Goal: Feedback & Contribution: Contribute content

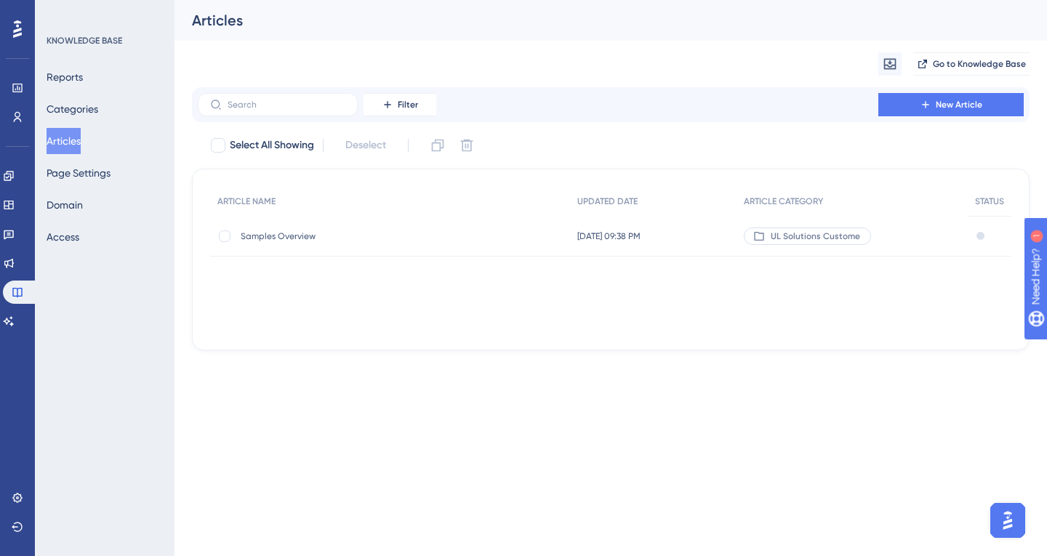
click at [573, 60] on div "Migrate from Go to Knowledge Base" at bounding box center [610, 64] width 837 height 47
click at [964, 99] on span "New Article" at bounding box center [958, 105] width 47 height 12
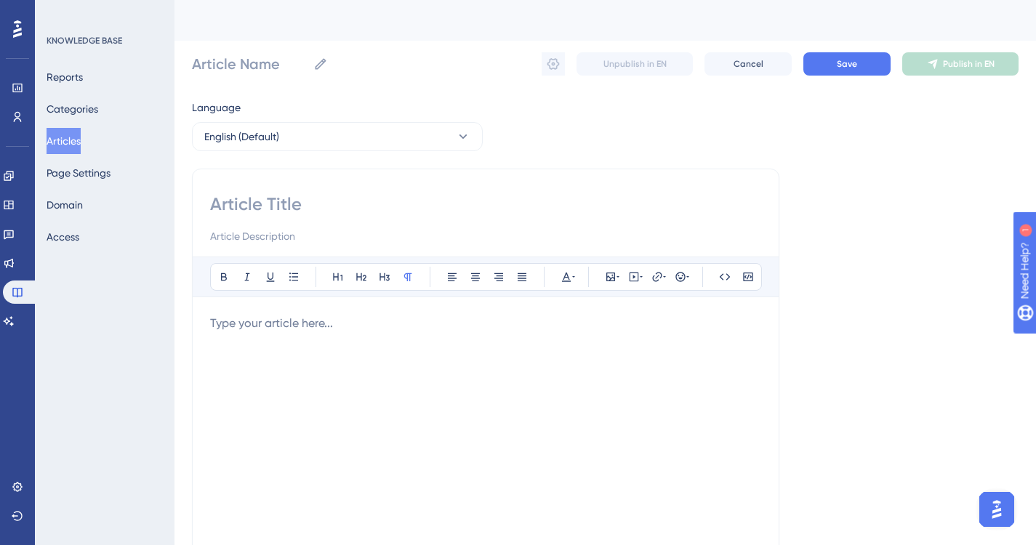
click at [382, 63] on div "Article Name Unpublish in EN Cancel Save Publish in EN" at bounding box center [605, 64] width 826 height 47
drag, startPoint x: 279, startPoint y: 65, endPoint x: 55, endPoint y: 45, distance: 224.8
click at [0, 0] on div "Performance Users Engagement Widgets Feedback Product Updates Knowledge Base AI…" at bounding box center [0, 0] width 0 height 0
paste input "Locate a sample"
type input "Locate a sample"
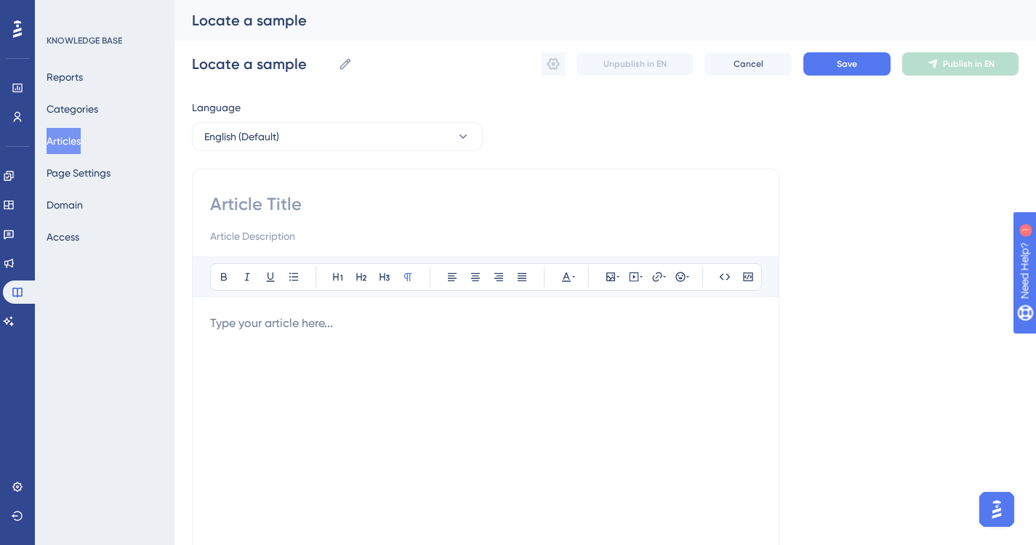
click at [290, 197] on input at bounding box center [485, 204] width 551 height 23
paste input "Locate a sample"
type input "Locate a sample"
click at [307, 237] on input at bounding box center [485, 235] width 551 height 17
type input "How to locate a specific sample in the Samples application"
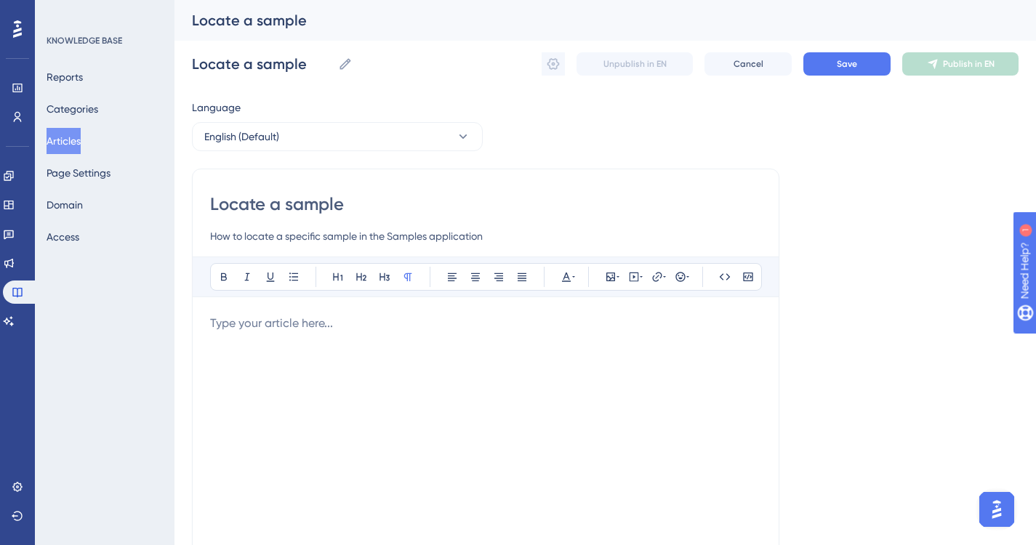
click at [356, 321] on p at bounding box center [485, 323] width 551 height 17
click at [359, 324] on p at bounding box center [485, 323] width 551 height 17
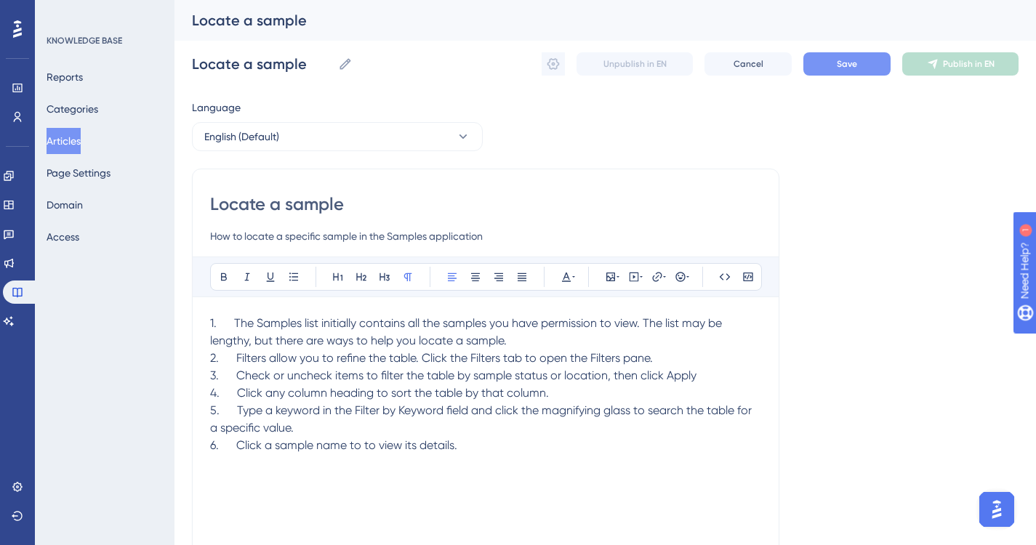
click at [845, 61] on span "Save" at bounding box center [847, 64] width 20 height 12
click at [551, 65] on icon at bounding box center [553, 64] width 15 height 15
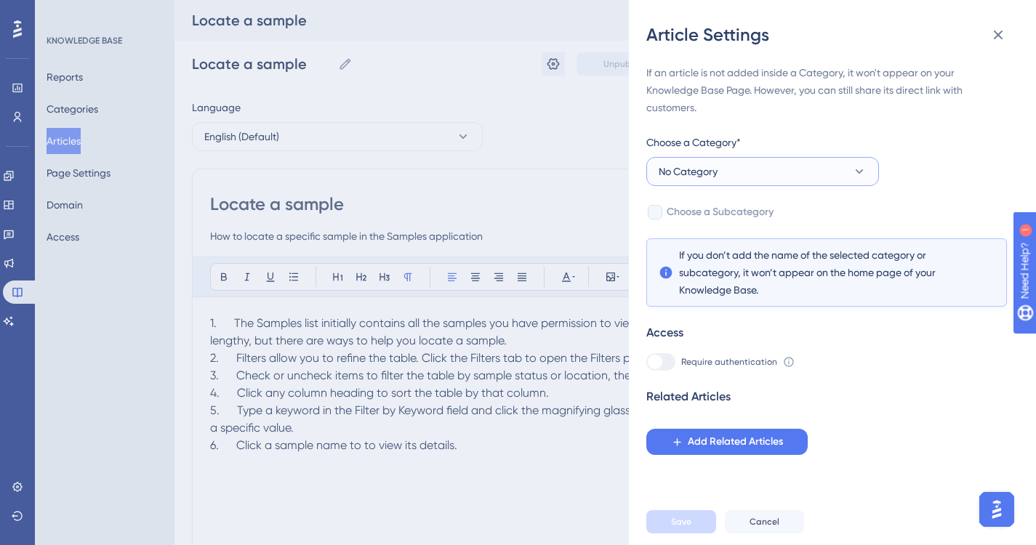
click at [859, 170] on icon at bounding box center [859, 171] width 15 height 15
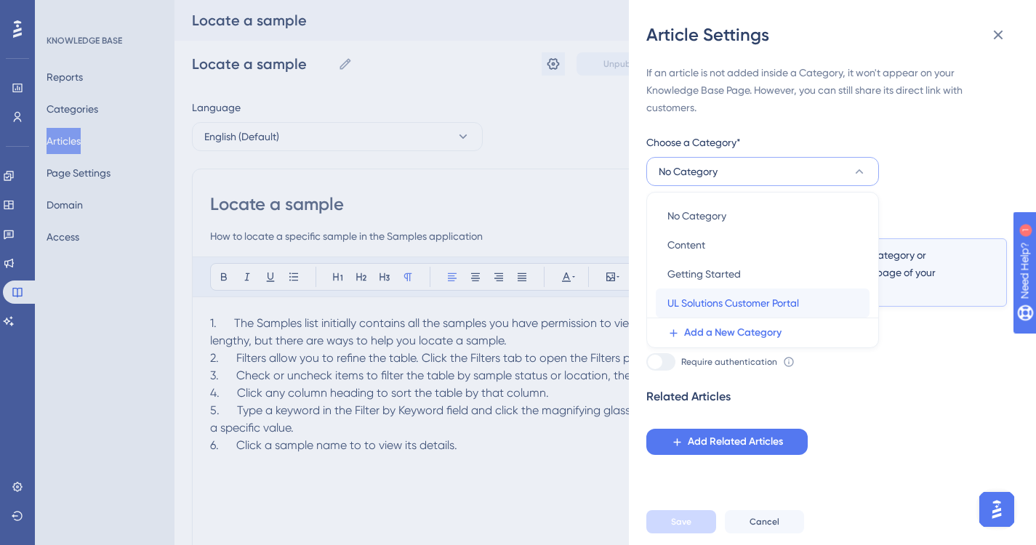
click at [728, 302] on span "UL Solutions Customer Portal" at bounding box center [733, 302] width 132 height 17
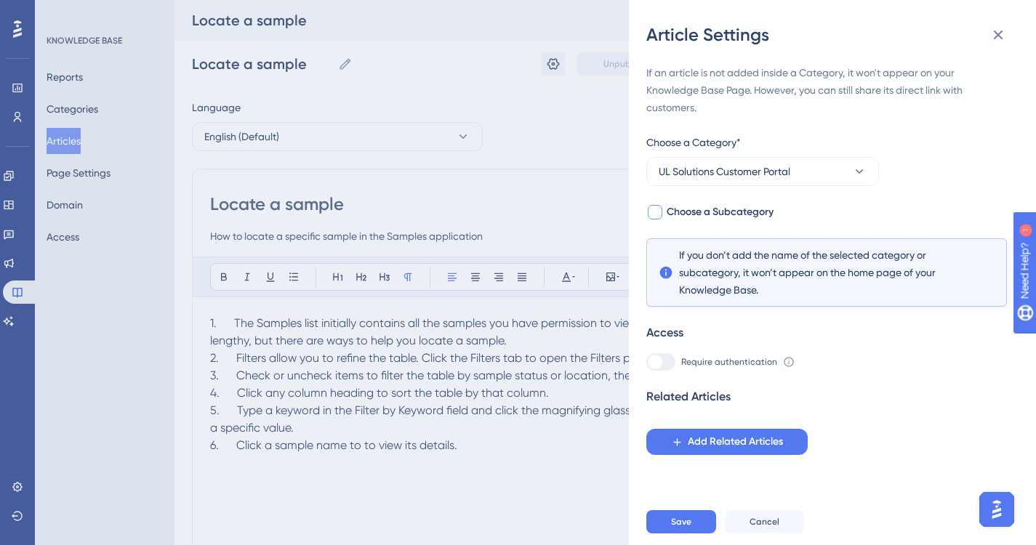
click at [658, 210] on div at bounding box center [655, 212] width 15 height 15
checkbox input "true"
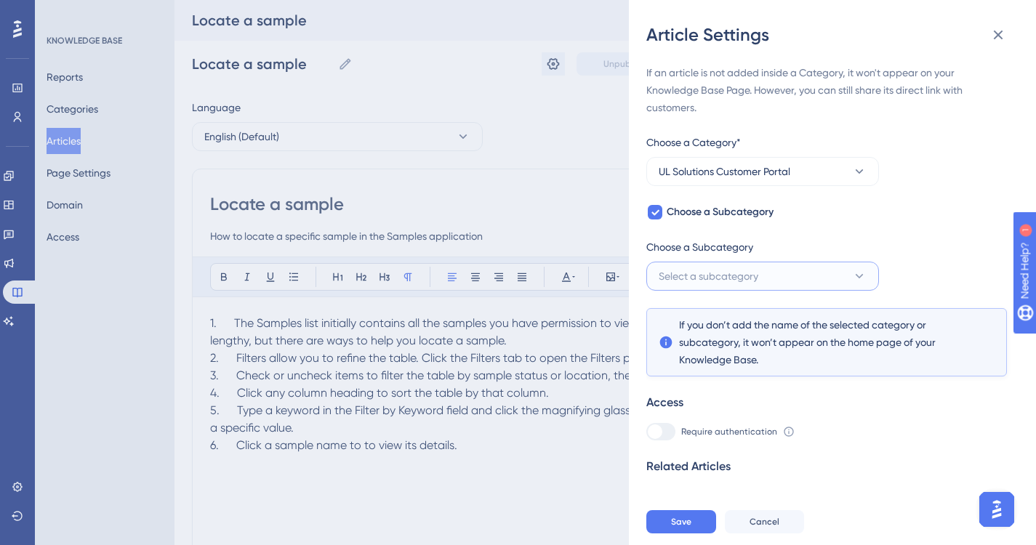
click at [857, 275] on icon at bounding box center [859, 276] width 8 height 4
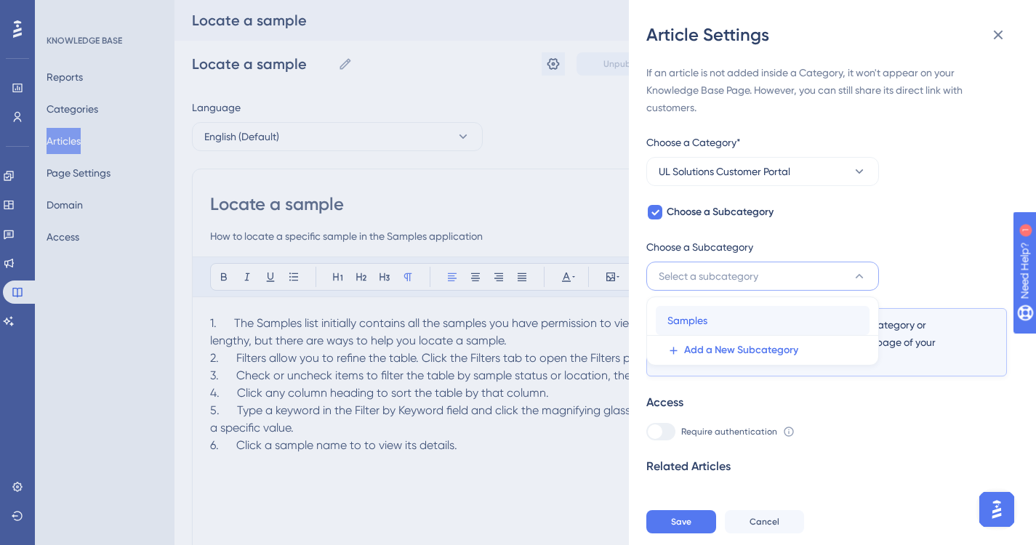
click at [698, 320] on span "Samples" at bounding box center [687, 320] width 40 height 17
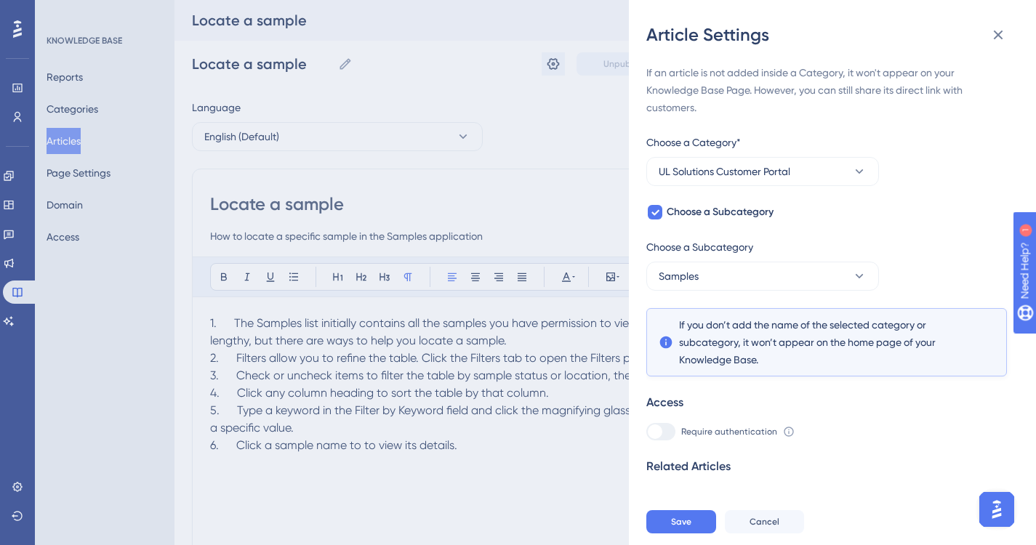
scroll to position [15, 0]
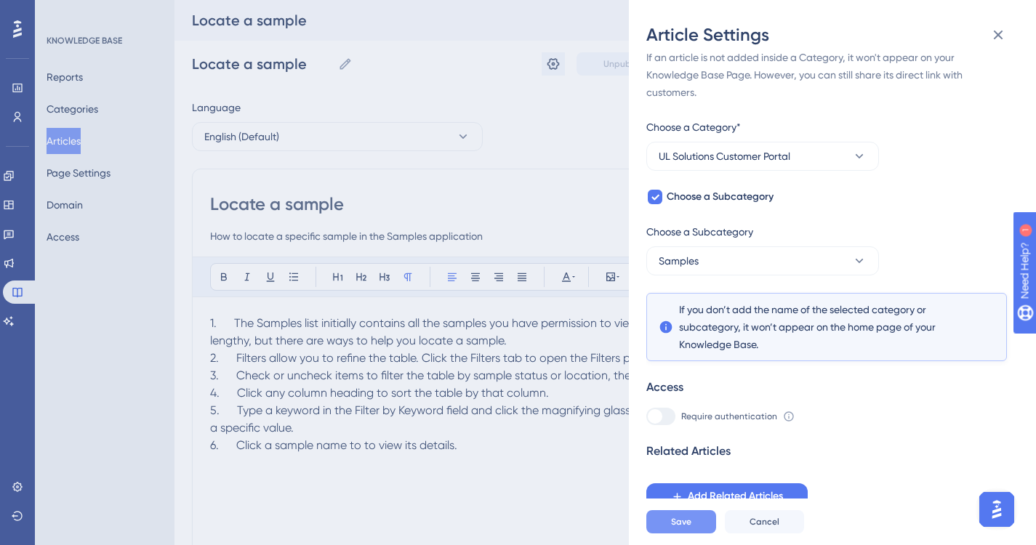
click at [676, 528] on span "Save" at bounding box center [681, 522] width 20 height 12
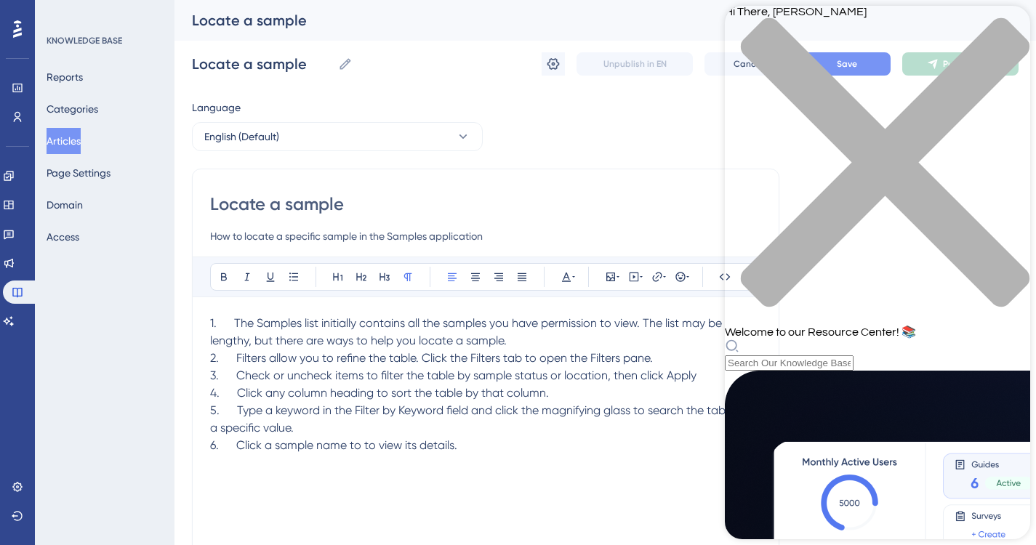
click at [835, 84] on div "Hi There, [PERSON_NAME] 👋 Welcome to our Resource Center! 📚" at bounding box center [877, 188] width 305 height 365
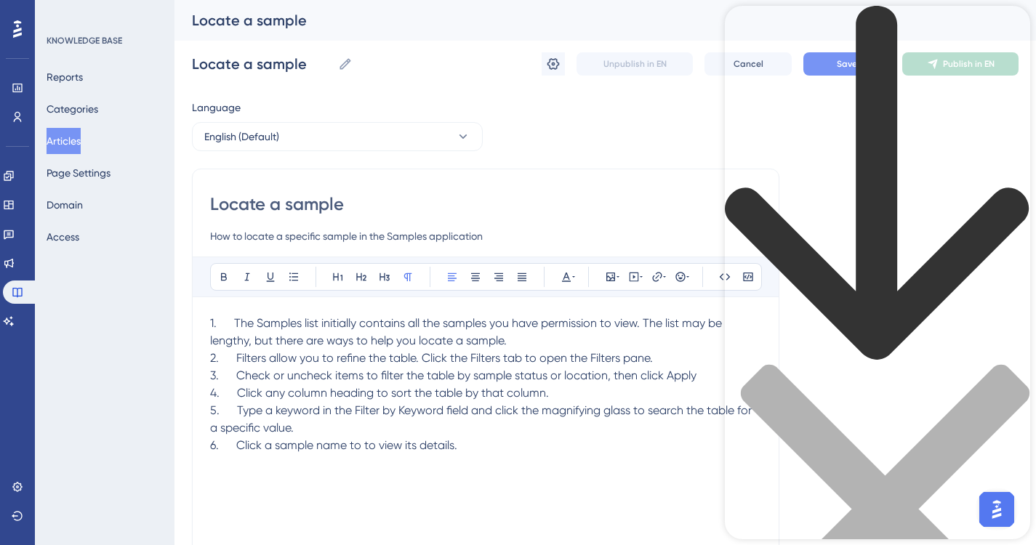
type input "create numbered list in knowledge base"
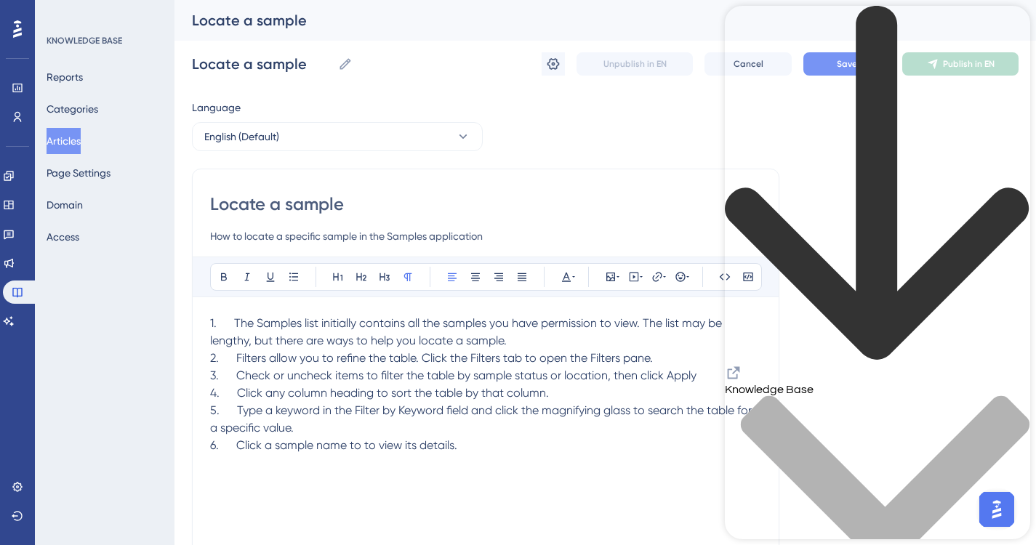
click at [749, 22] on div "back to header" at bounding box center [877, 185] width 305 height 358
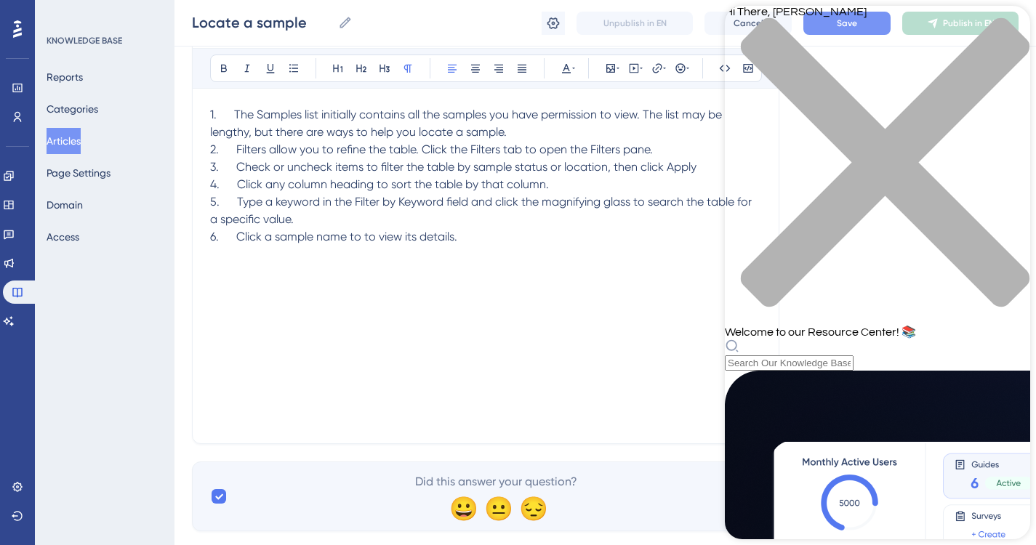
scroll to position [218, 0]
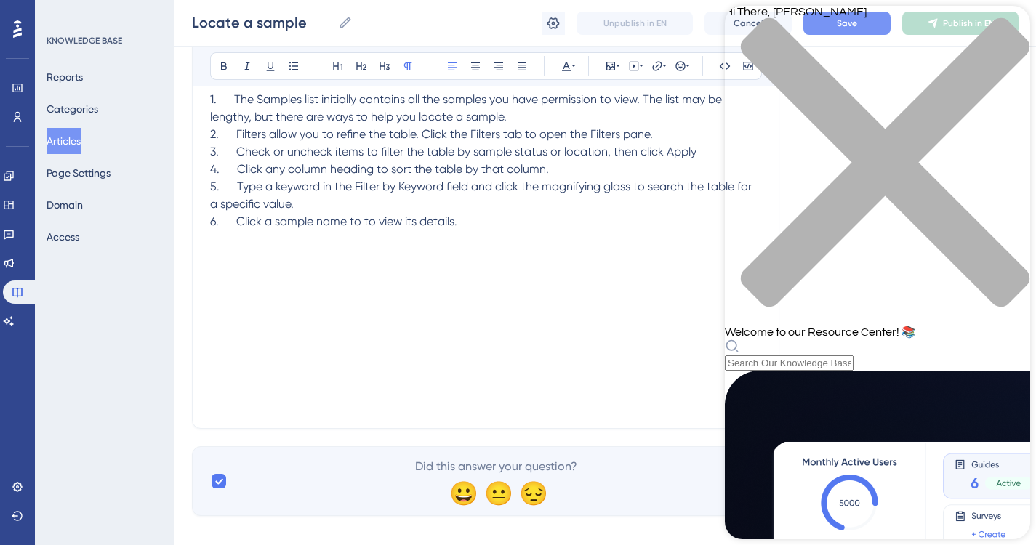
click at [1002, 25] on div "close resource center" at bounding box center [877, 170] width 305 height 307
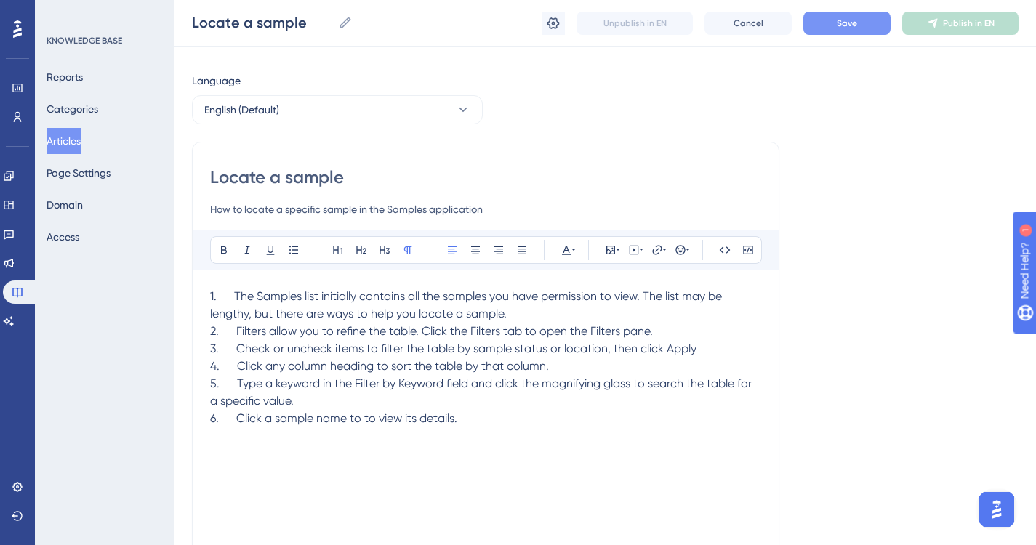
scroll to position [0, 0]
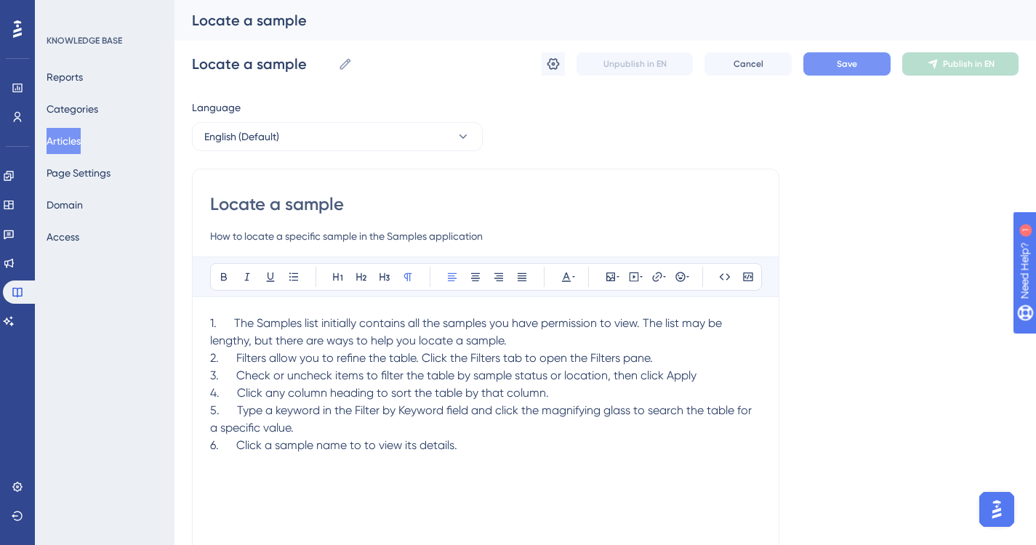
click at [850, 63] on span "Save" at bounding box center [847, 64] width 20 height 12
click at [80, 140] on button "Articles" at bounding box center [64, 141] width 34 height 26
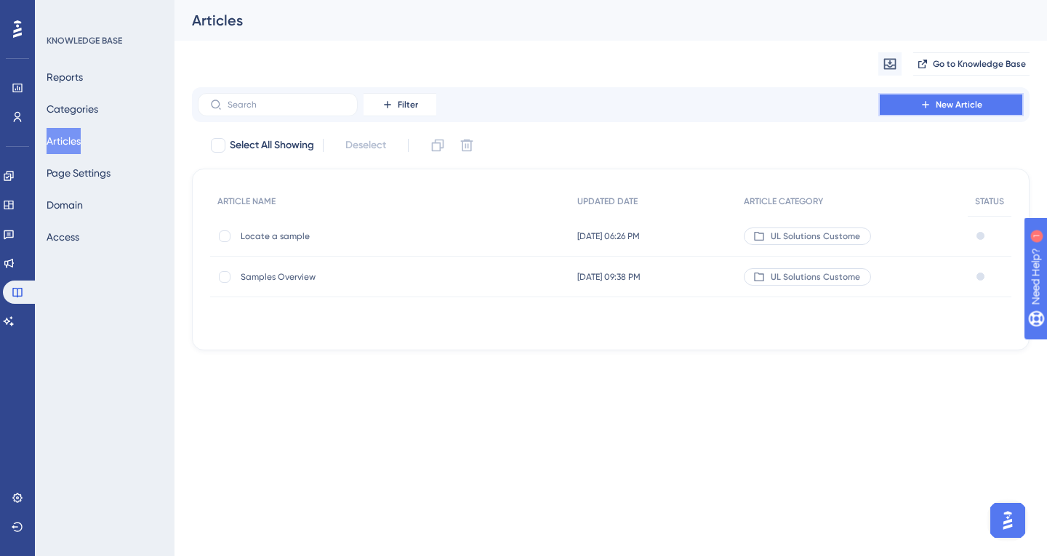
click at [939, 102] on span "New Article" at bounding box center [958, 105] width 47 height 12
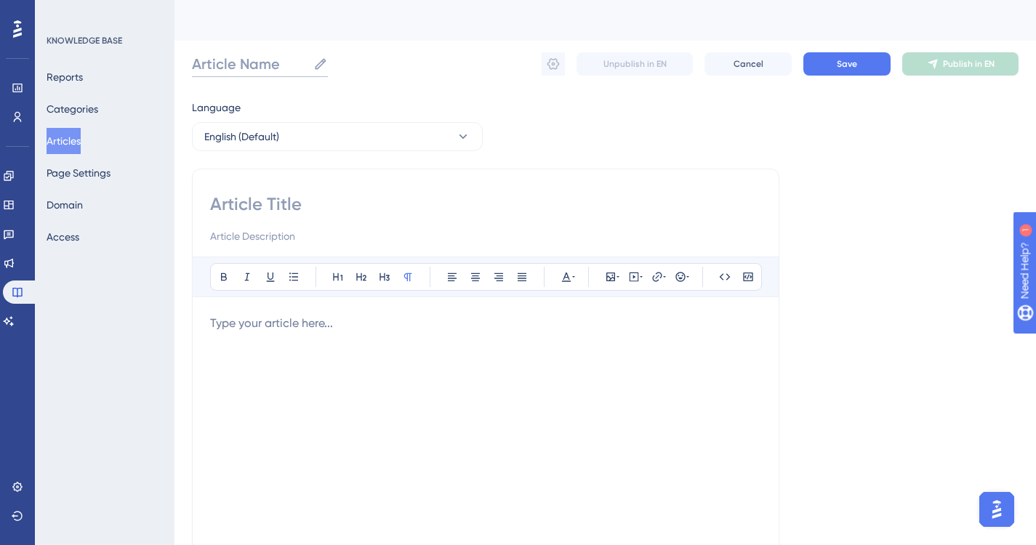
click at [259, 67] on input "Article Name" at bounding box center [250, 64] width 116 height 20
paste input "Cannot locate sample record"
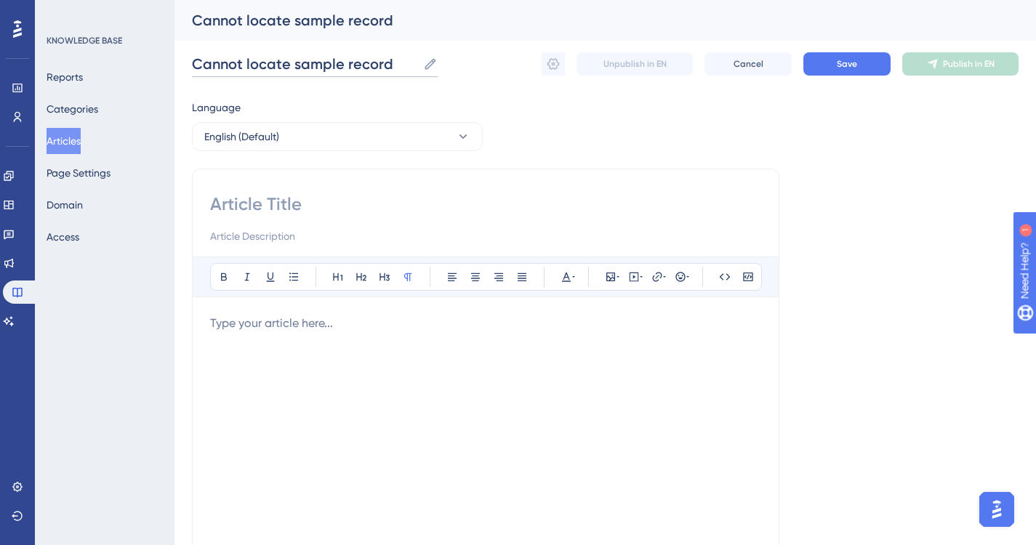
type input "Cannot locate sample record"
click at [259, 201] on input at bounding box center [485, 204] width 551 height 23
paste input "Cannot locate sample record"
type input "Cannot locate sample record"
click at [311, 234] on input at bounding box center [485, 235] width 551 height 17
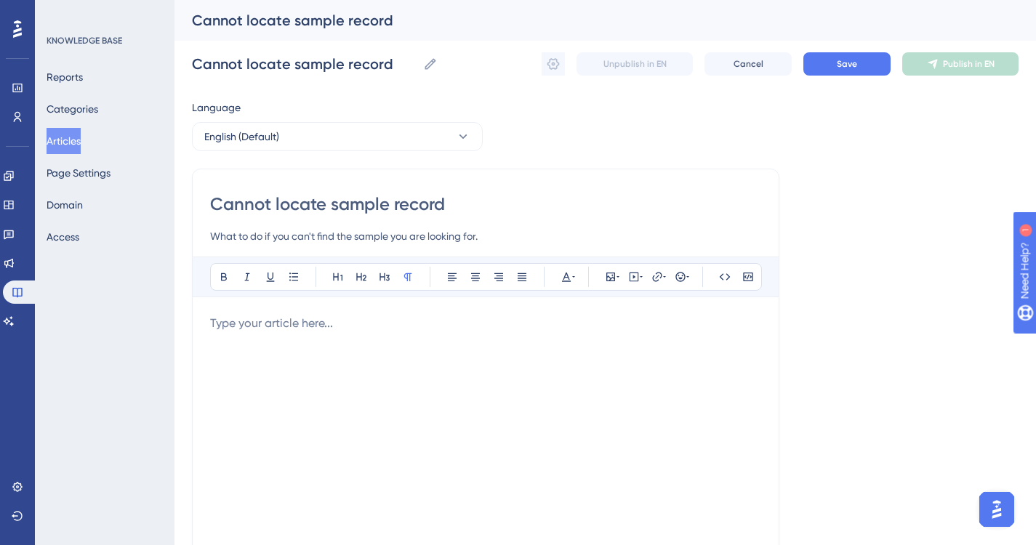
type input "What to do if you can't find the sample you are looking for."
click at [299, 363] on div at bounding box center [485, 475] width 551 height 320
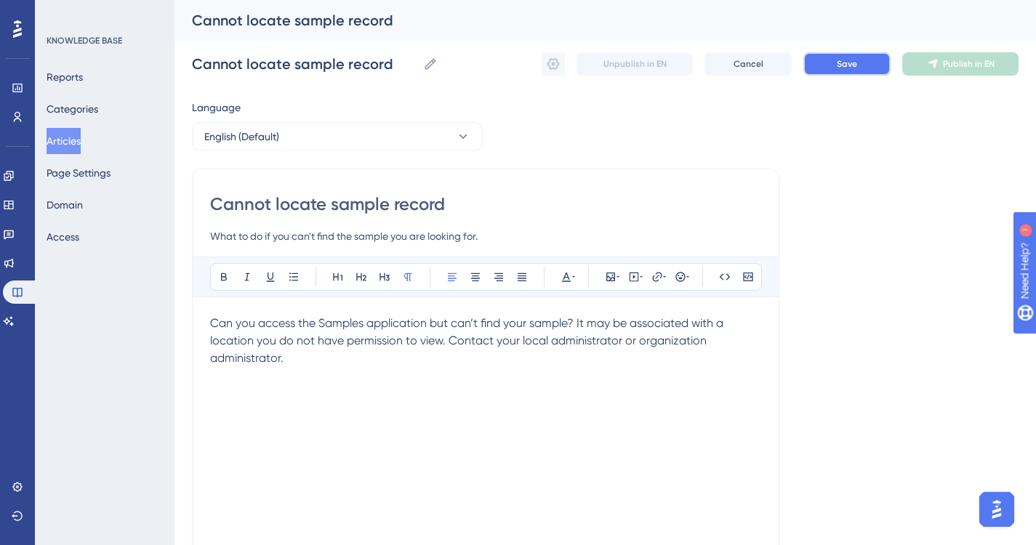
click at [836, 61] on button "Save" at bounding box center [846, 63] width 87 height 23
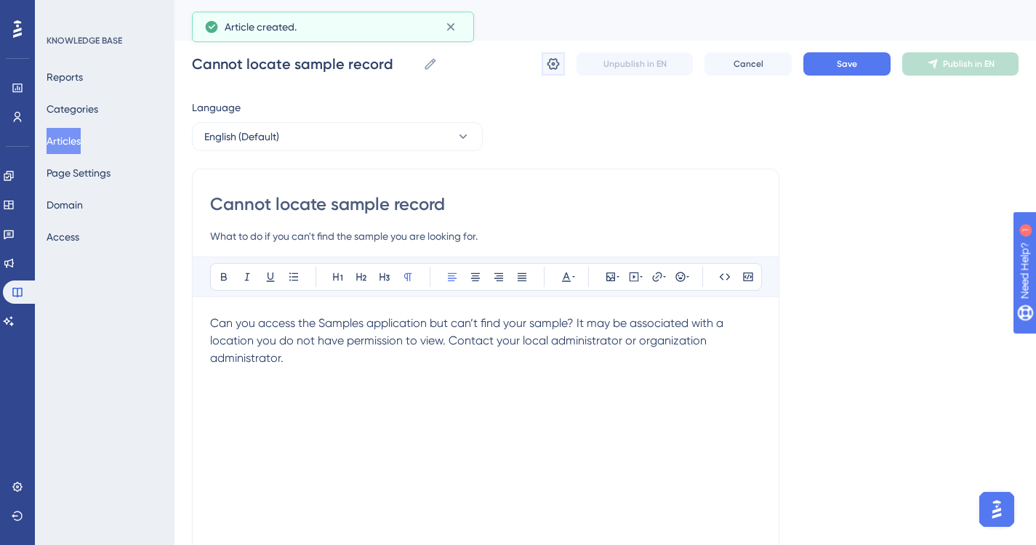
click at [552, 67] on icon at bounding box center [553, 64] width 15 height 15
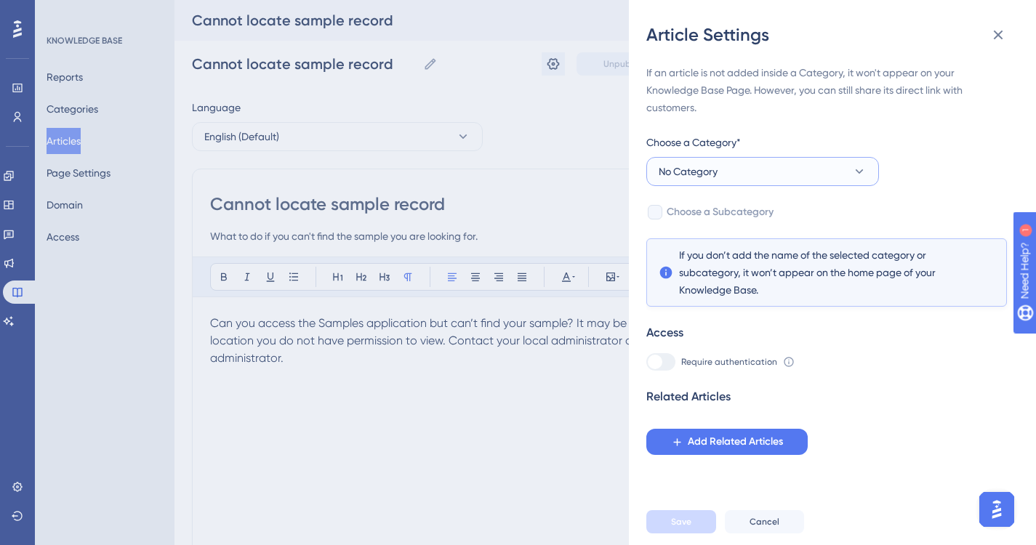
click at [858, 169] on icon at bounding box center [859, 171] width 15 height 15
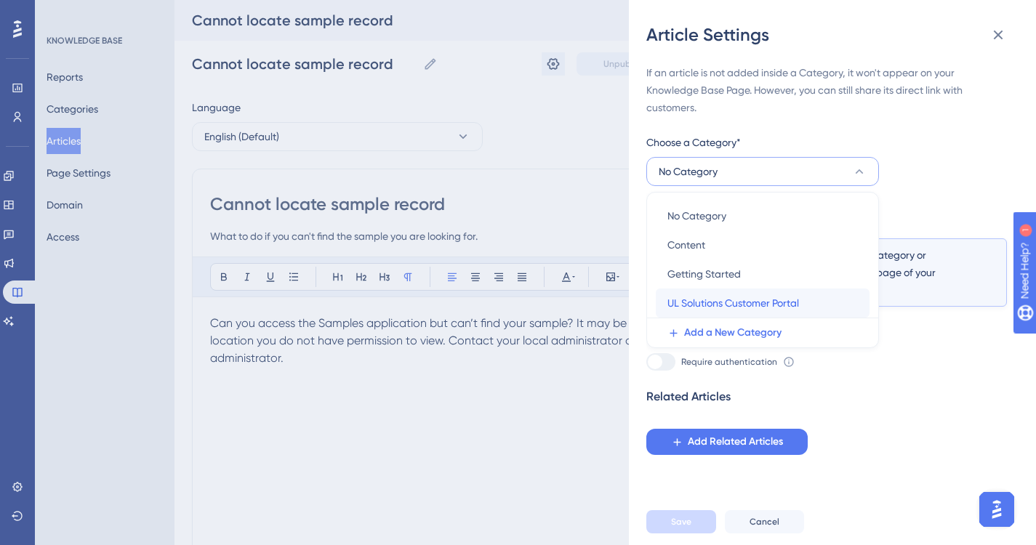
click at [737, 304] on span "UL Solutions Customer Portal" at bounding box center [733, 302] width 132 height 17
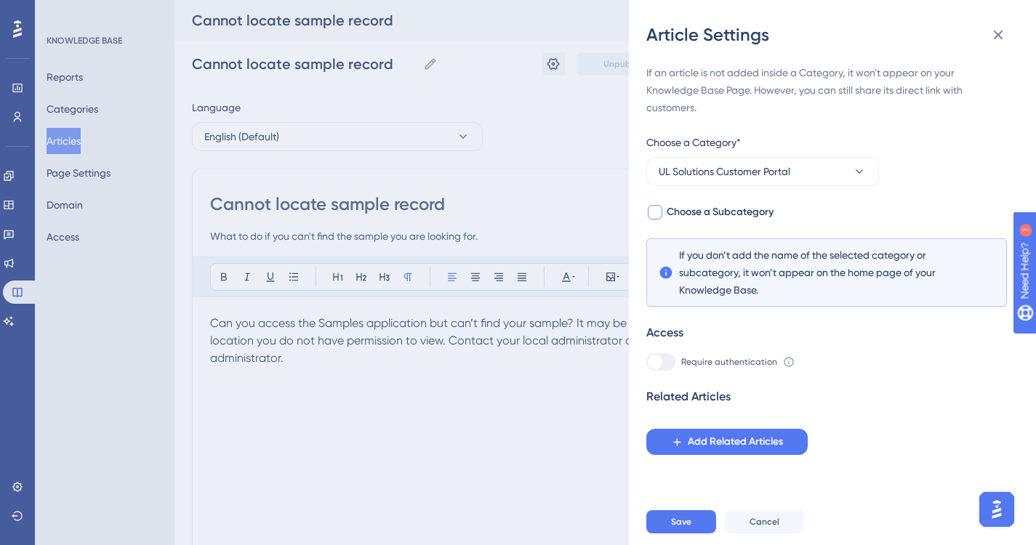
click at [656, 213] on div at bounding box center [655, 212] width 15 height 15
checkbox input "true"
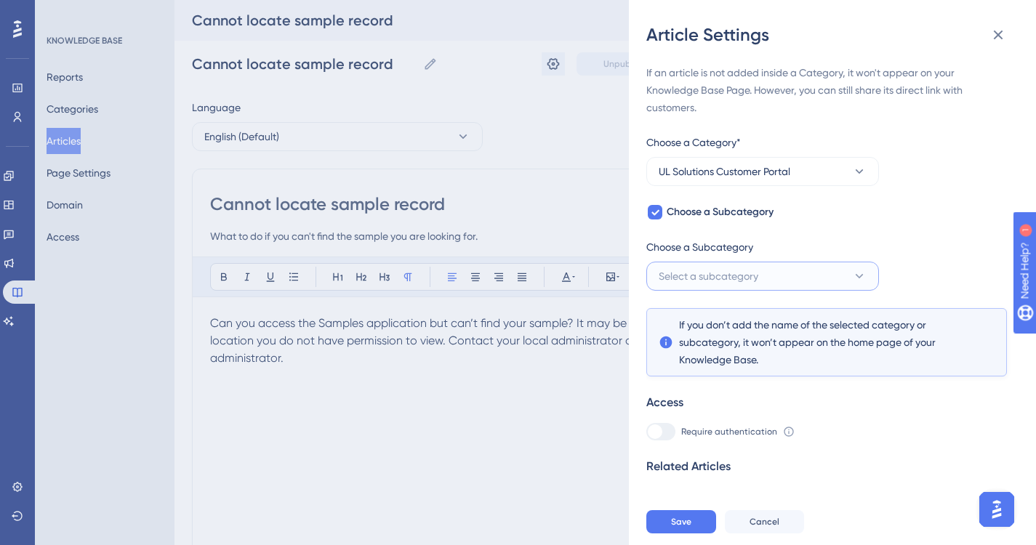
click at [864, 278] on icon at bounding box center [859, 276] width 15 height 15
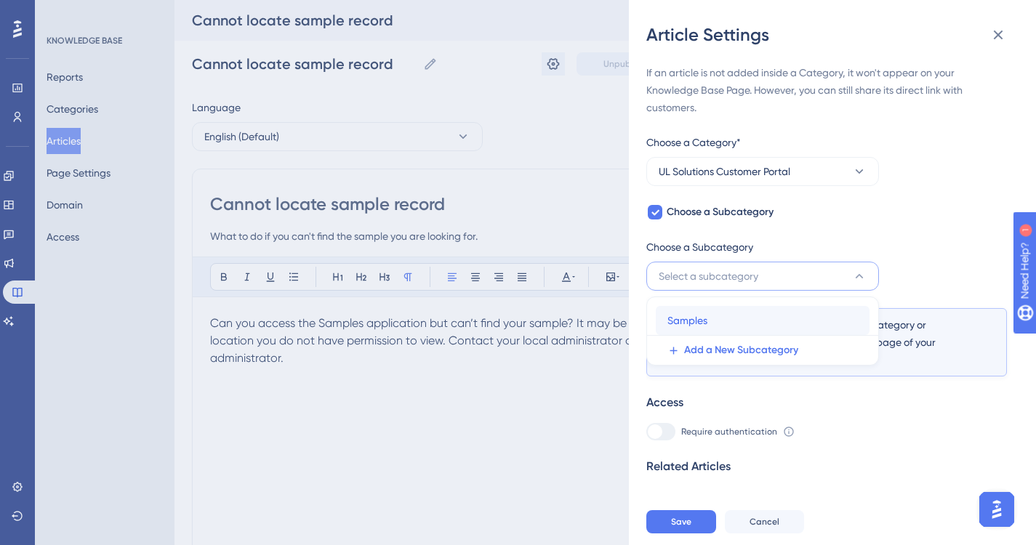
click at [704, 322] on span "Samples" at bounding box center [687, 320] width 40 height 17
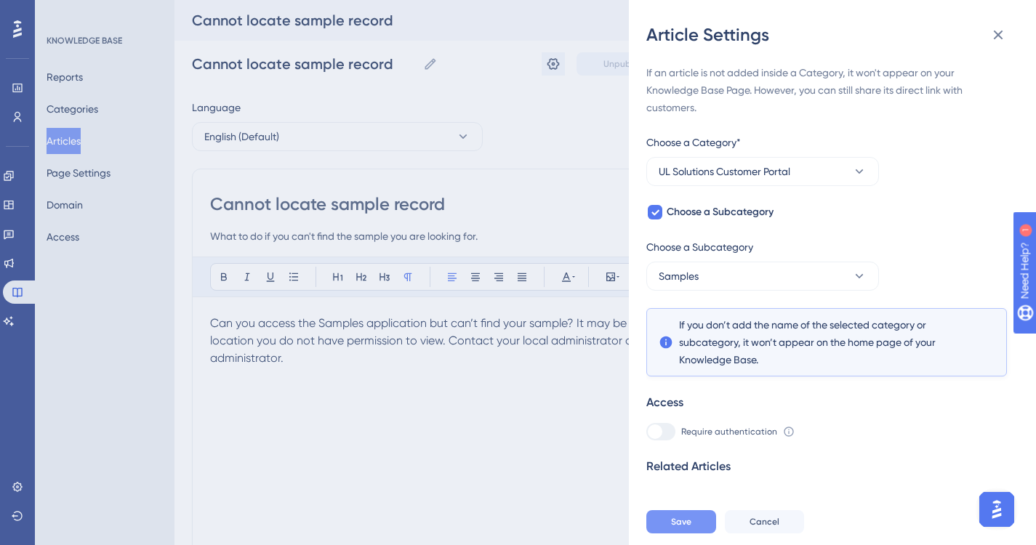
click at [688, 528] on span "Save" at bounding box center [681, 522] width 20 height 12
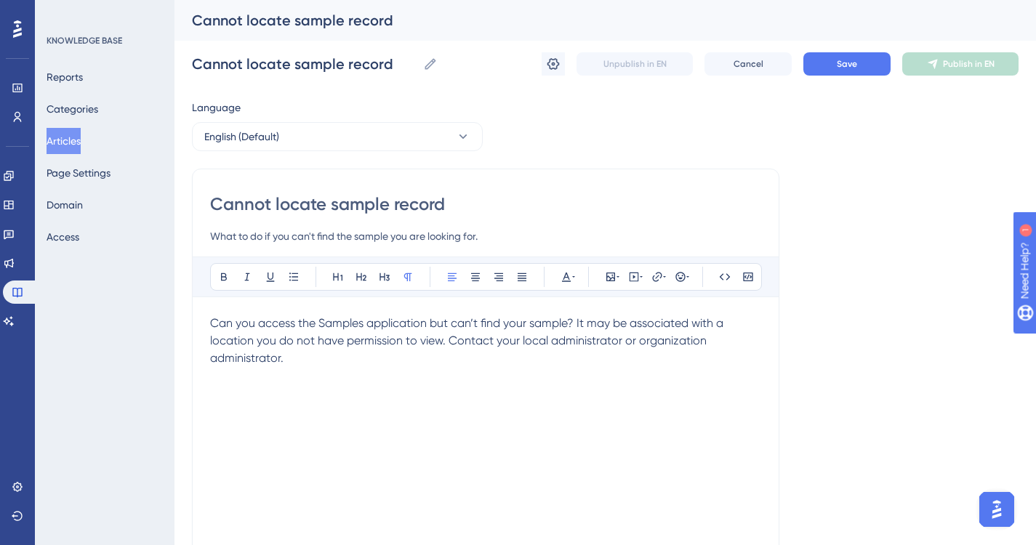
click at [75, 134] on button "Articles" at bounding box center [64, 141] width 34 height 26
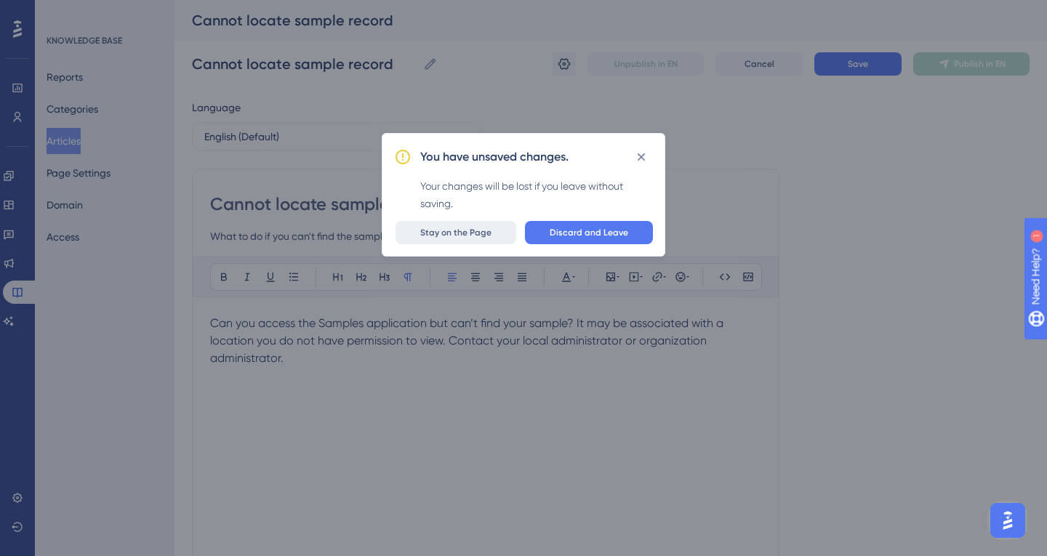
click at [459, 236] on span "Stay on the Page" at bounding box center [455, 233] width 71 height 12
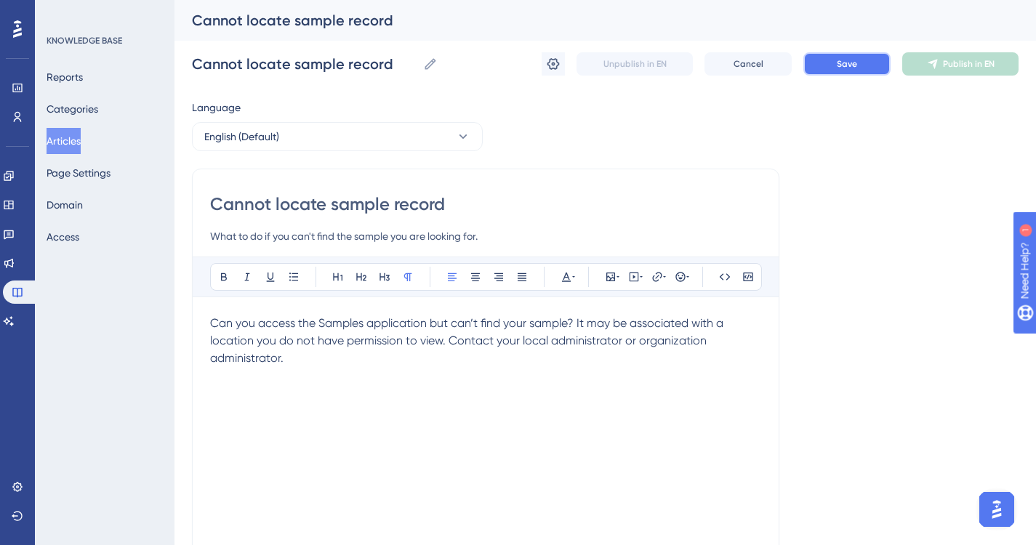
click at [855, 61] on span "Save" at bounding box center [847, 64] width 20 height 12
click at [73, 140] on button "Articles" at bounding box center [64, 141] width 34 height 26
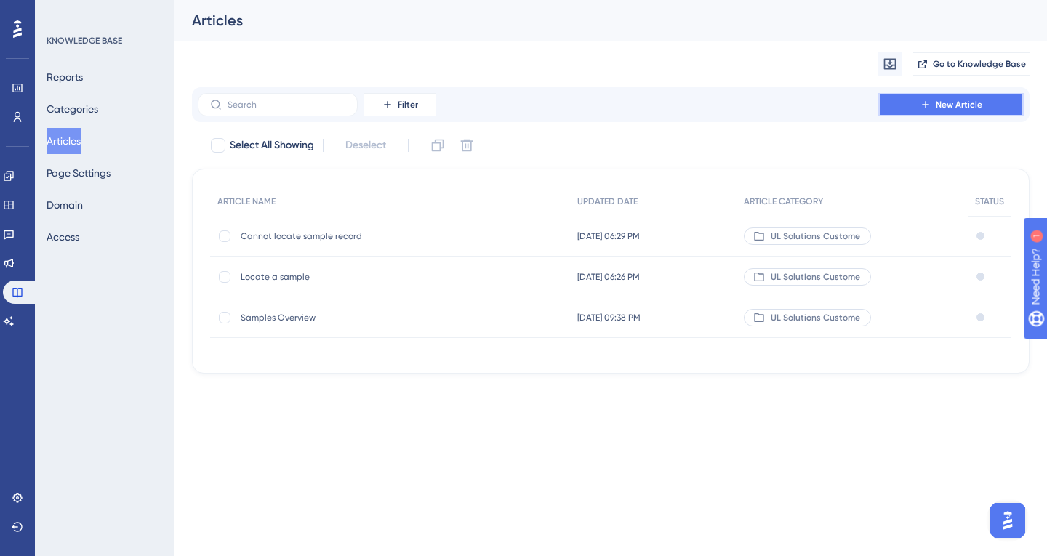
click at [960, 102] on span "New Article" at bounding box center [958, 105] width 47 height 12
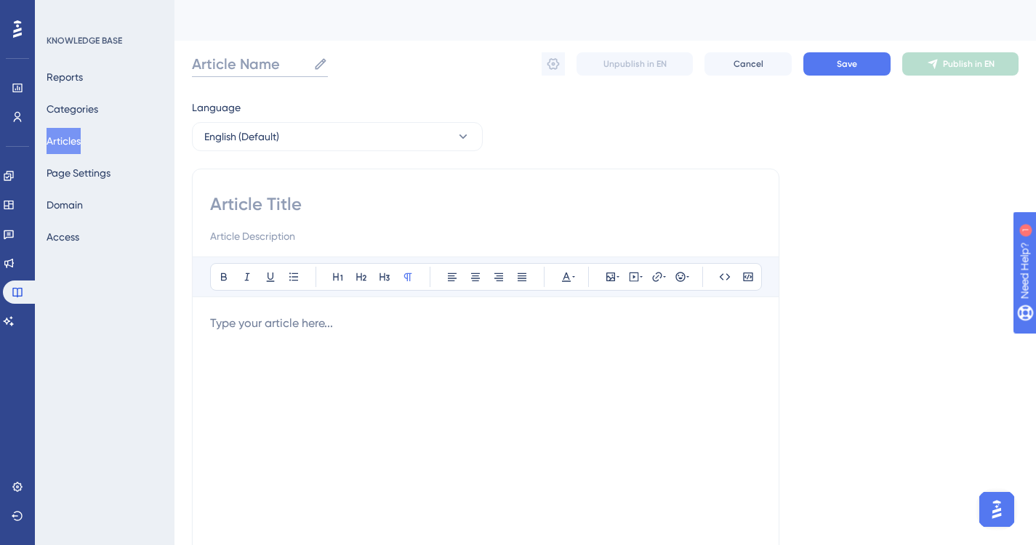
click at [292, 70] on input "Article Name" at bounding box center [250, 64] width 116 height 20
paste input "Find sample status"
type input "Find sample status"
click at [250, 204] on input at bounding box center [485, 204] width 551 height 23
paste input "Find sample status"
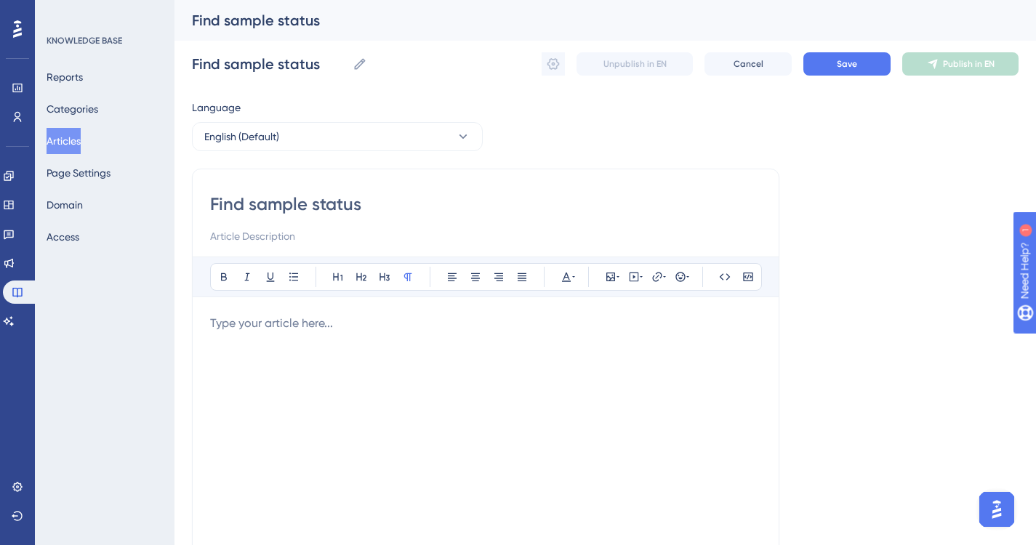
type input "Find sample status"
click at [255, 235] on input at bounding box center [485, 235] width 551 height 17
type input "How to find a sample's status."
click at [298, 330] on p at bounding box center [485, 323] width 551 height 17
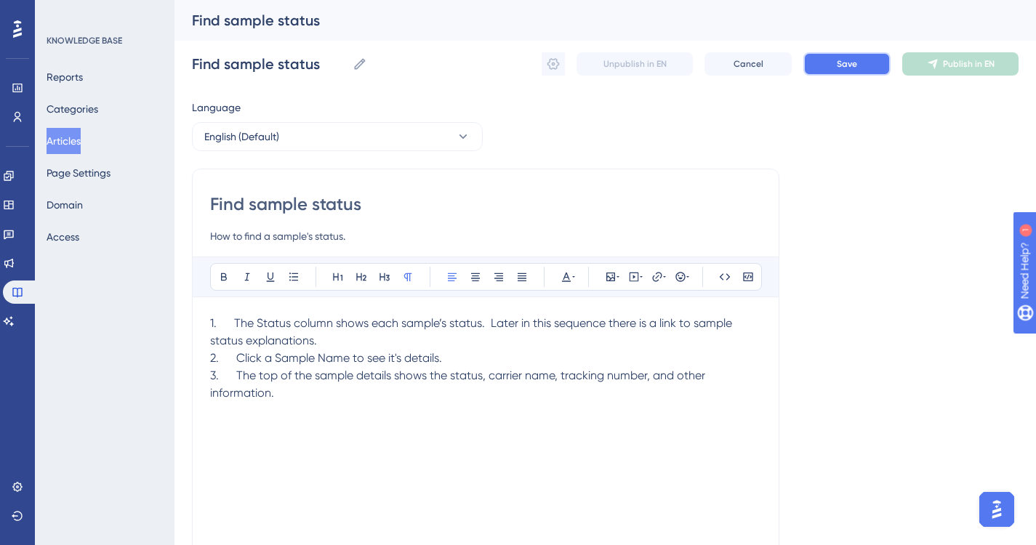
click at [851, 70] on button "Save" at bounding box center [846, 63] width 87 height 23
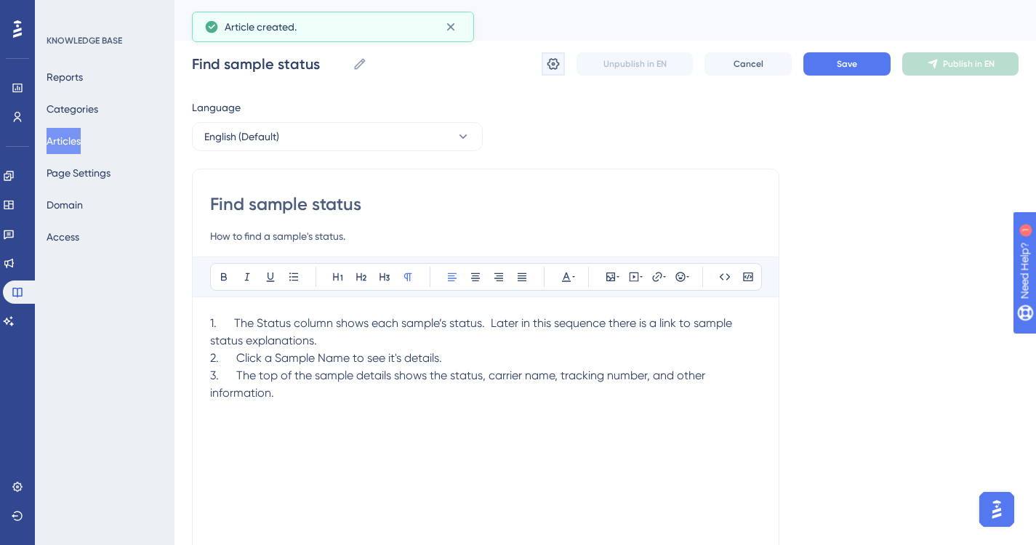
click at [554, 65] on icon at bounding box center [553, 64] width 12 height 12
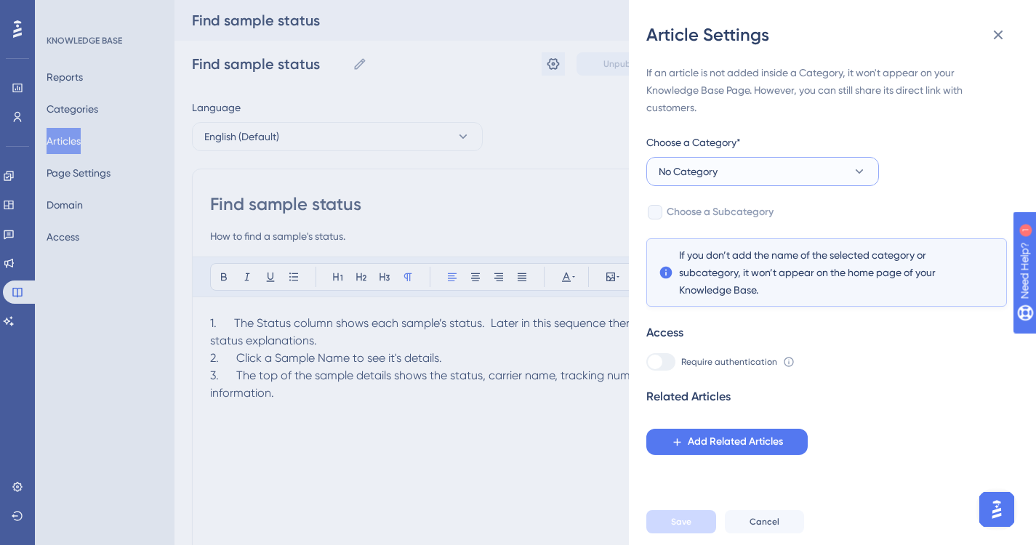
click at [868, 171] on button "No Category" at bounding box center [762, 171] width 233 height 29
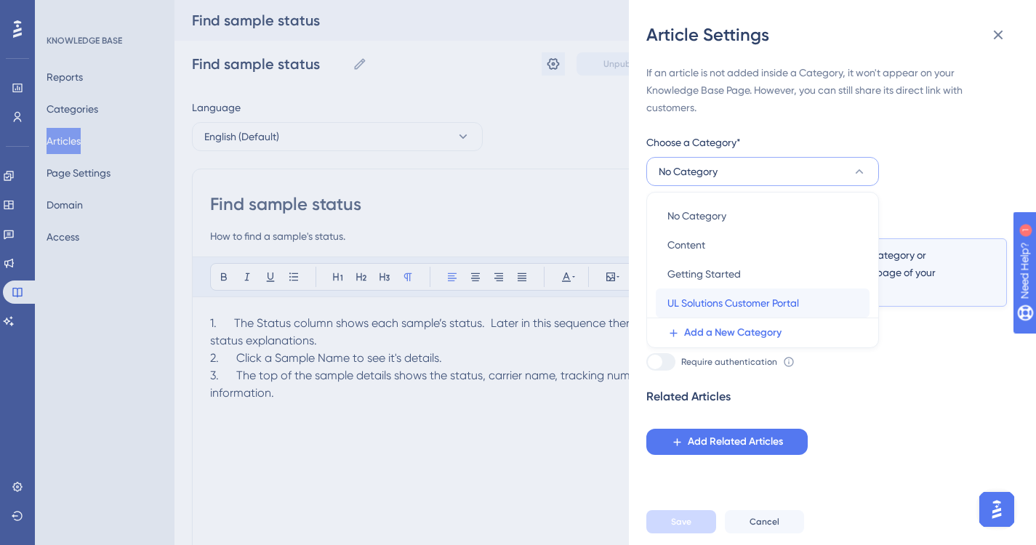
click at [715, 303] on span "UL Solutions Customer Portal" at bounding box center [733, 302] width 132 height 17
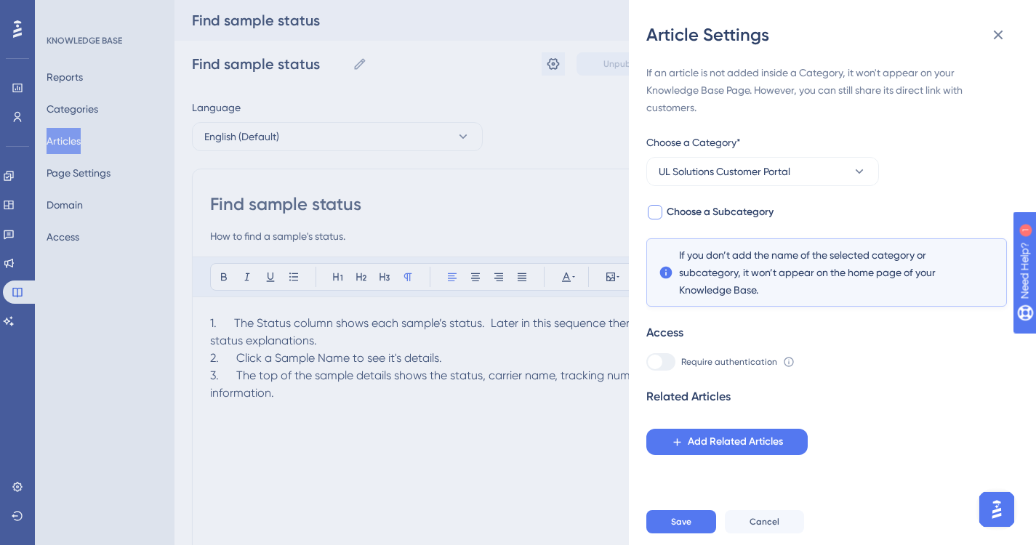
click at [656, 210] on div at bounding box center [655, 212] width 15 height 15
checkbox input "true"
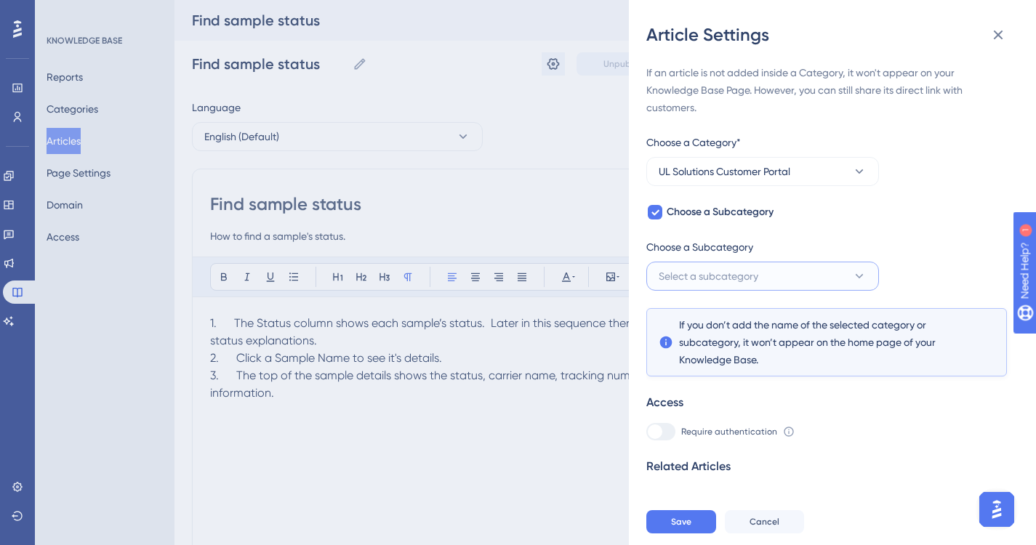
click at [857, 278] on icon at bounding box center [859, 276] width 15 height 15
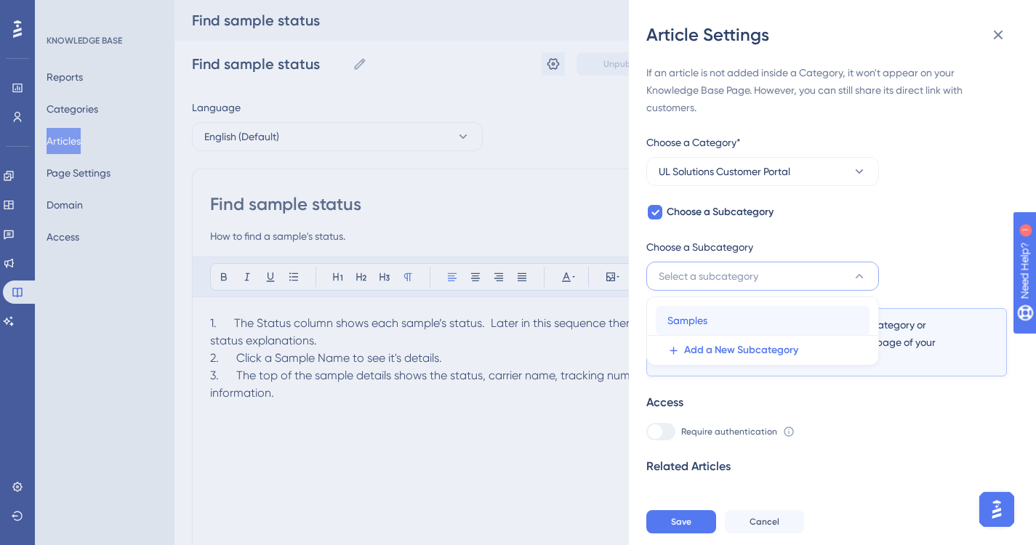
click at [686, 321] on span "Samples" at bounding box center [687, 320] width 40 height 17
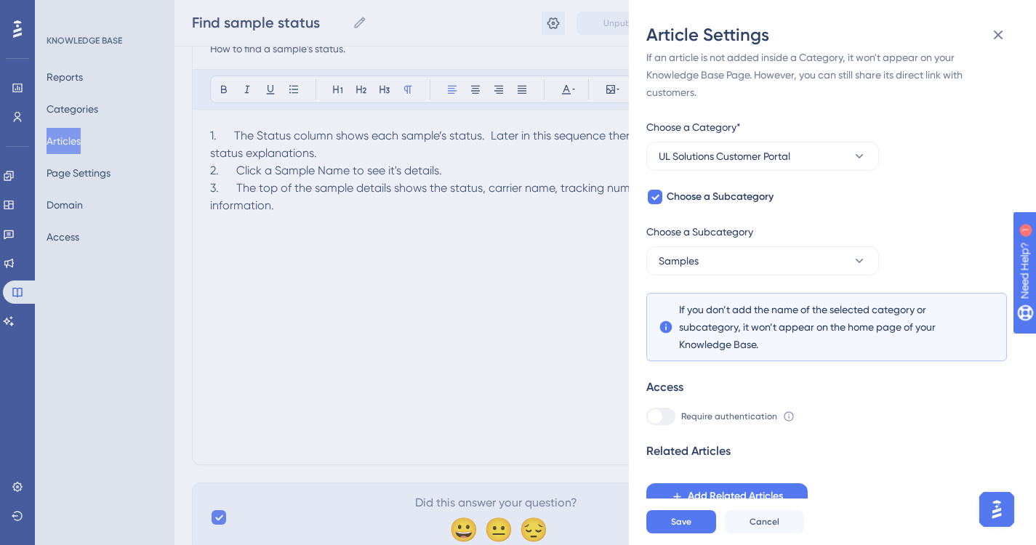
scroll to position [218, 0]
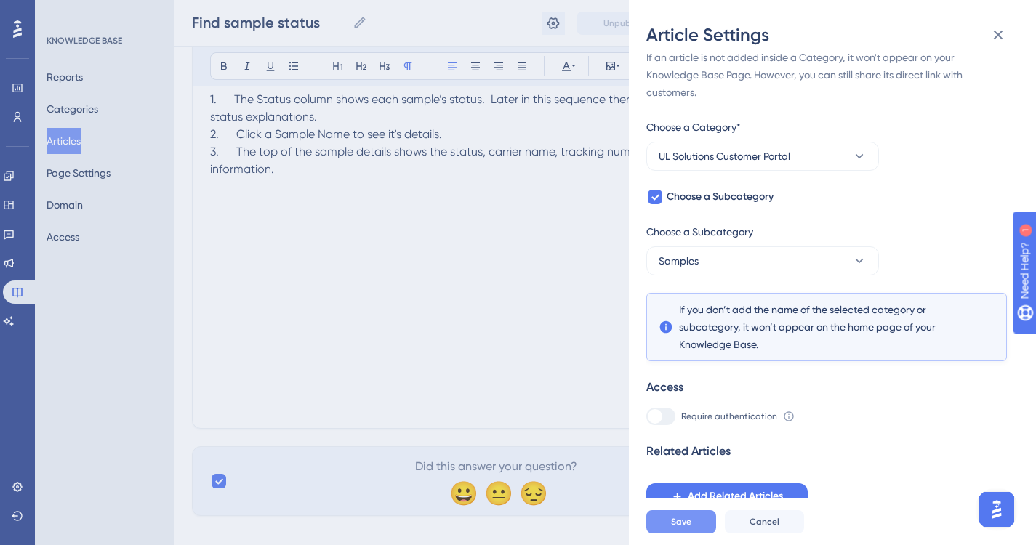
click at [686, 528] on span "Save" at bounding box center [681, 522] width 20 height 12
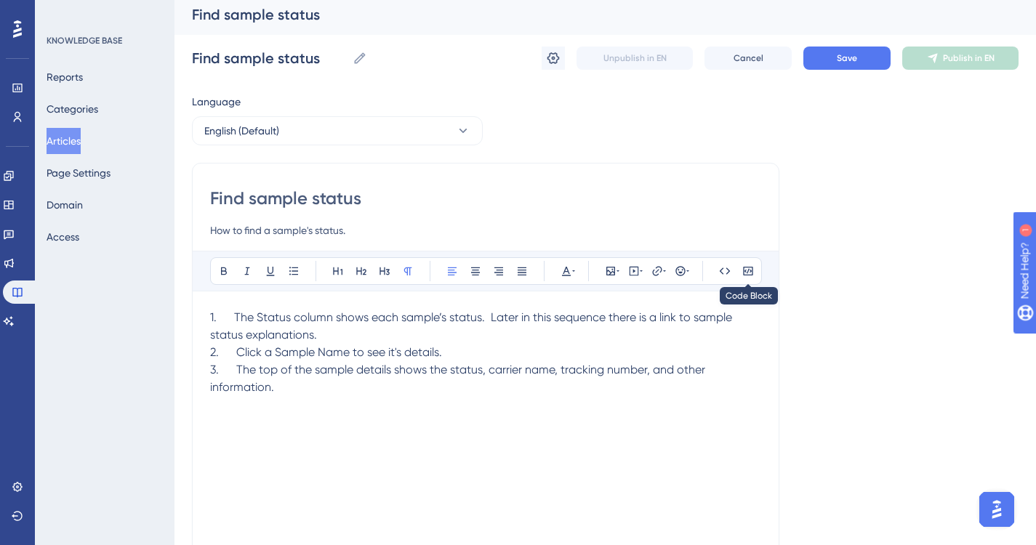
scroll to position [0, 0]
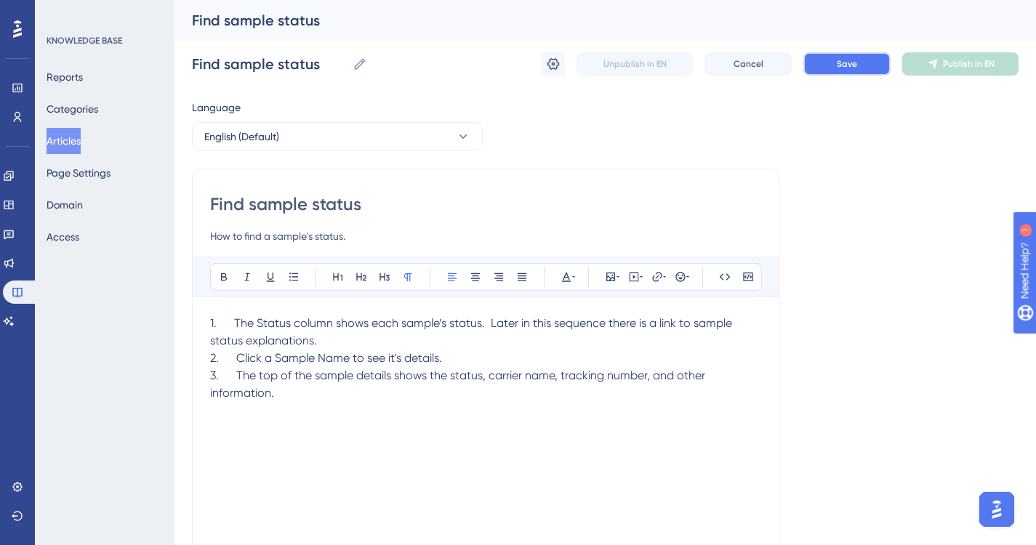
click at [843, 60] on span "Save" at bounding box center [847, 64] width 20 height 12
click at [78, 138] on button "Articles" at bounding box center [64, 141] width 34 height 26
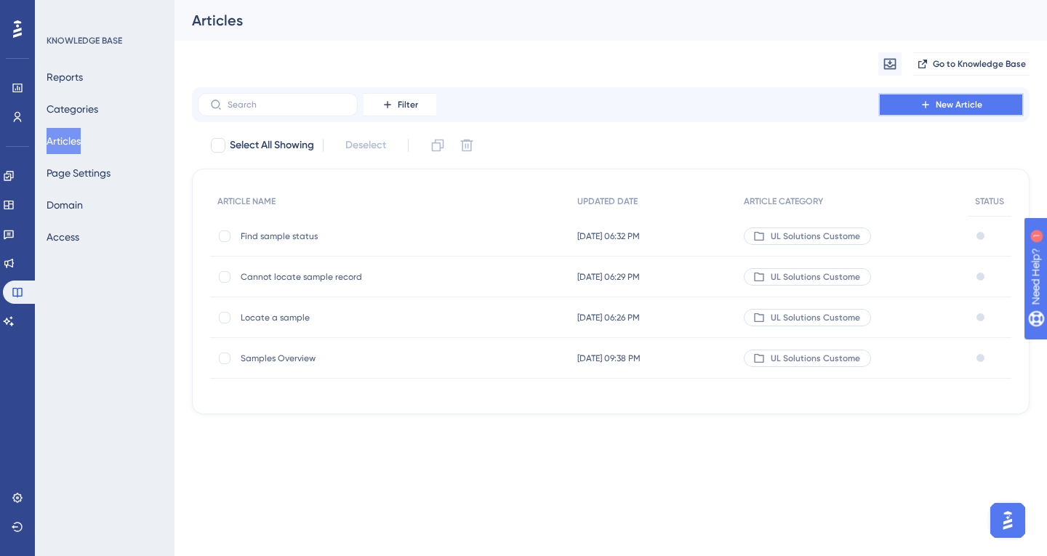
click at [948, 105] on span "New Article" at bounding box center [958, 105] width 47 height 12
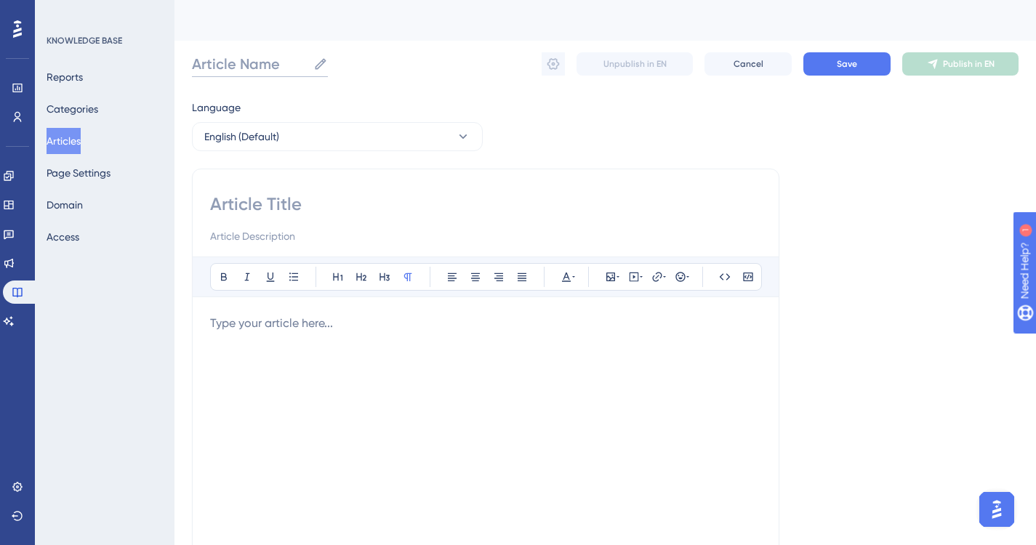
click at [290, 65] on input "Article Name" at bounding box center [250, 64] width 116 height 20
paste input "Check sample status return information"
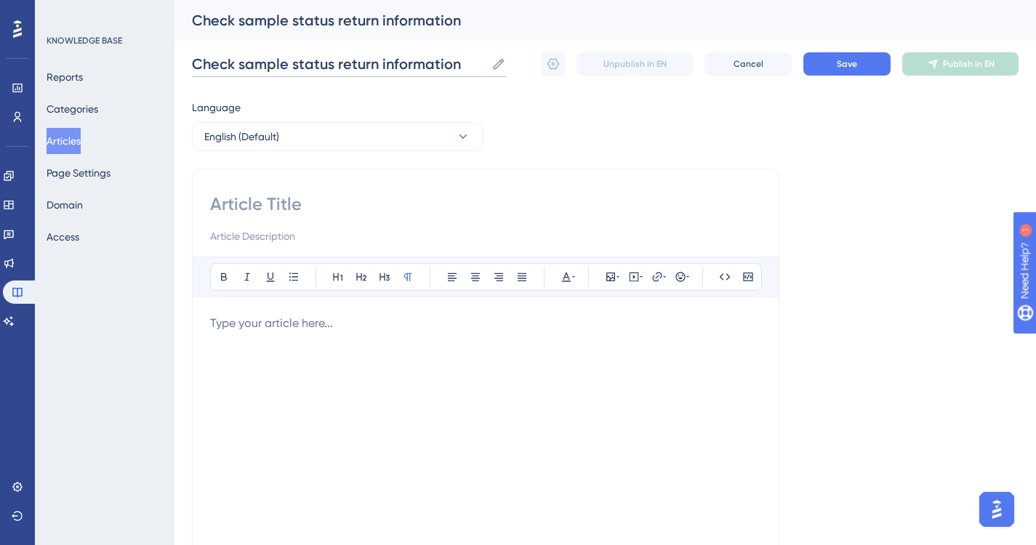
click at [290, 65] on input "Check sample status return information" at bounding box center [339, 64] width 294 height 20
type input "Check sample status return information"
click at [308, 204] on input at bounding box center [485, 204] width 551 height 23
paste input "Check sample status return information"
type input "Check sample status return information"
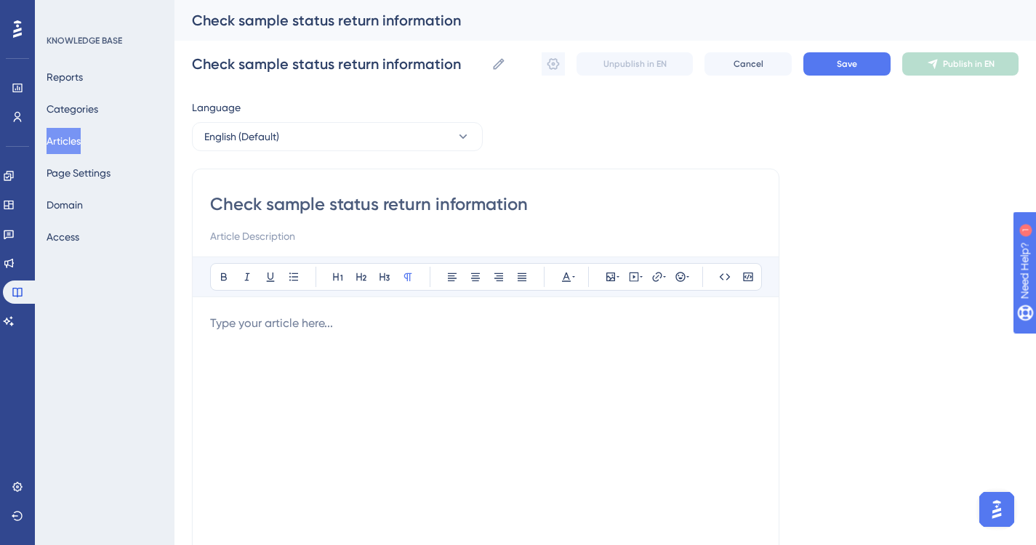
click at [305, 235] on input at bounding box center [485, 235] width 551 height 17
type input "How to find a sample's return information."
click at [447, 333] on div at bounding box center [485, 475] width 551 height 320
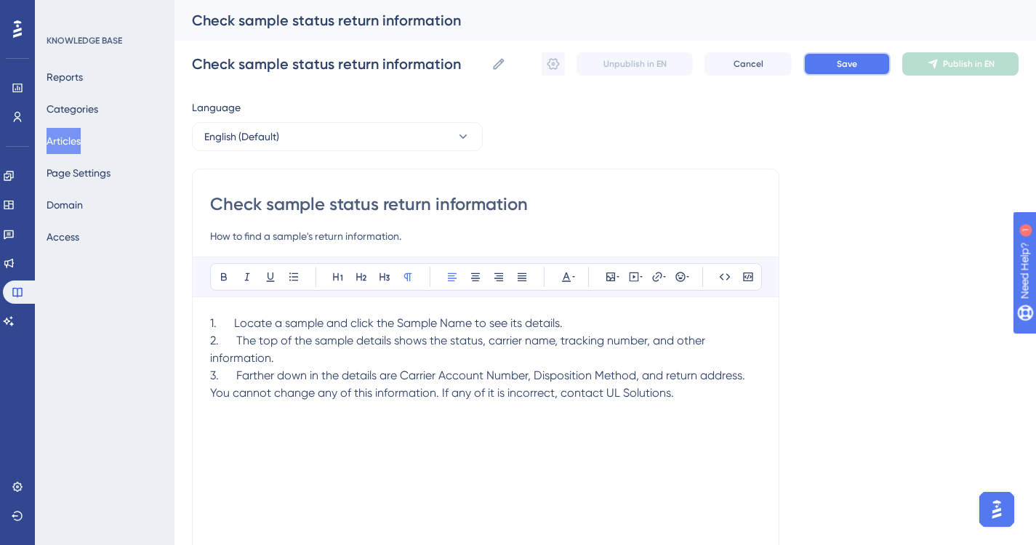
click at [847, 59] on span "Save" at bounding box center [847, 64] width 20 height 12
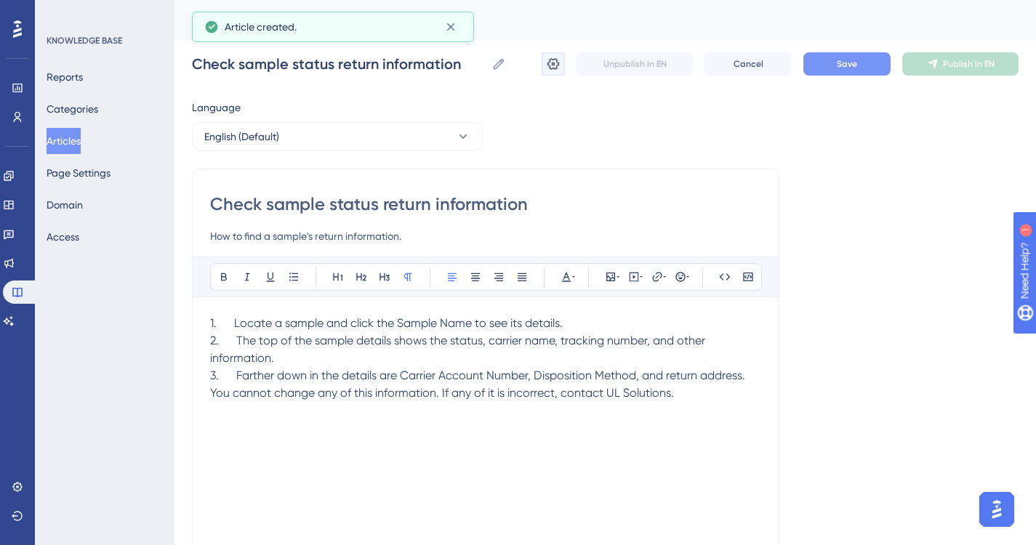
click at [552, 65] on icon at bounding box center [553, 64] width 15 height 15
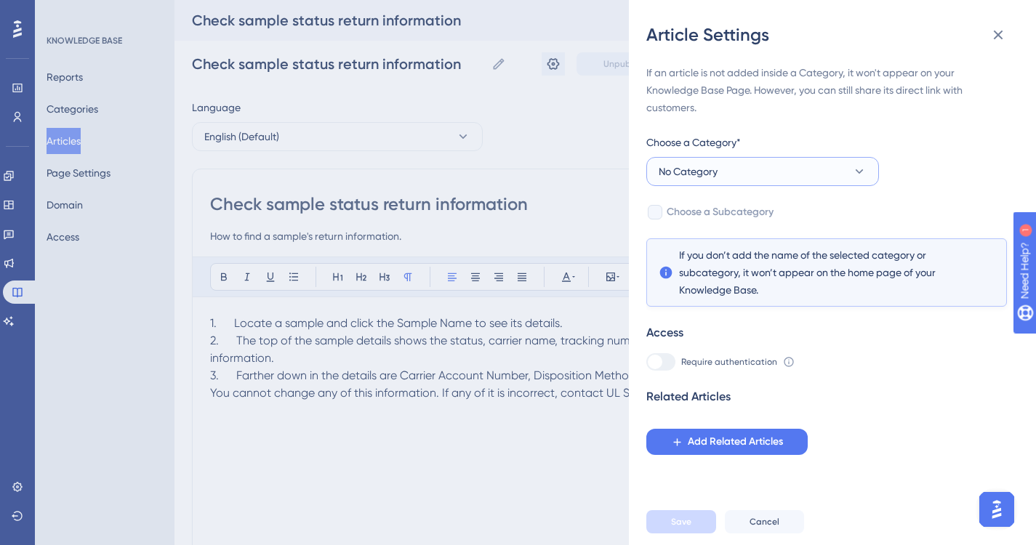
click at [870, 175] on button "No Category" at bounding box center [762, 171] width 233 height 29
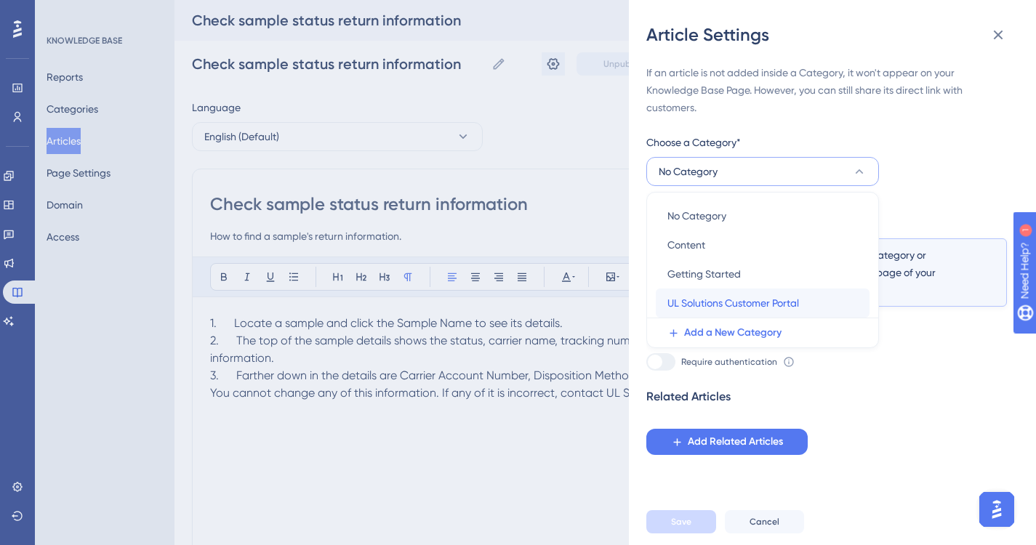
click at [748, 305] on span "UL Solutions Customer Portal" at bounding box center [733, 302] width 132 height 17
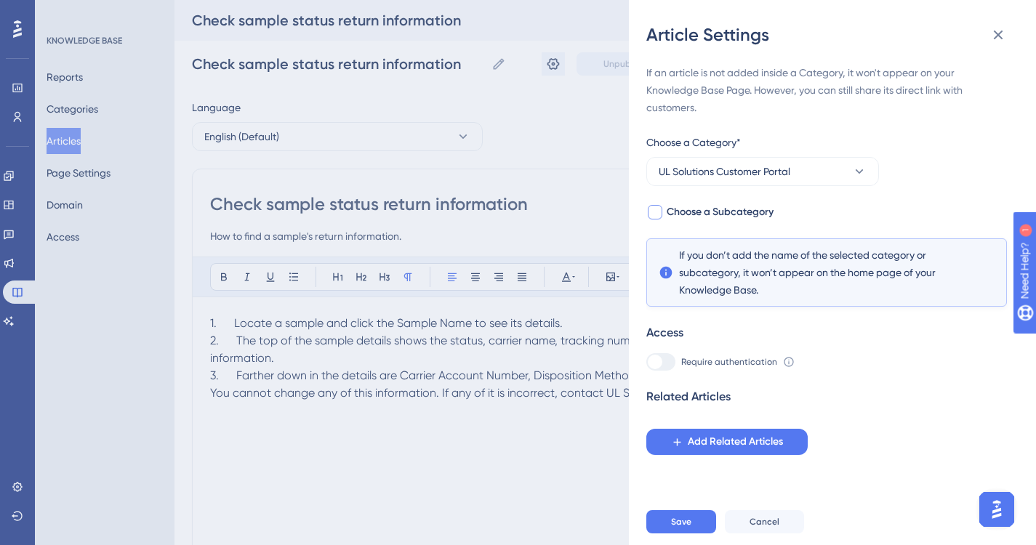
click at [653, 210] on div at bounding box center [655, 212] width 15 height 15
checkbox input "true"
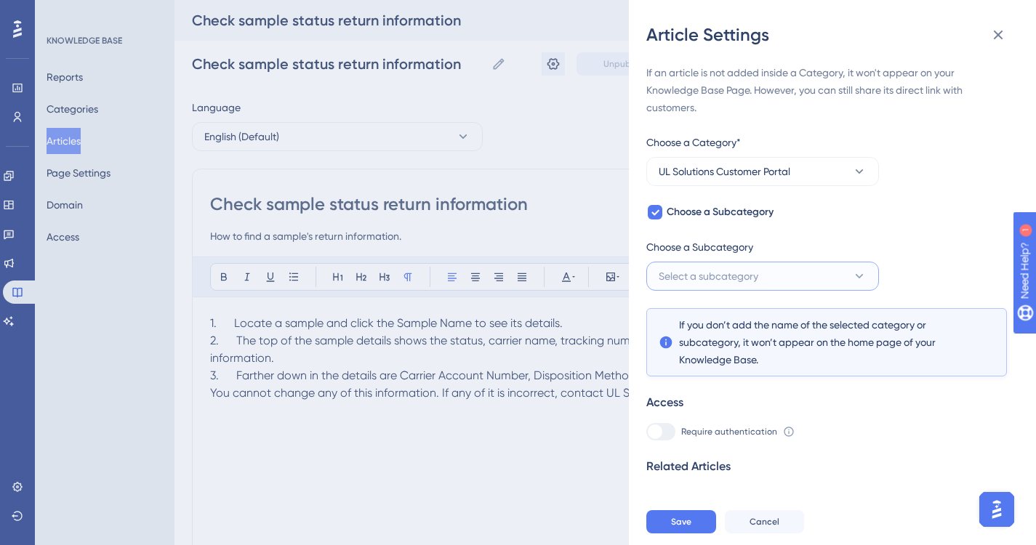
click at [851, 278] on button "Select a subcategory" at bounding box center [762, 276] width 233 height 29
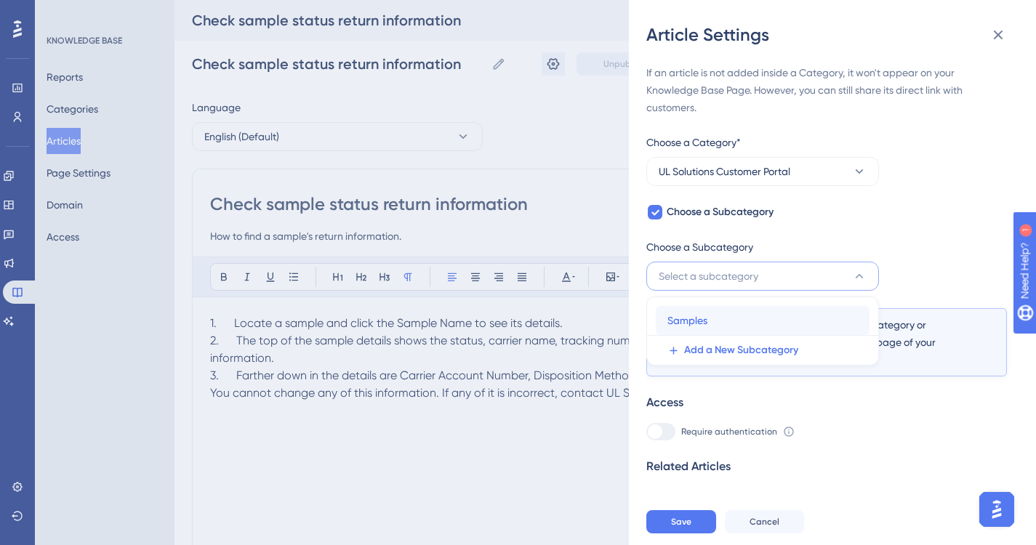
click at [708, 318] on div "Samples Samples" at bounding box center [762, 320] width 190 height 29
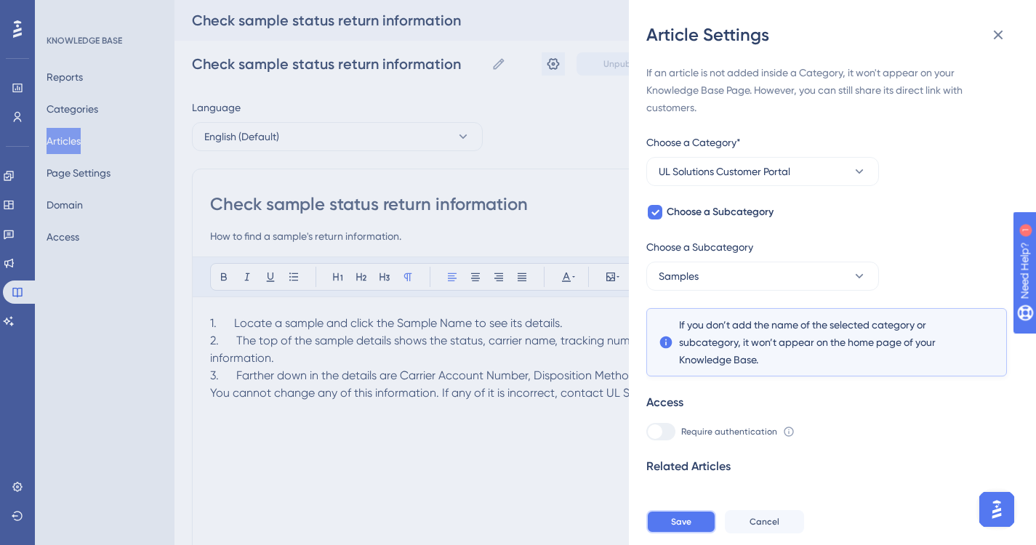
click at [681, 528] on span "Save" at bounding box center [681, 522] width 20 height 12
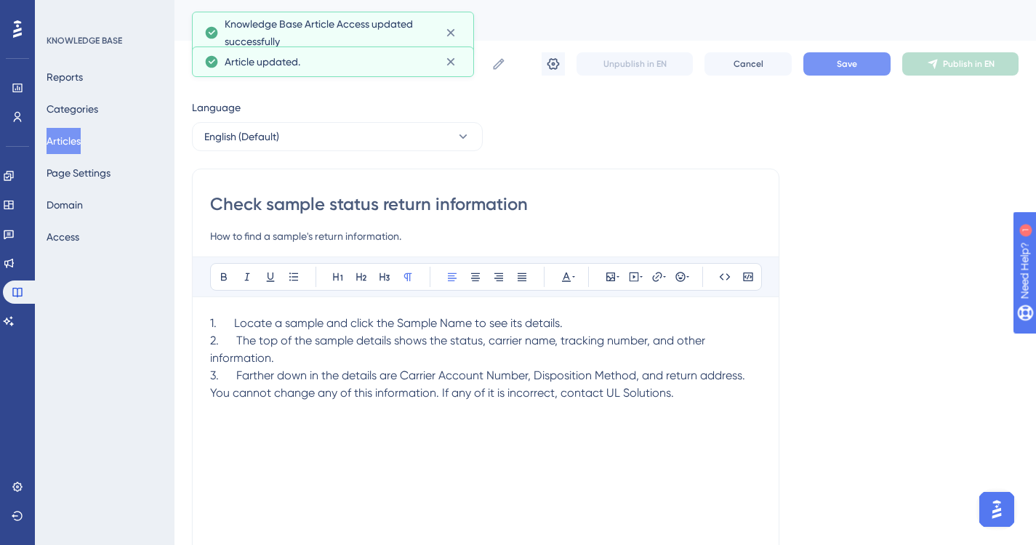
click at [864, 63] on button "Save" at bounding box center [846, 63] width 87 height 23
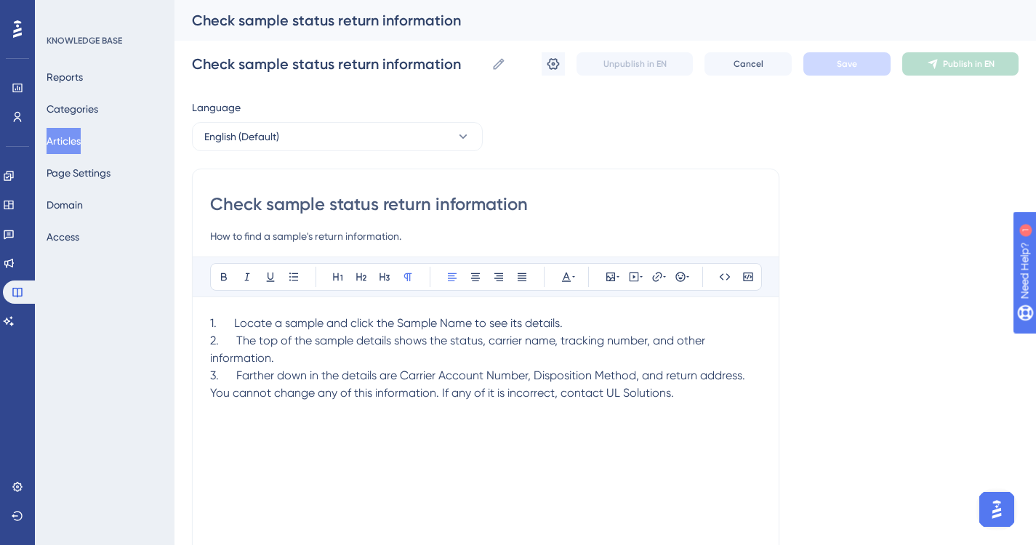
click at [74, 137] on button "Articles" at bounding box center [64, 141] width 34 height 26
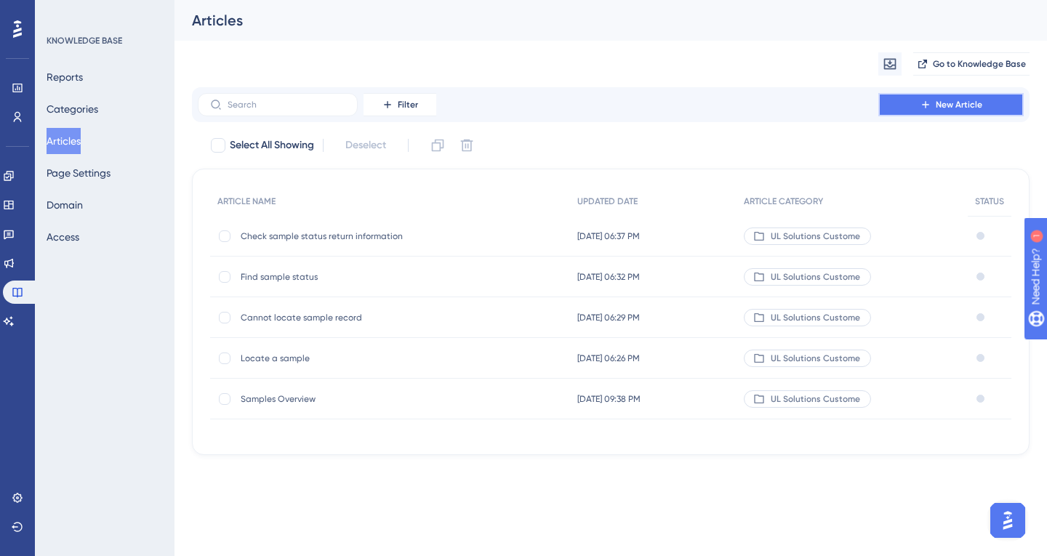
click at [935, 102] on span "New Article" at bounding box center [958, 105] width 47 height 12
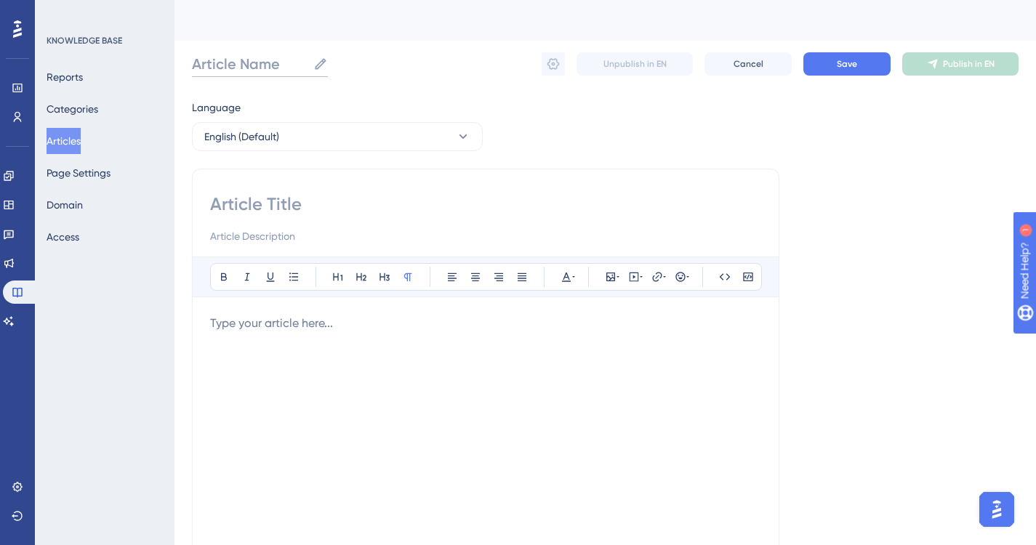
click at [281, 66] on input "Article Name" at bounding box center [250, 64] width 116 height 20
paste input "Sample status meanings"
type input "Sample status meanings"
click at [290, 204] on input at bounding box center [485, 204] width 551 height 23
paste input "Sample status meanings"
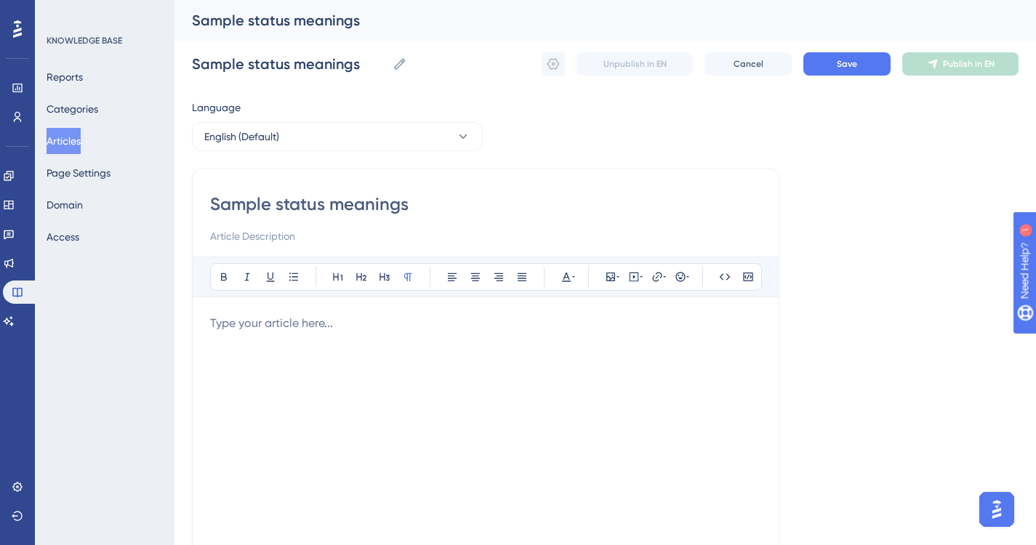
type input "Sample status meanings"
click at [311, 233] on input at bounding box center [485, 235] width 551 height 17
type input "Definitions of sample statuses."
click at [382, 333] on div at bounding box center [485, 475] width 551 height 320
click at [345, 320] on p at bounding box center [485, 323] width 551 height 17
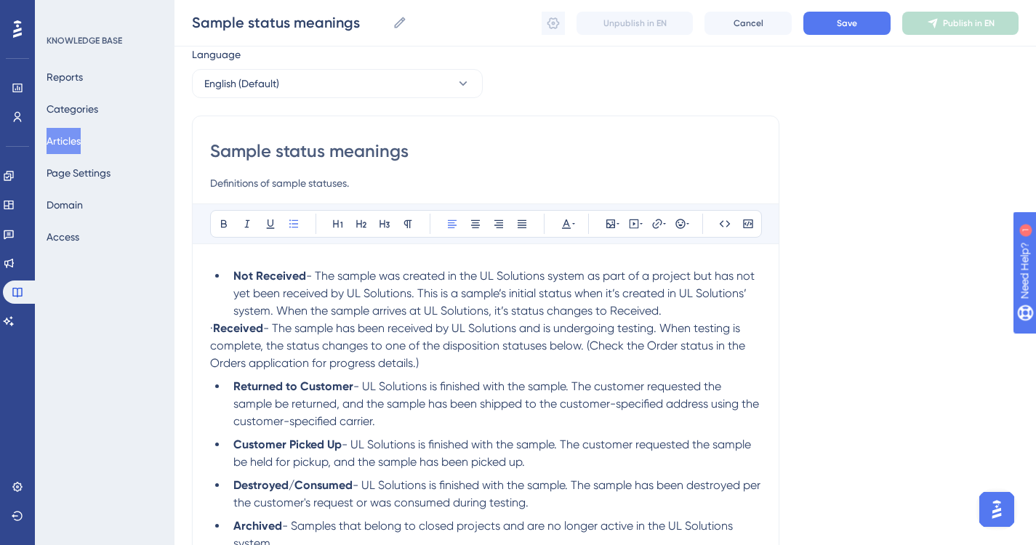
scroll to position [120, 0]
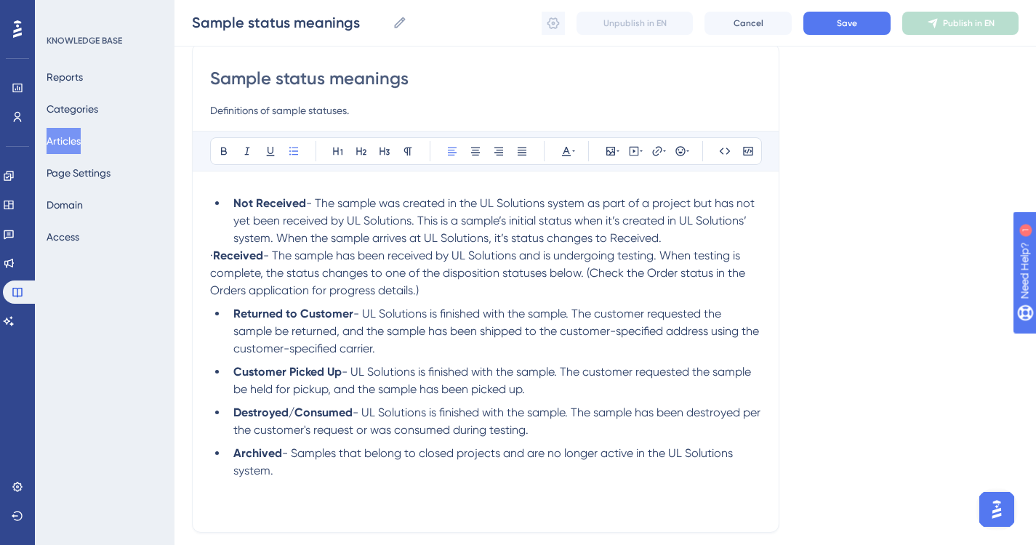
click at [233, 310] on strong "Returned to Customer" at bounding box center [293, 314] width 120 height 14
click at [227, 313] on li "Returned to Customer - UL Solutions is finished with the sample. The customer r…" at bounding box center [493, 331] width 533 height 52
click at [239, 252] on strong "Received" at bounding box center [238, 256] width 50 height 14
click at [213, 254] on span "·" at bounding box center [211, 256] width 3 height 14
click at [204, 257] on div "Sample status meanings Definitions of sample statuses. Bold Italic Underline Bu…" at bounding box center [485, 288] width 587 height 490
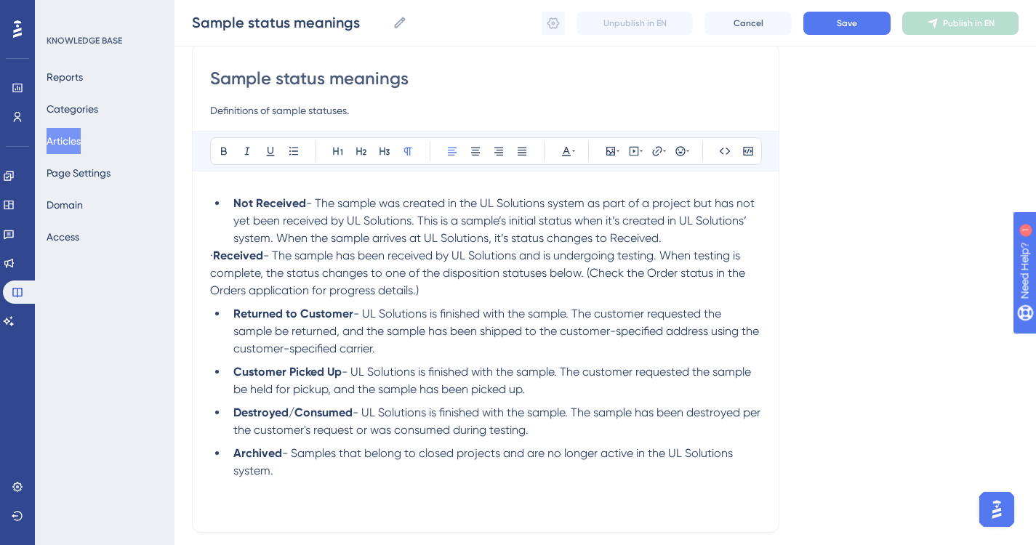
click at [211, 254] on span "·" at bounding box center [211, 256] width 3 height 14
click at [249, 203] on strong "Not Received" at bounding box center [269, 203] width 73 height 14
click at [251, 260] on strong "Received" at bounding box center [238, 256] width 50 height 14
drag, startPoint x: 236, startPoint y: 254, endPoint x: 448, endPoint y: 286, distance: 213.9
click at [448, 286] on p "· Received - The sample has been received by UL Solutions and is undergoing tes…" at bounding box center [485, 273] width 551 height 52
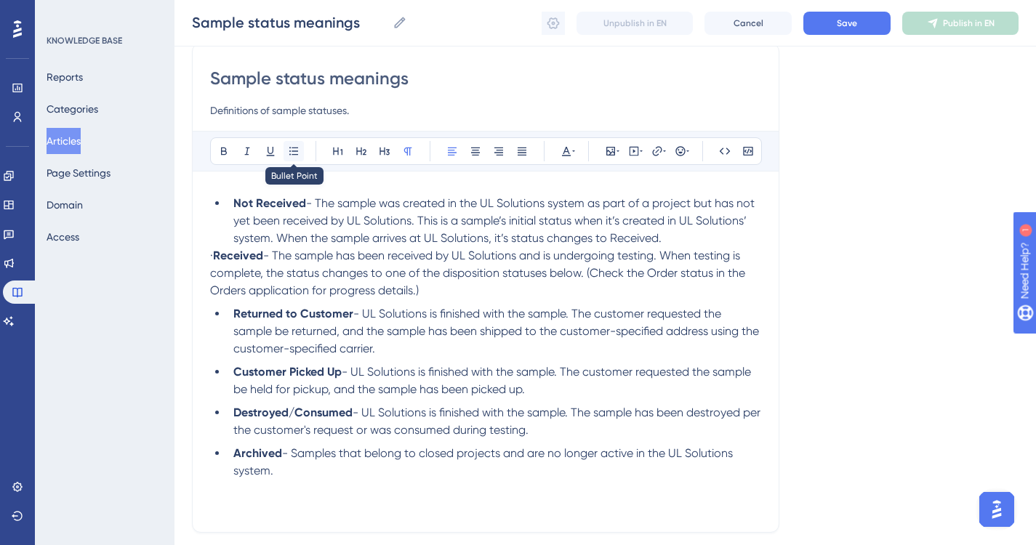
click at [296, 148] on icon at bounding box center [293, 151] width 9 height 8
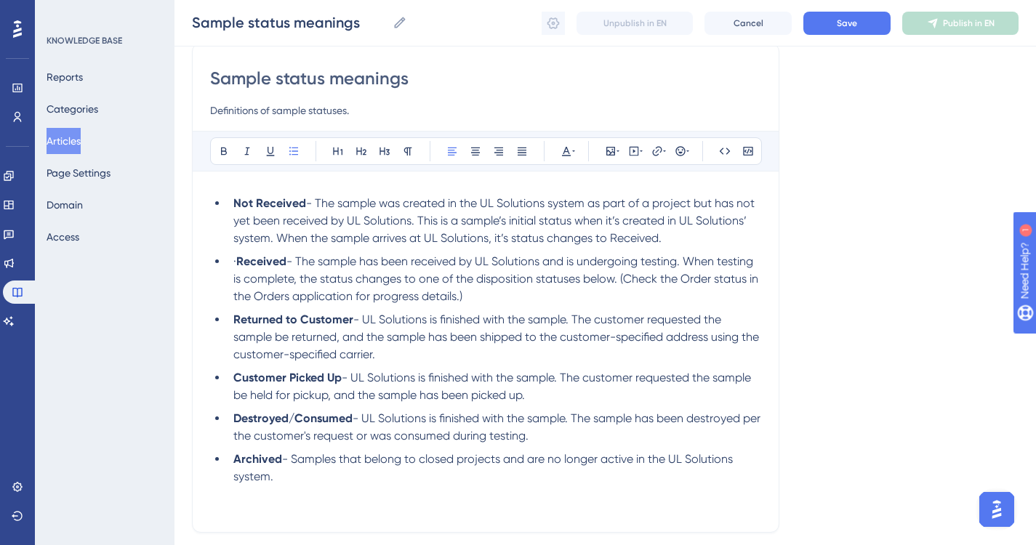
click at [265, 261] on strong "Received" at bounding box center [261, 261] width 50 height 14
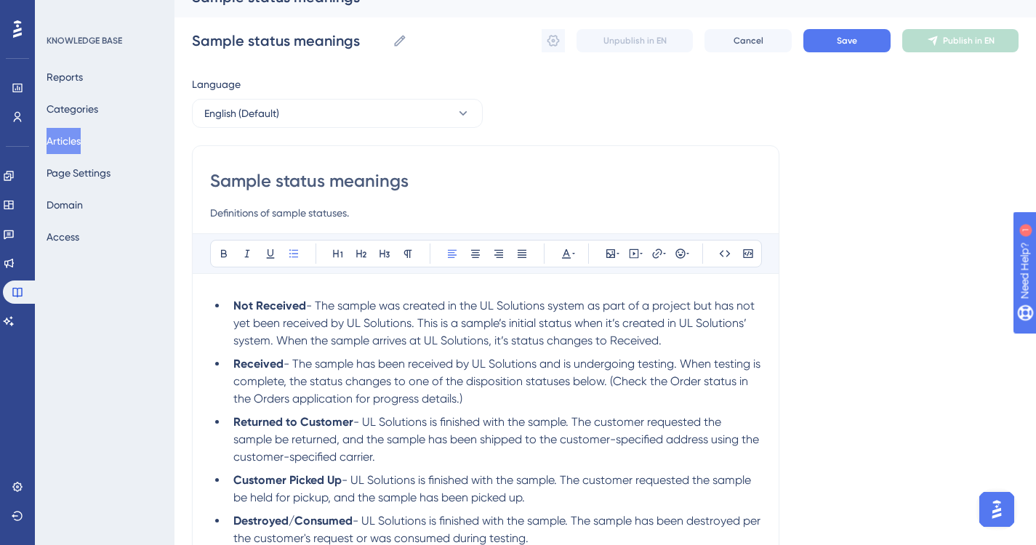
scroll to position [0, 0]
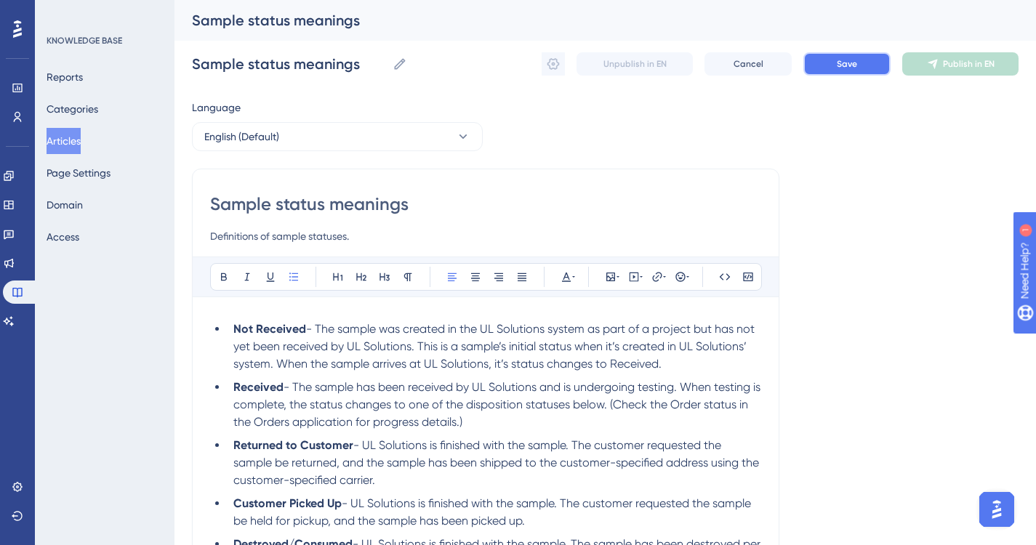
click at [849, 63] on span "Save" at bounding box center [847, 64] width 20 height 12
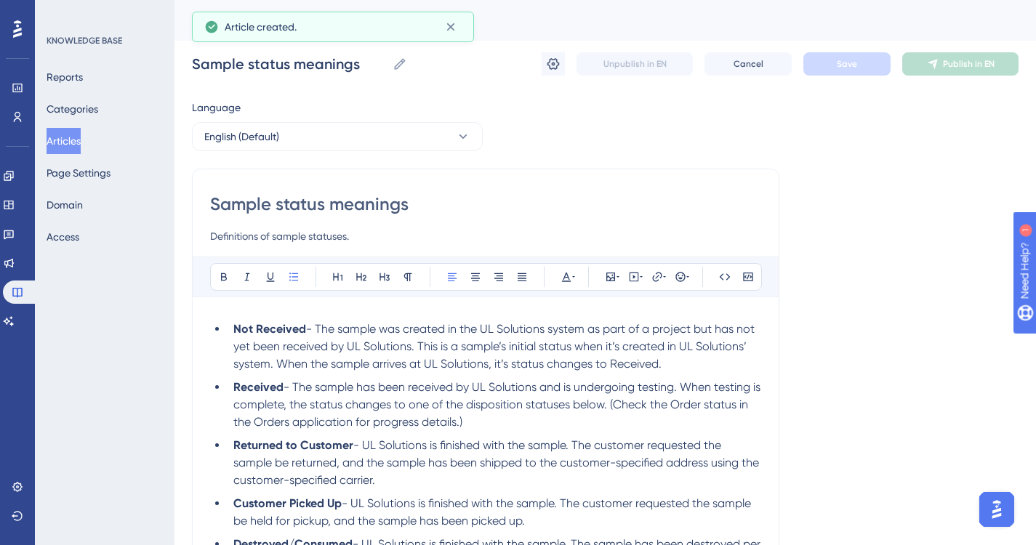
scroll to position [53, 0]
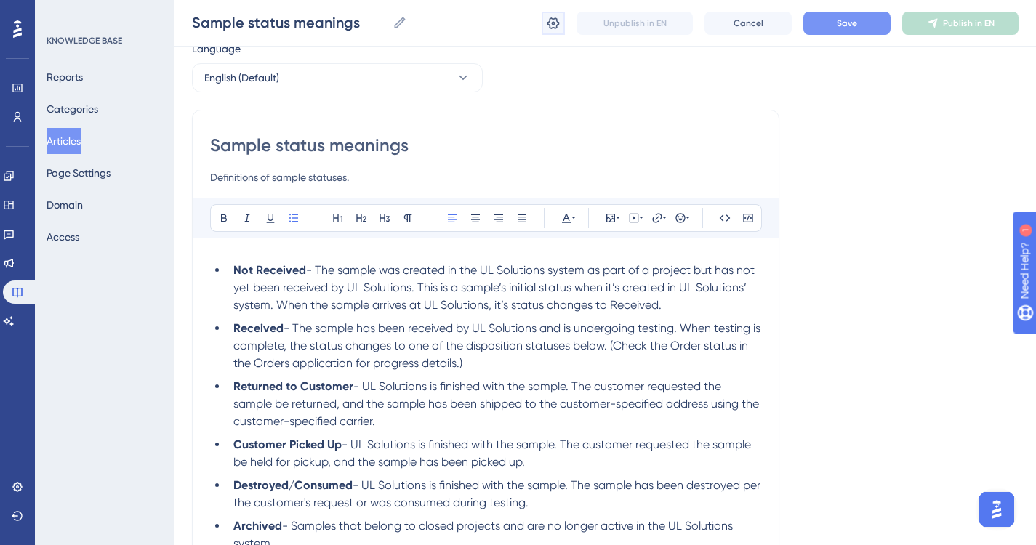
click at [554, 25] on icon at bounding box center [553, 23] width 15 height 15
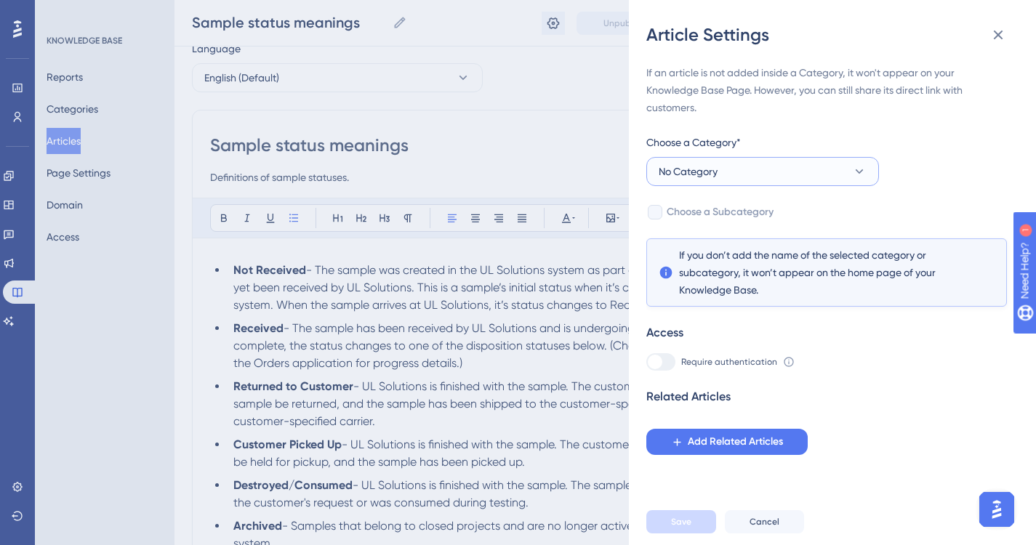
click at [858, 171] on icon at bounding box center [859, 171] width 15 height 15
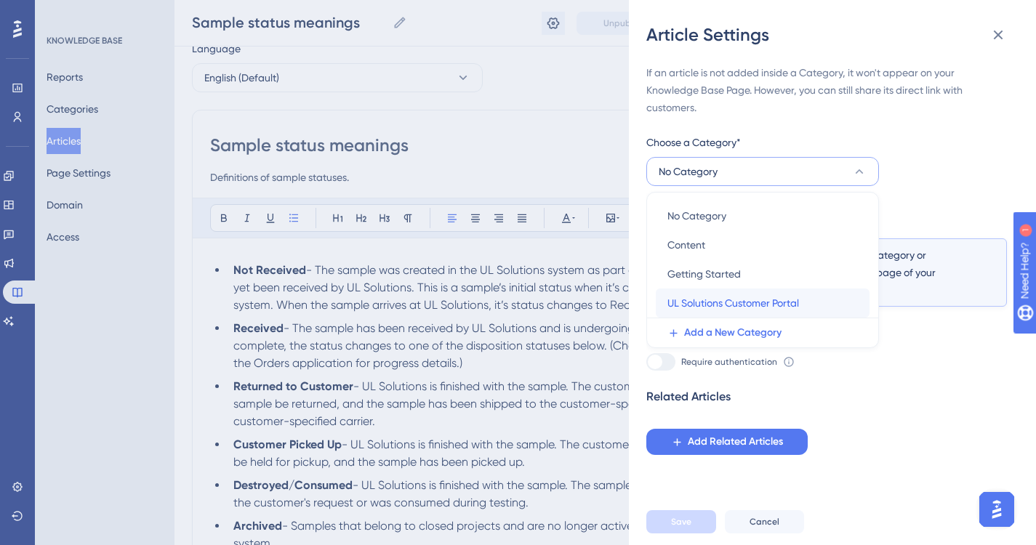
click at [699, 303] on span "UL Solutions Customer Portal" at bounding box center [733, 302] width 132 height 17
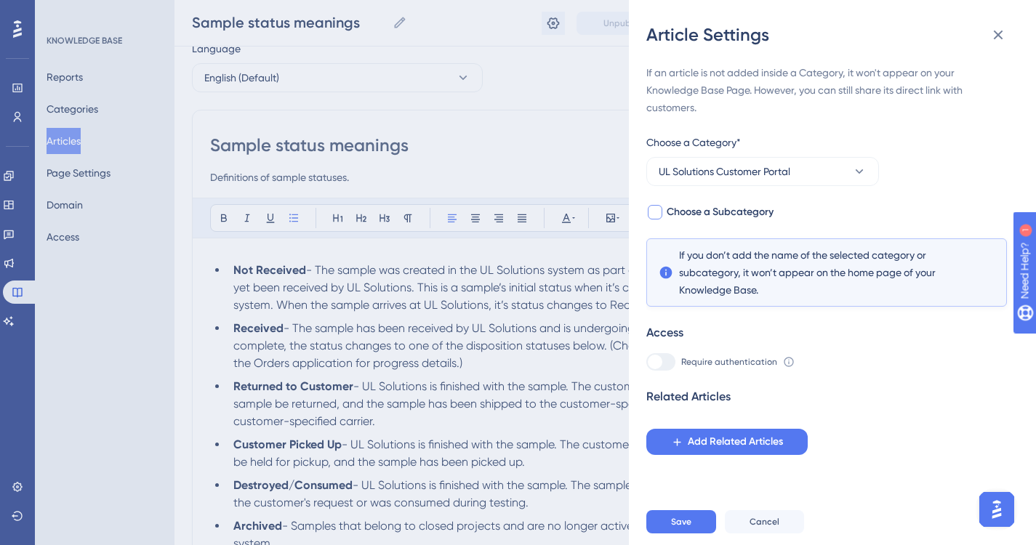
click at [658, 210] on div at bounding box center [655, 212] width 15 height 15
checkbox input "true"
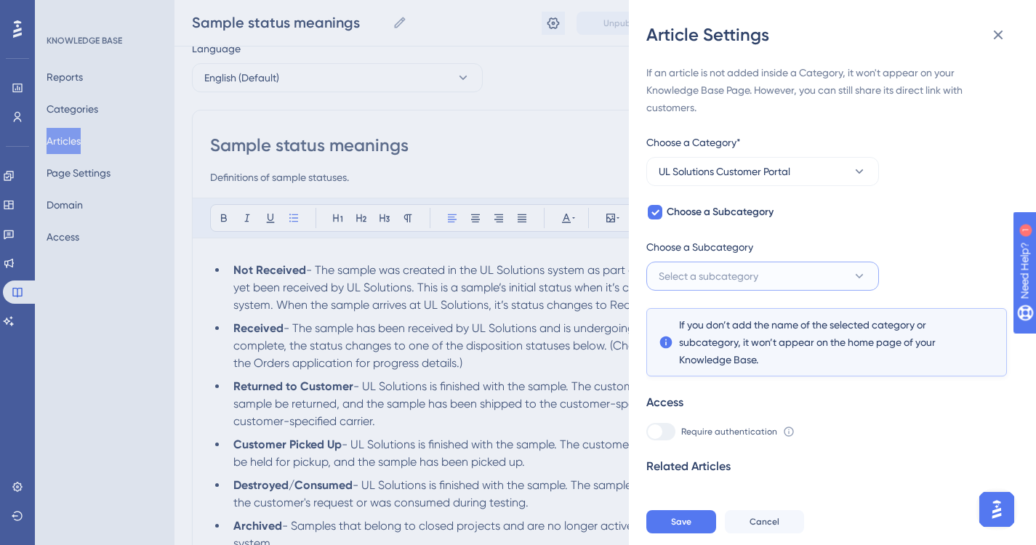
click at [865, 275] on icon at bounding box center [859, 276] width 15 height 15
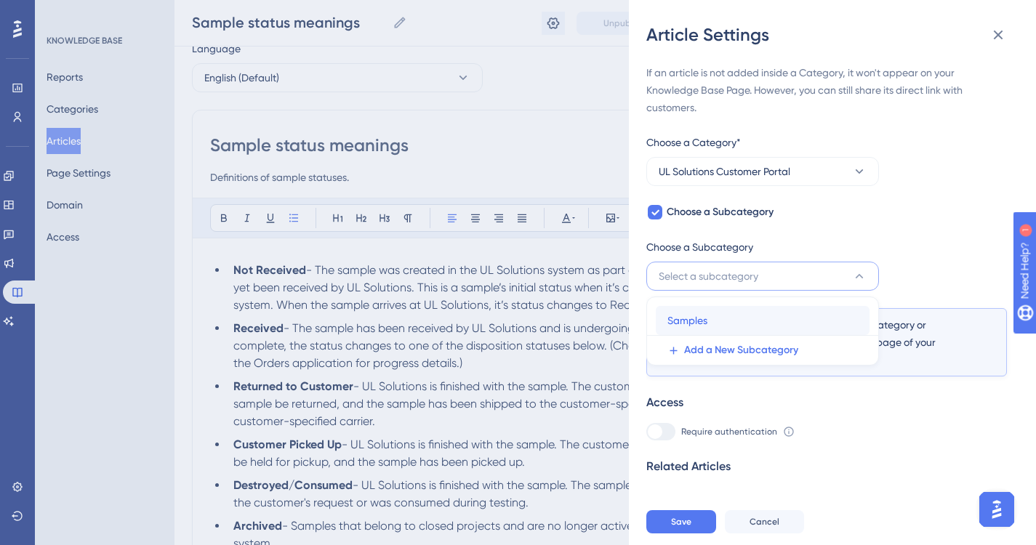
click at [693, 319] on span "Samples" at bounding box center [687, 320] width 40 height 17
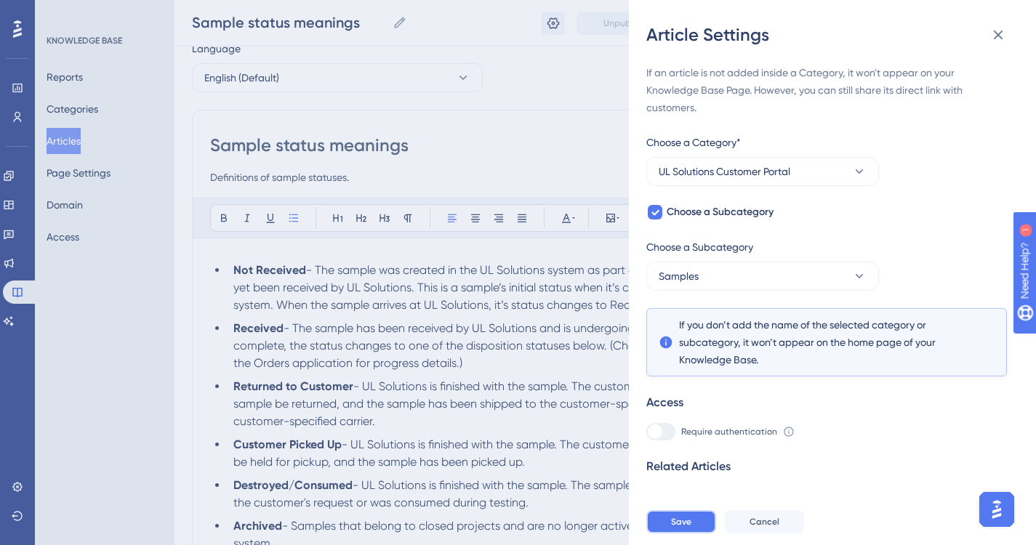
click at [682, 528] on span "Save" at bounding box center [681, 522] width 20 height 12
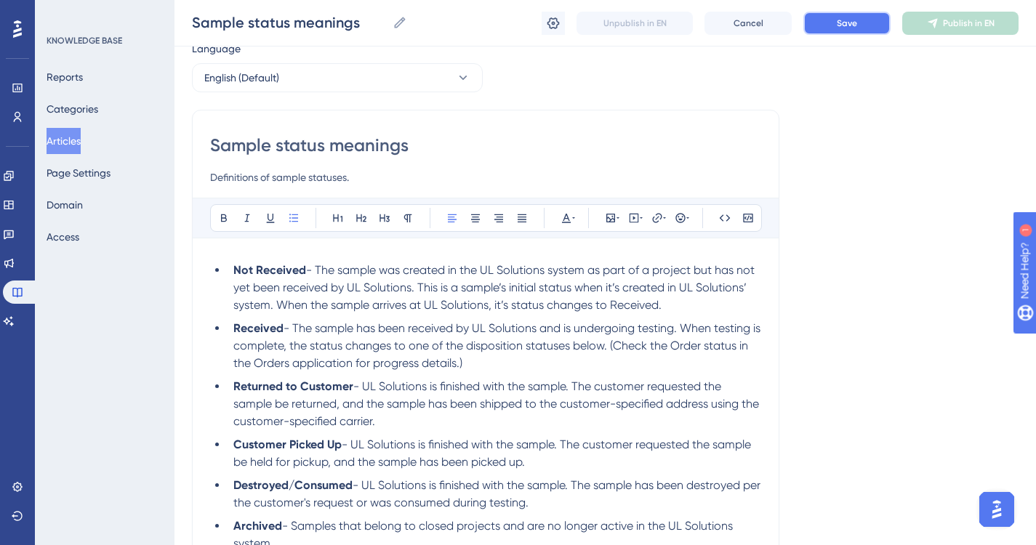
click at [853, 20] on span "Save" at bounding box center [847, 23] width 20 height 12
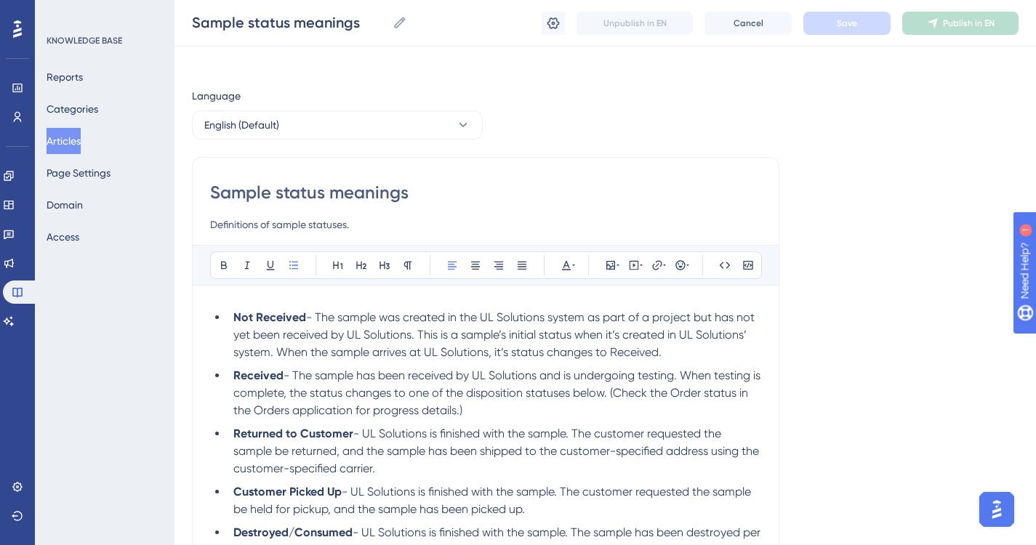
scroll to position [0, 0]
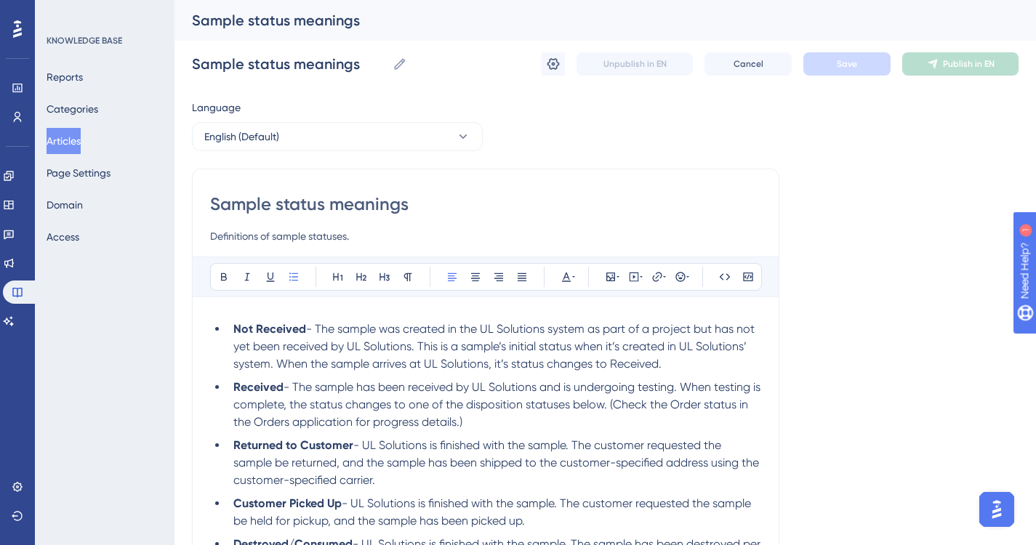
click at [73, 137] on button "Articles" at bounding box center [64, 141] width 34 height 26
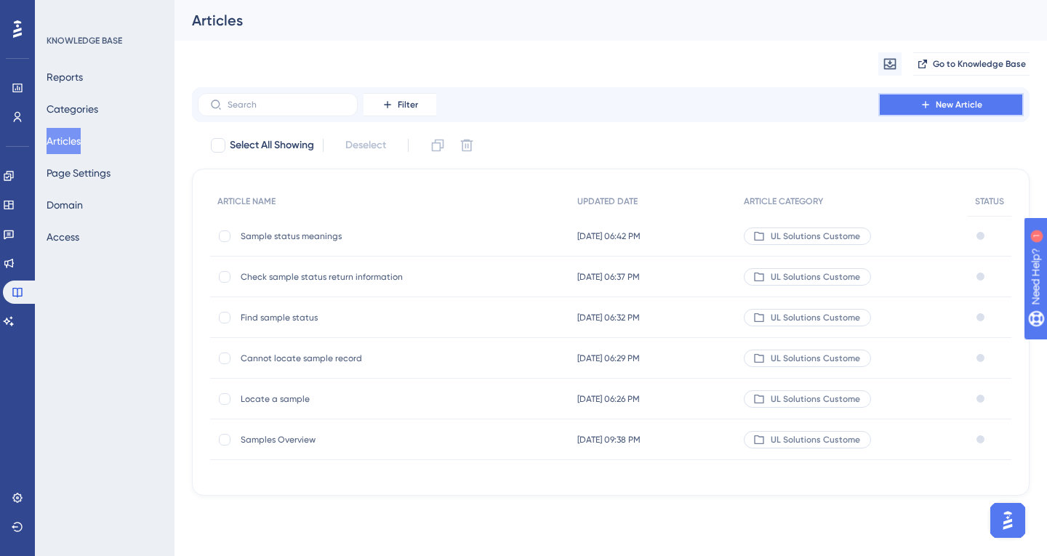
click at [948, 104] on span "New Article" at bounding box center [958, 105] width 47 height 12
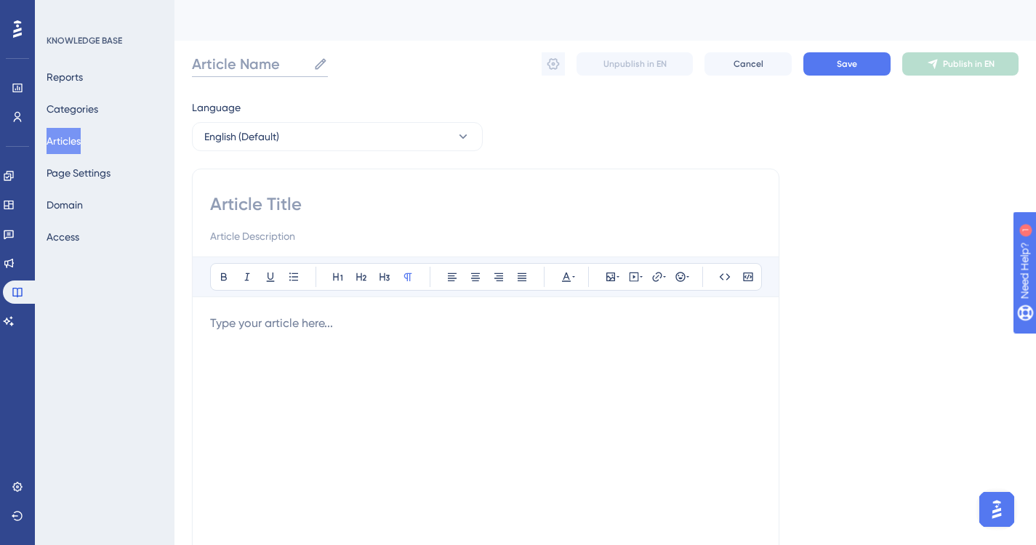
click at [254, 63] on input "Article Name" at bounding box center [250, 64] width 116 height 20
paste input "Working with data tables in applications"
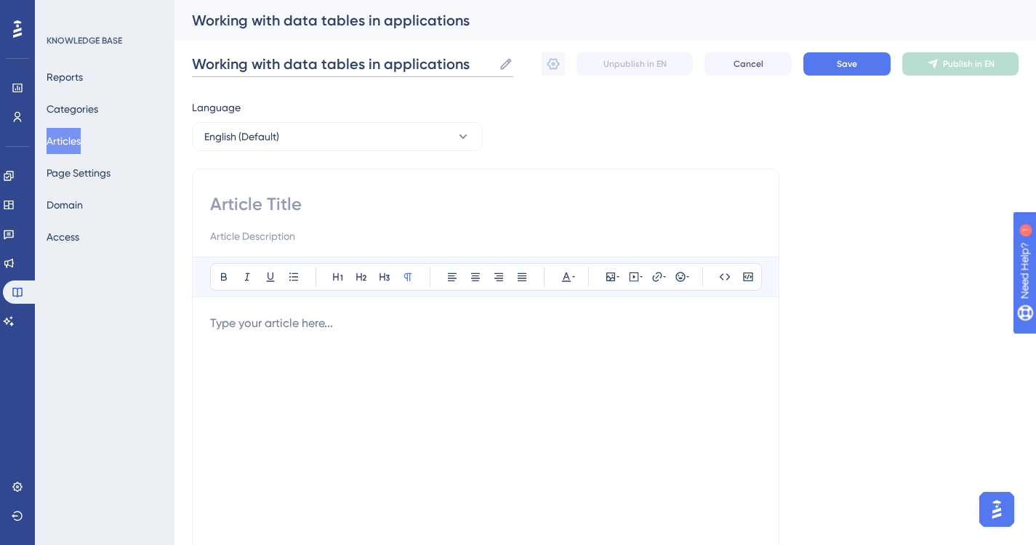
type input "Working with data tables in applications"
click at [243, 204] on input at bounding box center [485, 204] width 551 height 23
paste input "Working with data tables in applications"
type input "Working with data tables in applications"
click at [249, 236] on input at bounding box center [485, 235] width 551 height 17
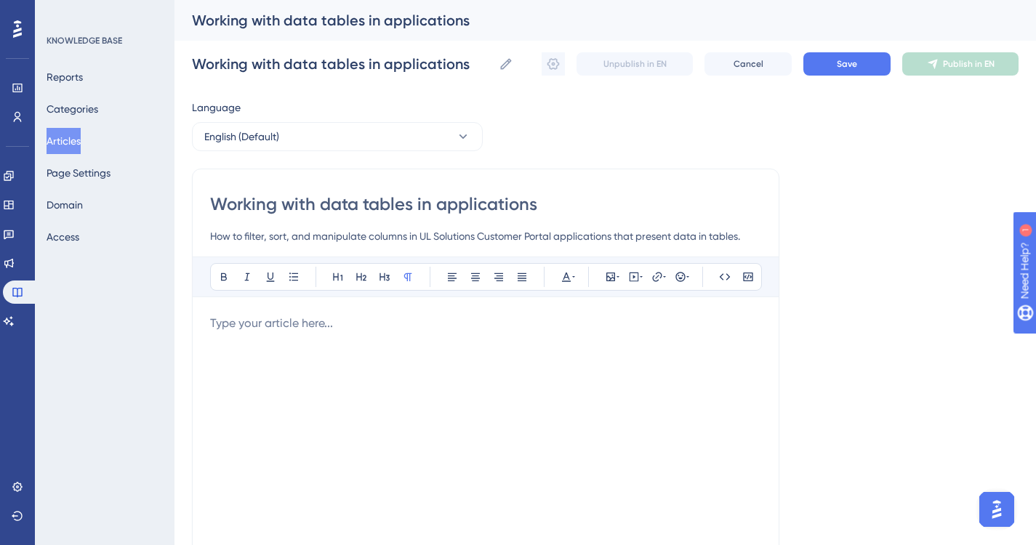
type input "How to filter, sort, and manipulate columns in UL Solutions Customer Portal app…"
click at [345, 324] on p at bounding box center [485, 323] width 551 height 17
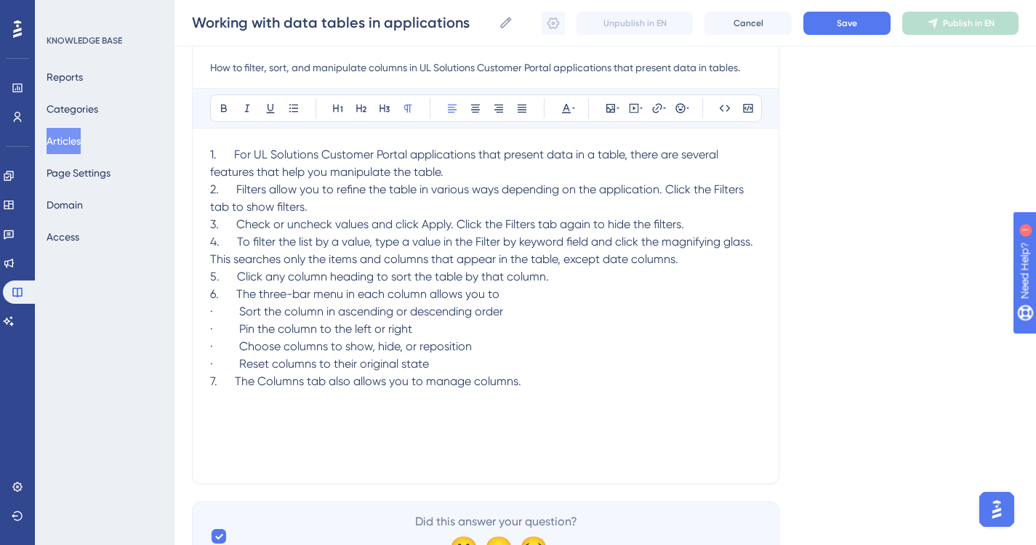
scroll to position [90, 0]
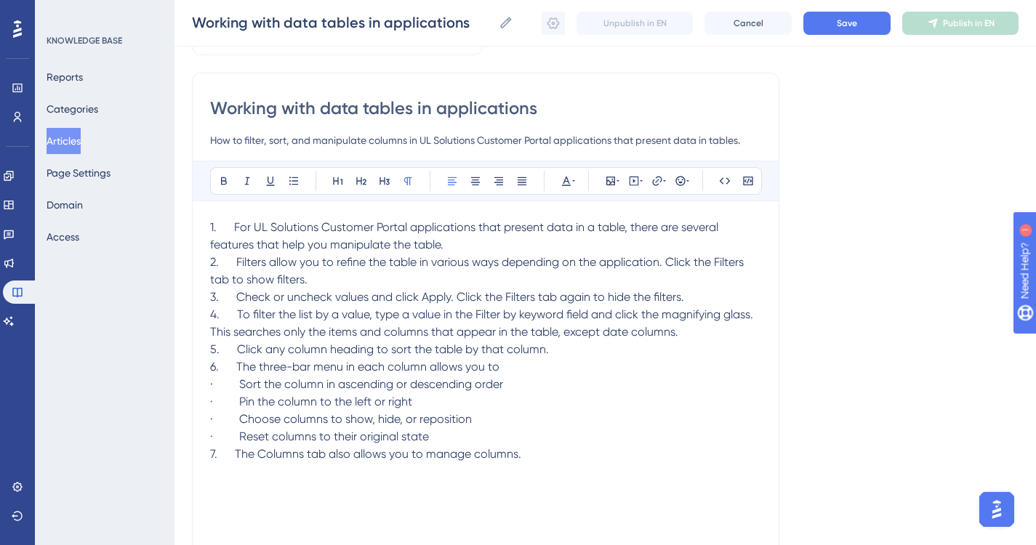
click at [209, 382] on div "Working with data tables in applications How to filter, sort, and manipulate co…" at bounding box center [485, 315] width 587 height 484
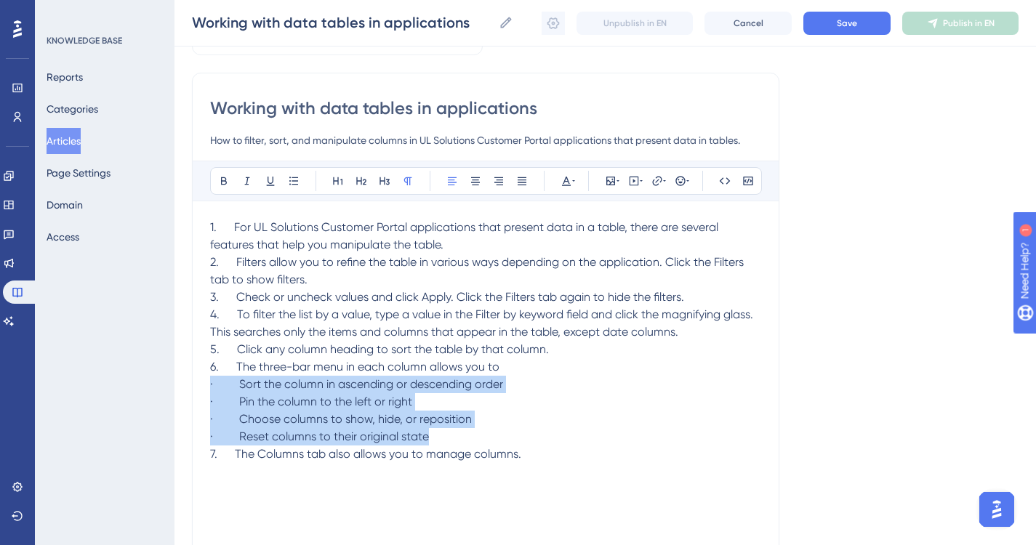
drag, startPoint x: 210, startPoint y: 385, endPoint x: 452, endPoint y: 433, distance: 246.7
click at [452, 433] on div "1. For UL Solutions Customer Portal applications that present data in a table, …" at bounding box center [485, 379] width 551 height 320
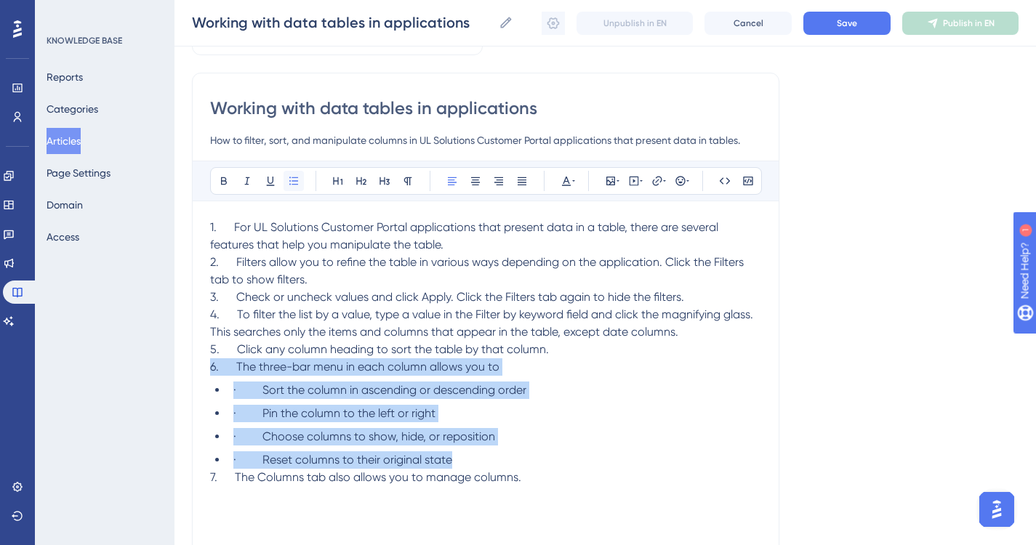
click at [294, 177] on icon at bounding box center [293, 181] width 9 height 8
click at [262, 396] on span "· Sort the column in ascending or descending order" at bounding box center [379, 390] width 293 height 14
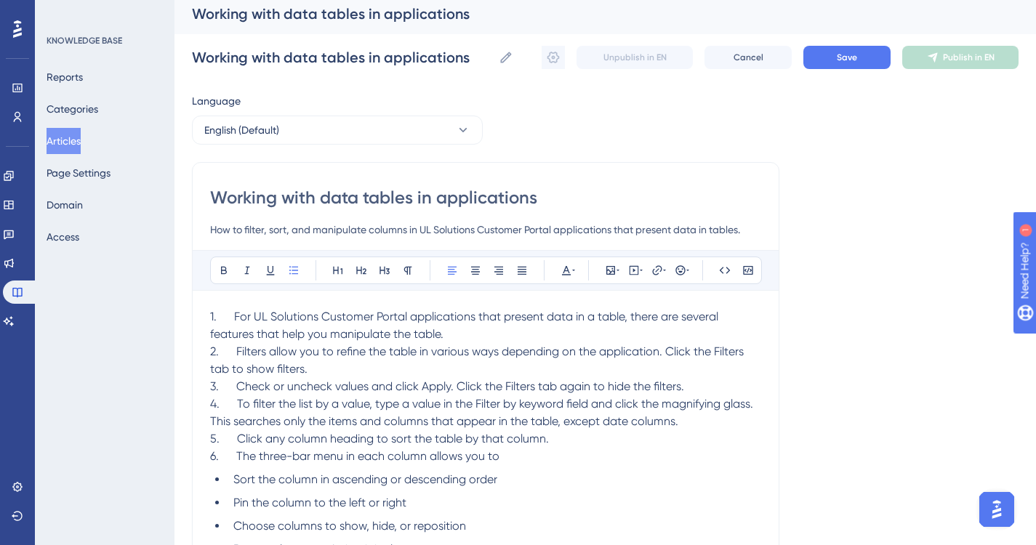
scroll to position [0, 0]
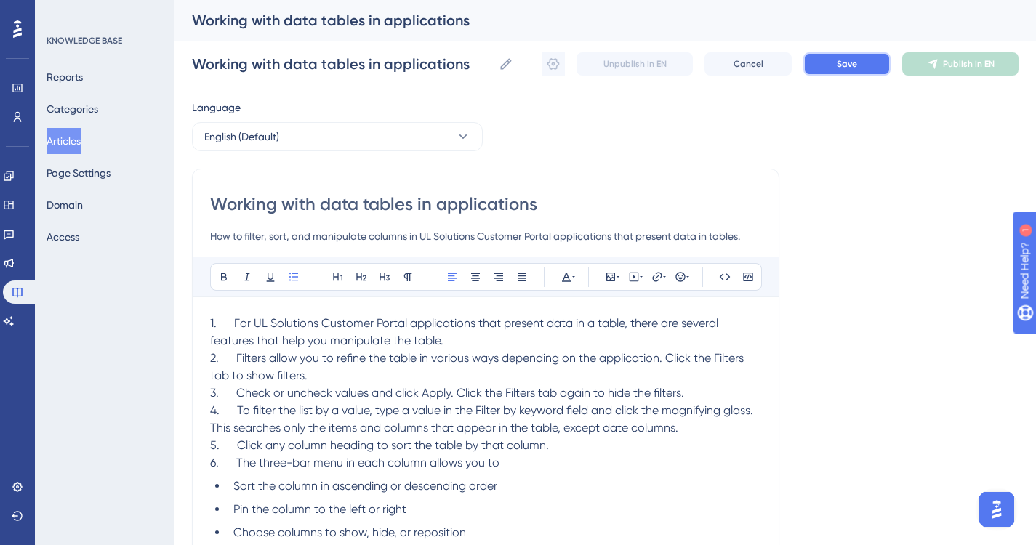
click at [837, 58] on span "Save" at bounding box center [847, 64] width 20 height 12
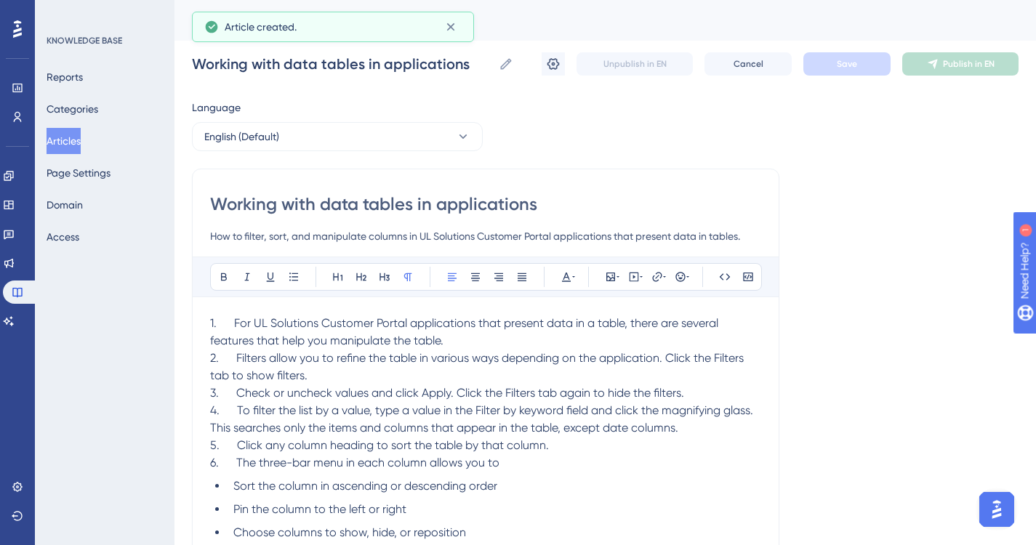
scroll to position [24, 0]
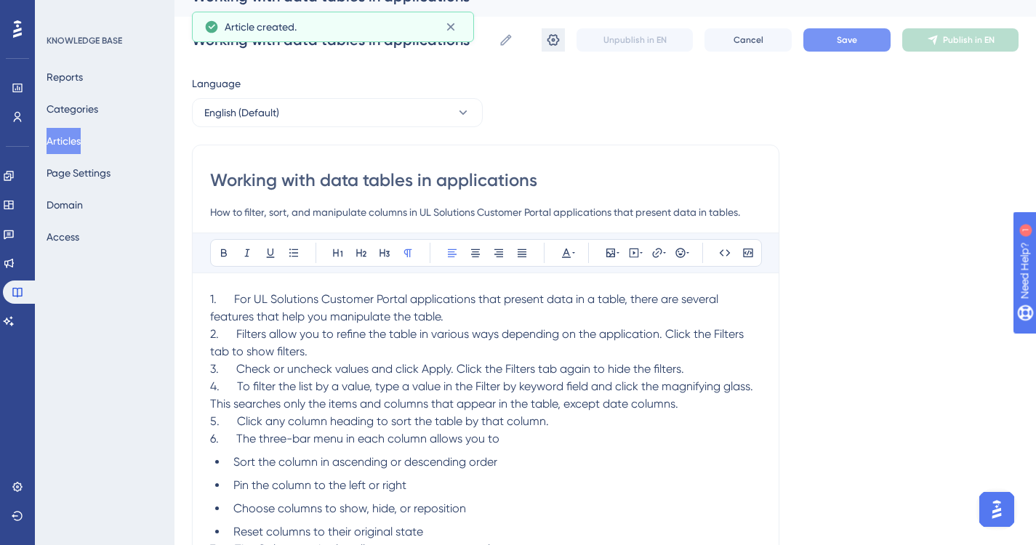
click at [553, 38] on icon at bounding box center [553, 40] width 15 height 15
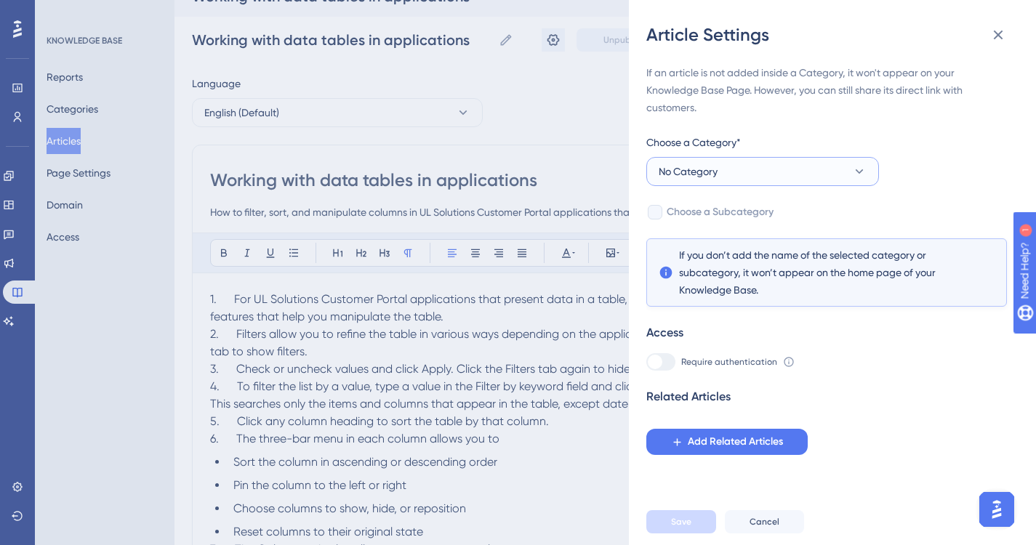
click at [858, 169] on icon at bounding box center [859, 171] width 15 height 15
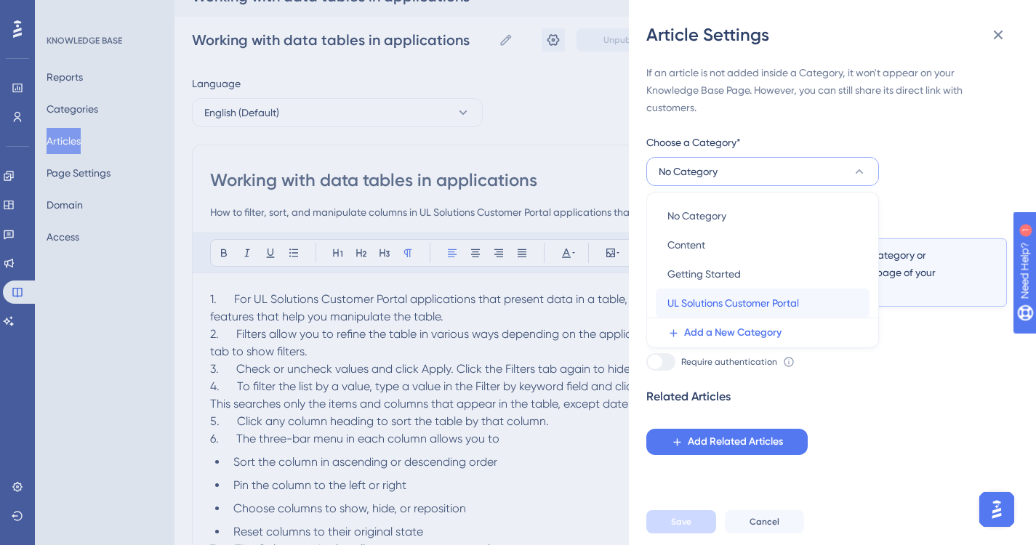
click at [727, 302] on span "UL Solutions Customer Portal" at bounding box center [733, 302] width 132 height 17
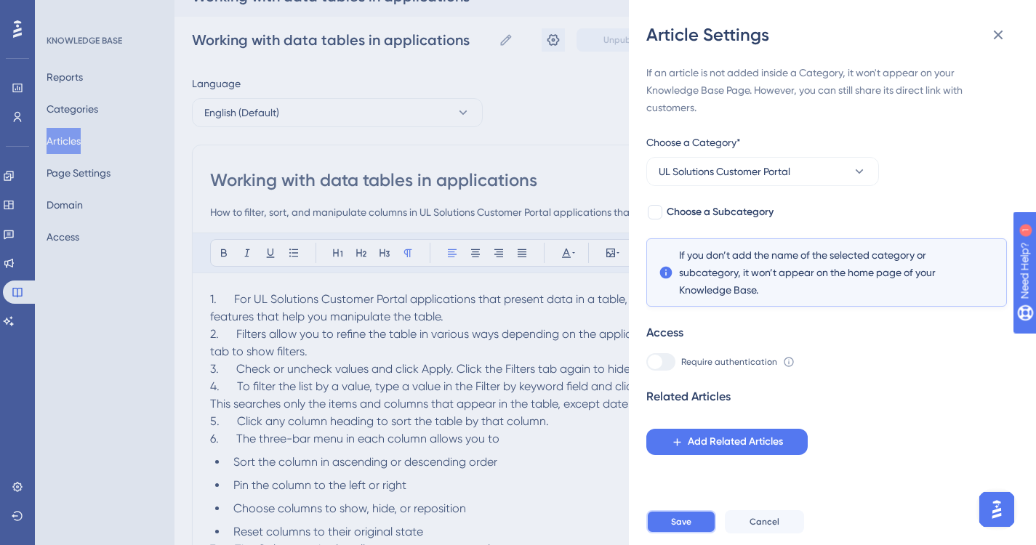
click at [688, 528] on span "Save" at bounding box center [681, 522] width 20 height 12
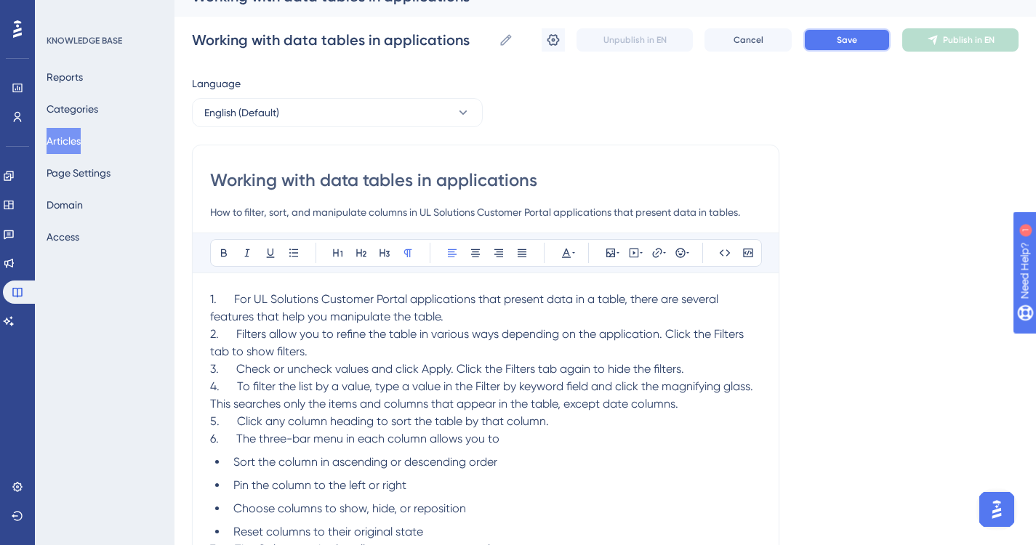
click at [844, 39] on span "Save" at bounding box center [847, 40] width 20 height 12
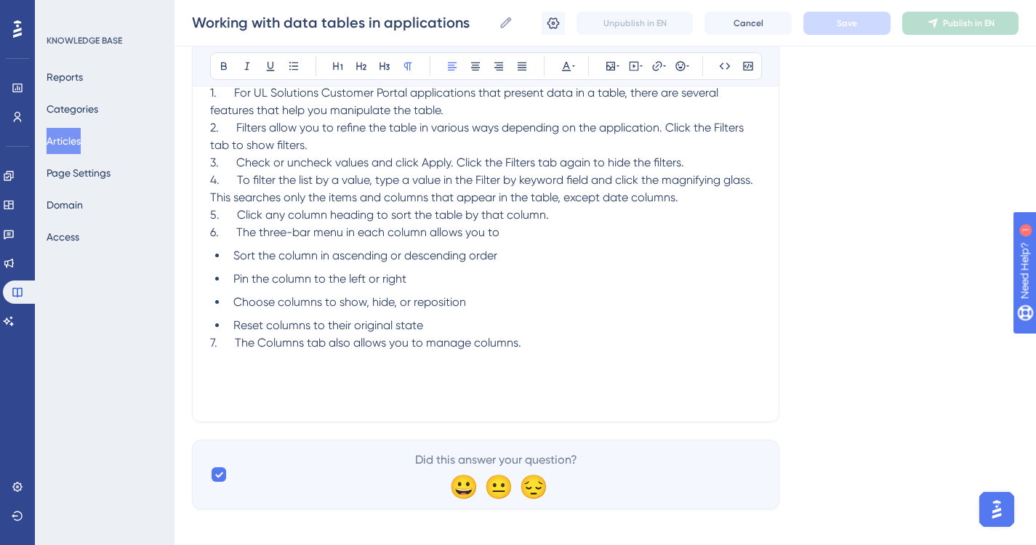
scroll to position [235, 0]
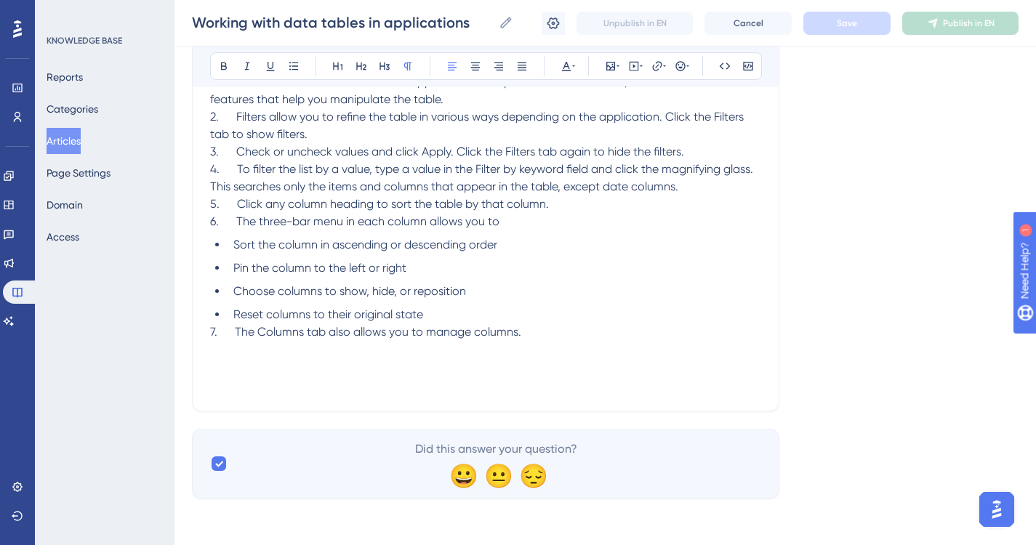
click at [531, 329] on p "7. The Columns tab also allows you to manage columns." at bounding box center [485, 331] width 551 height 17
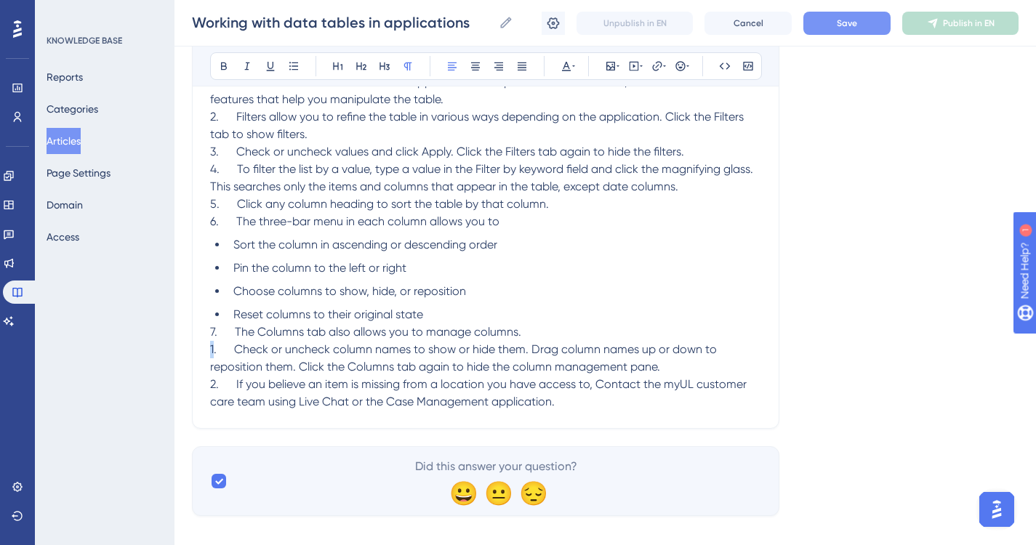
click at [210, 348] on span "1. Check or uncheck column names to show or hide them. Drag column names up or …" at bounding box center [464, 357] width 509 height 31
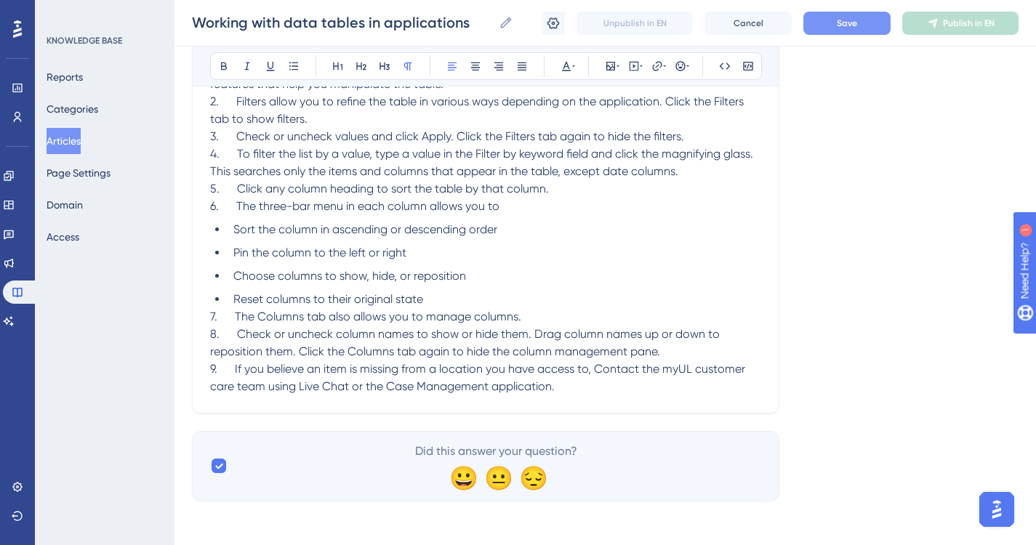
scroll to position [253, 0]
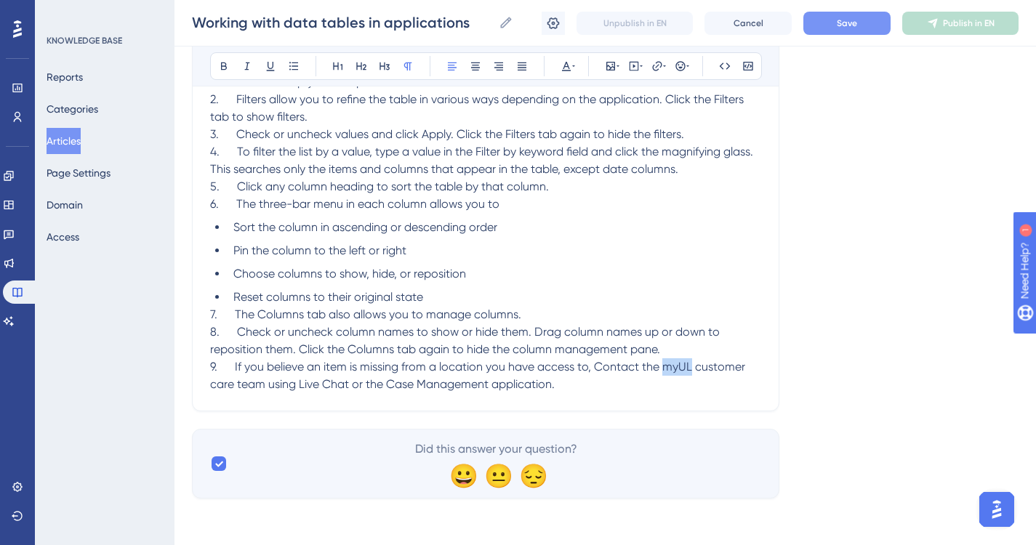
drag, startPoint x: 662, startPoint y: 368, endPoint x: 688, endPoint y: 366, distance: 25.6
click at [688, 366] on span "9. If you believe an item is missing from a location you have access to, Contac…" at bounding box center [479, 375] width 538 height 31
click at [845, 20] on span "Save" at bounding box center [847, 23] width 20 height 12
click at [79, 142] on button "Articles" at bounding box center [64, 141] width 34 height 26
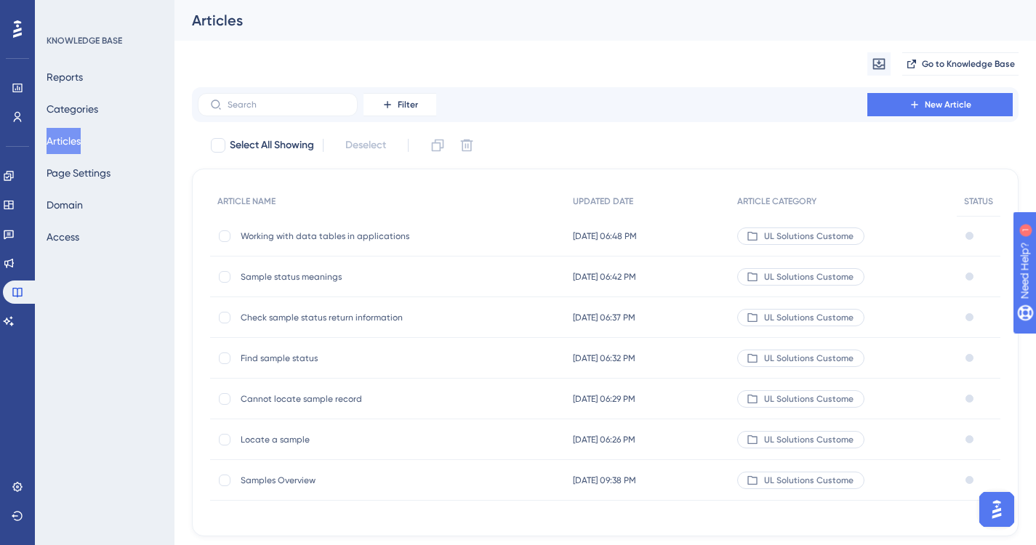
click at [284, 438] on span "Locate a sample" at bounding box center [357, 440] width 233 height 12
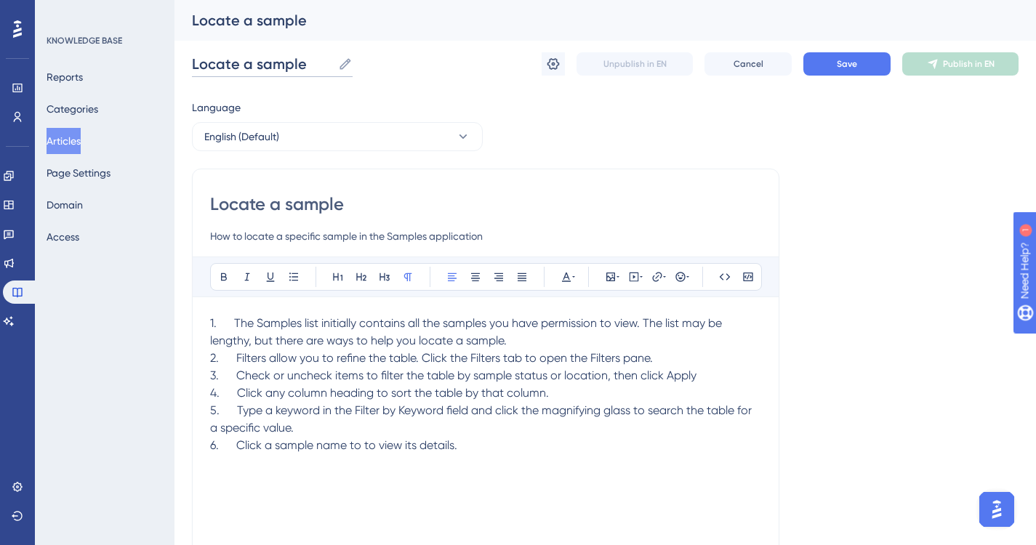
click at [324, 63] on input "Locate a sample" at bounding box center [262, 64] width 140 height 20
type input "Locate a sample record"
click at [366, 208] on input "Locate a sample" at bounding box center [485, 204] width 551 height 23
type input "Locate a sample record"
click at [855, 63] on span "Save" at bounding box center [847, 64] width 20 height 12
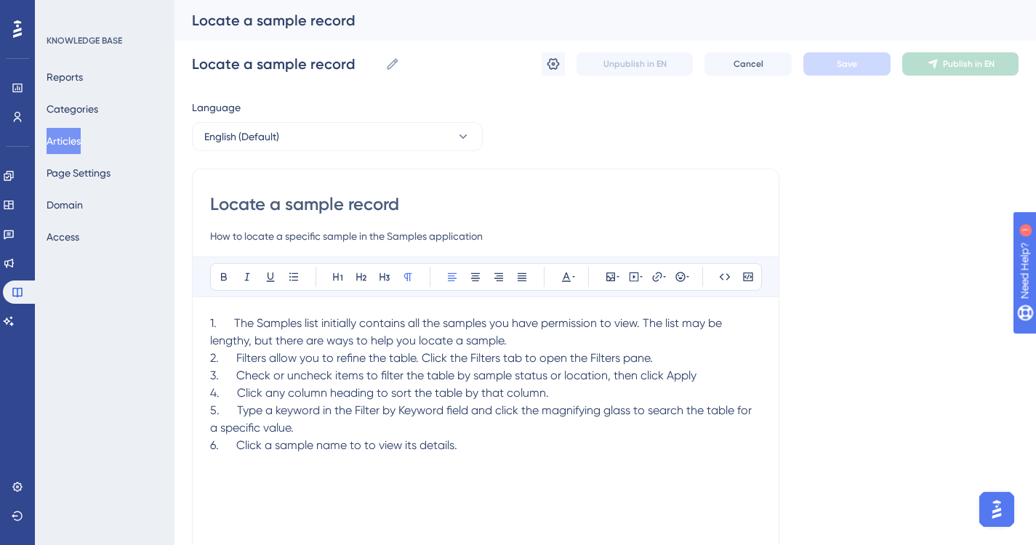
click at [64, 143] on button "Articles" at bounding box center [64, 141] width 34 height 26
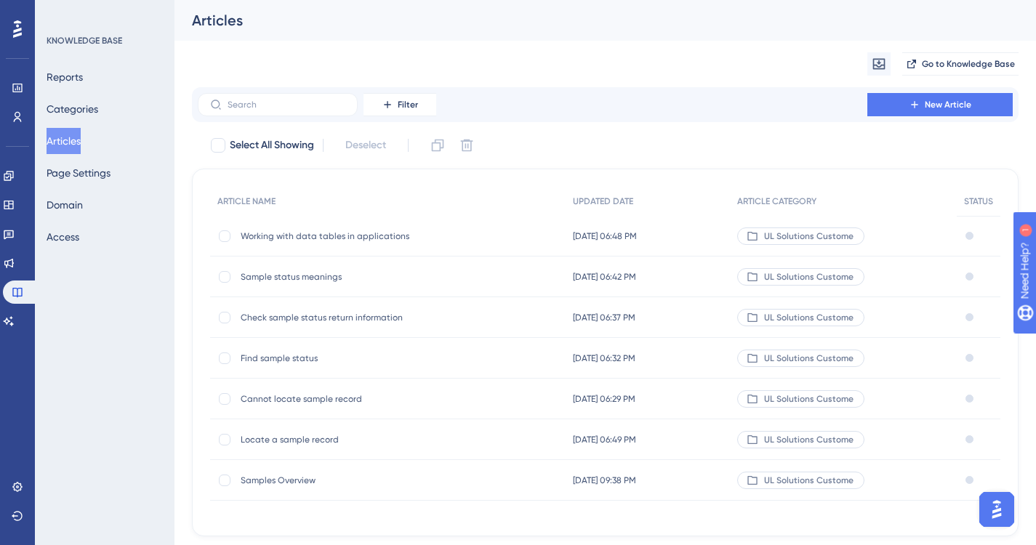
click at [318, 273] on span "Sample status meanings" at bounding box center [357, 277] width 233 height 12
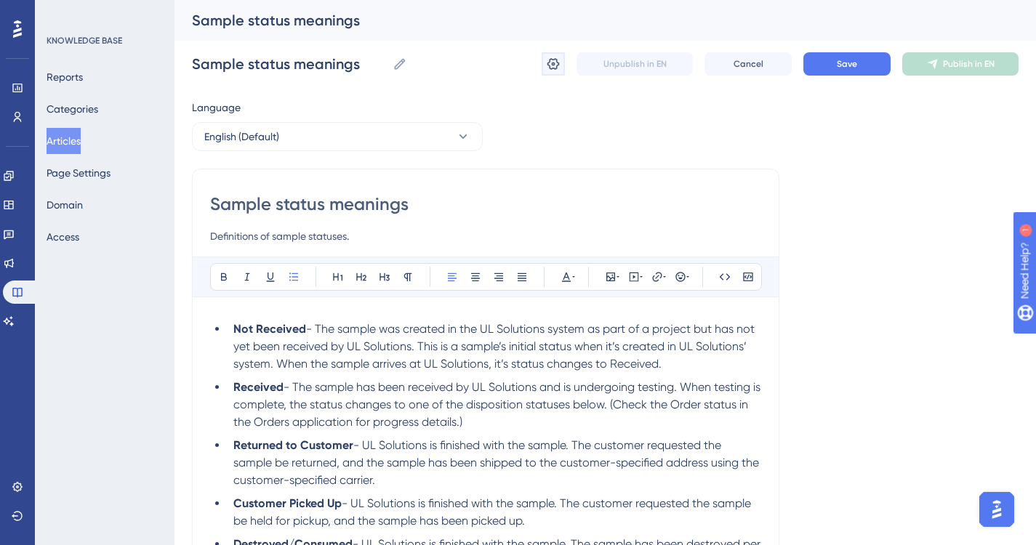
click at [552, 62] on icon at bounding box center [553, 64] width 15 height 15
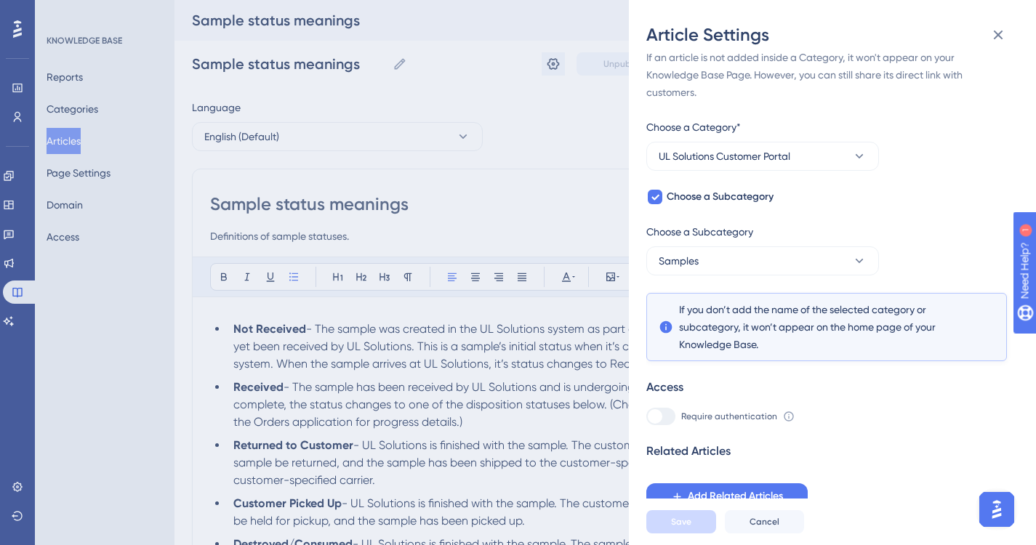
scroll to position [218, 0]
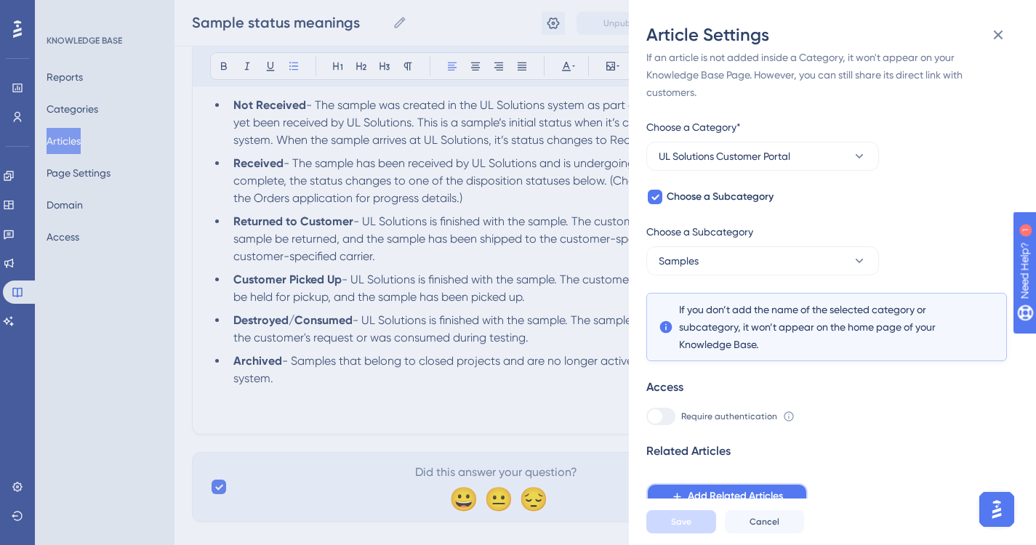
click at [745, 495] on span "Add Related Articles" at bounding box center [735, 496] width 95 height 17
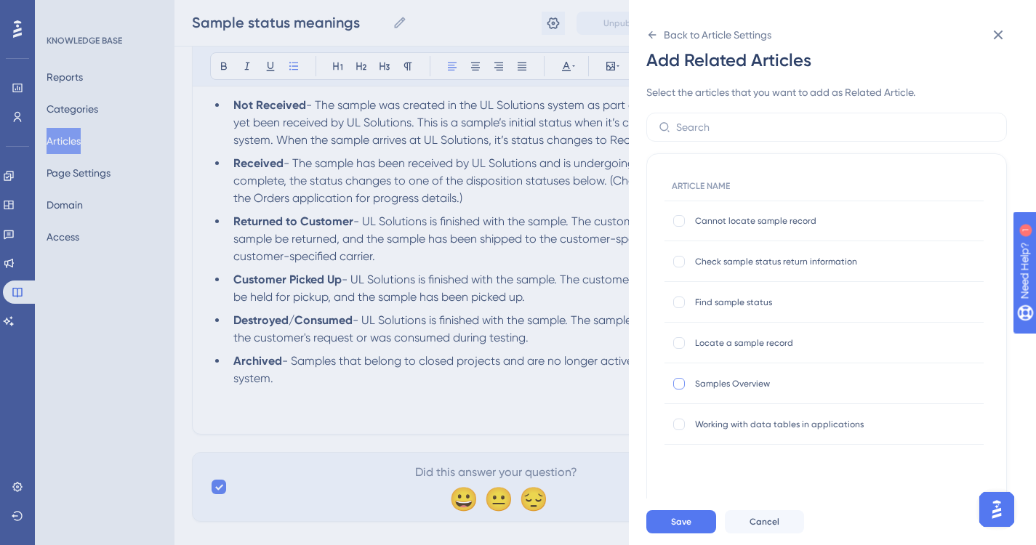
click at [680, 386] on div at bounding box center [679, 384] width 12 height 12
checkbox input "true"
click at [683, 340] on div at bounding box center [679, 343] width 12 height 12
checkbox input "true"
click at [680, 222] on div at bounding box center [679, 221] width 12 height 12
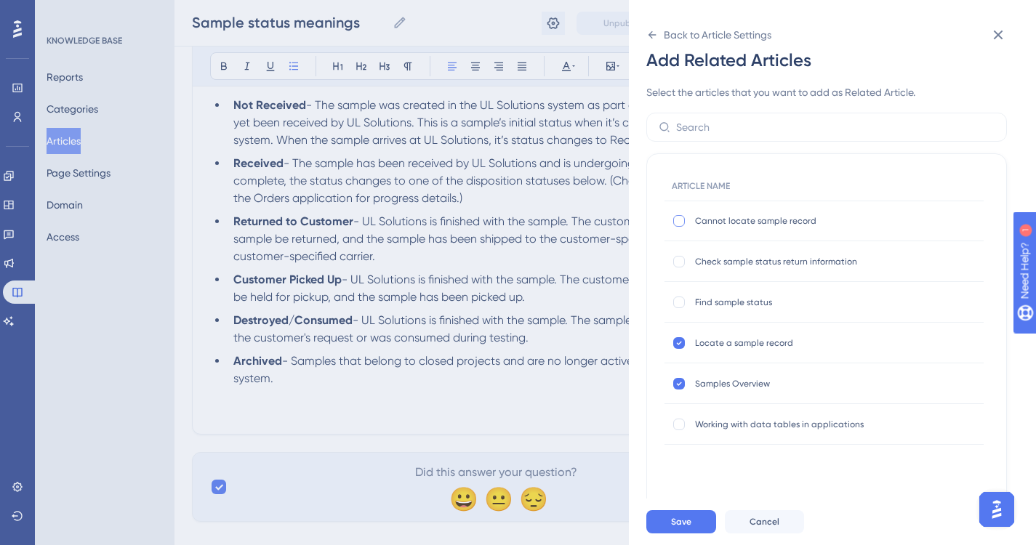
checkbox input "true"
click at [680, 305] on div at bounding box center [679, 303] width 12 height 12
checkbox input "true"
click at [682, 265] on div at bounding box center [679, 262] width 12 height 12
checkbox input "true"
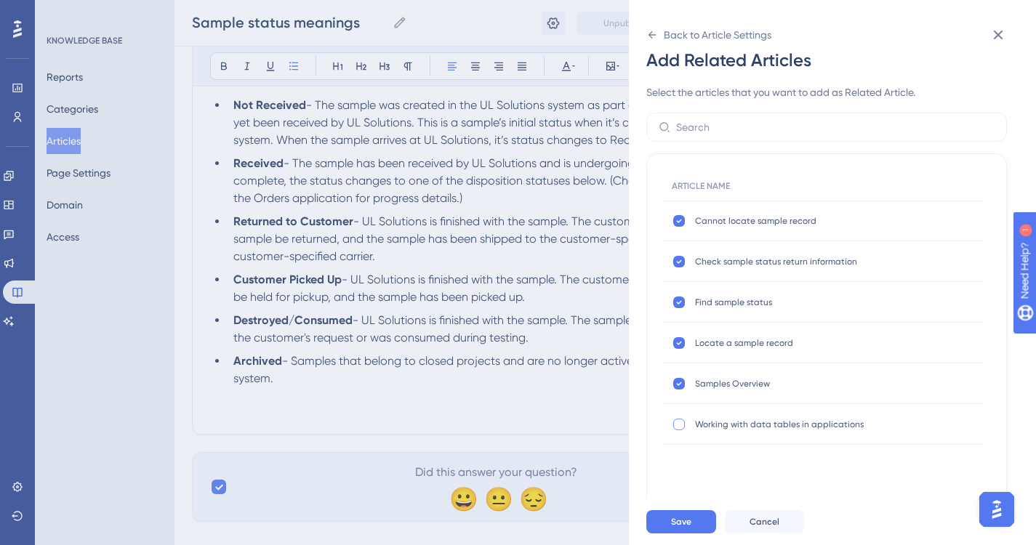
click at [680, 422] on div at bounding box center [679, 425] width 12 height 12
checkbox input "true"
click at [693, 531] on button "Save" at bounding box center [681, 521] width 70 height 23
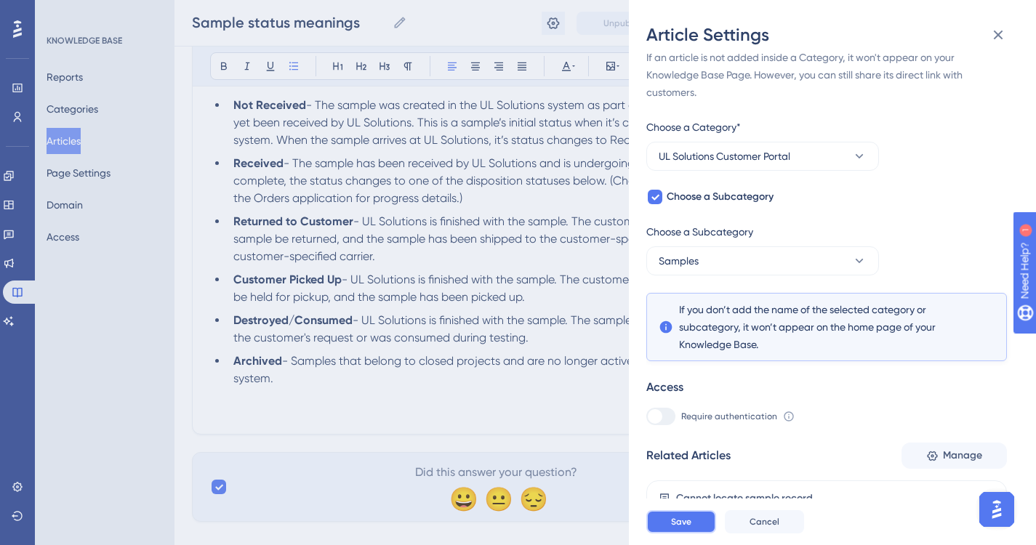
click at [702, 533] on button "Save" at bounding box center [681, 521] width 70 height 23
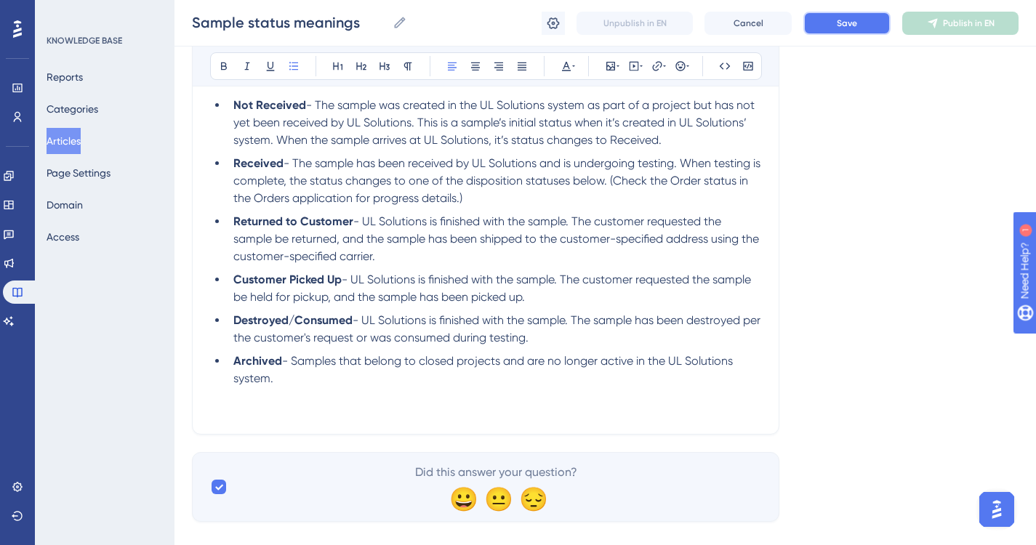
click at [857, 23] on button "Save" at bounding box center [846, 23] width 87 height 23
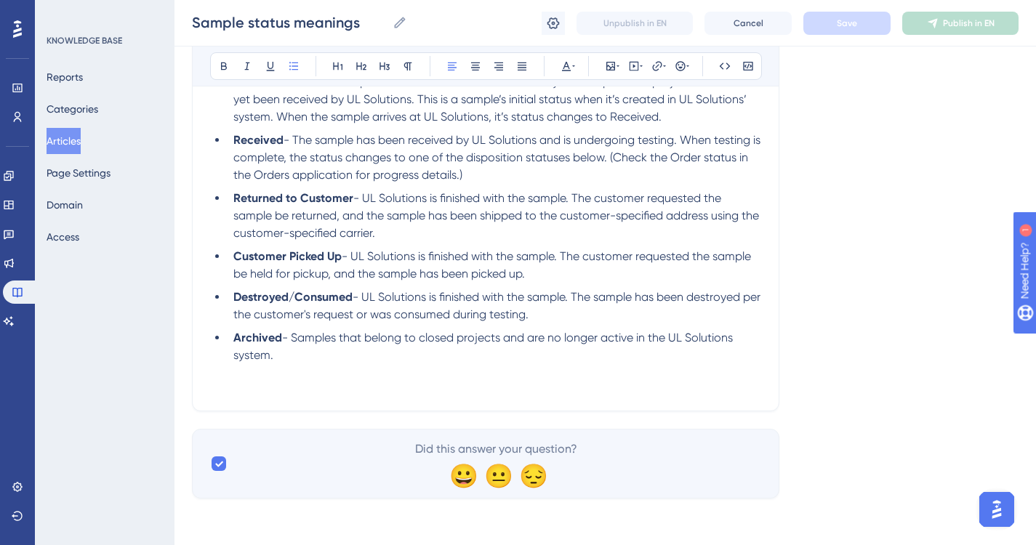
click at [61, 141] on button "Articles" at bounding box center [64, 141] width 34 height 26
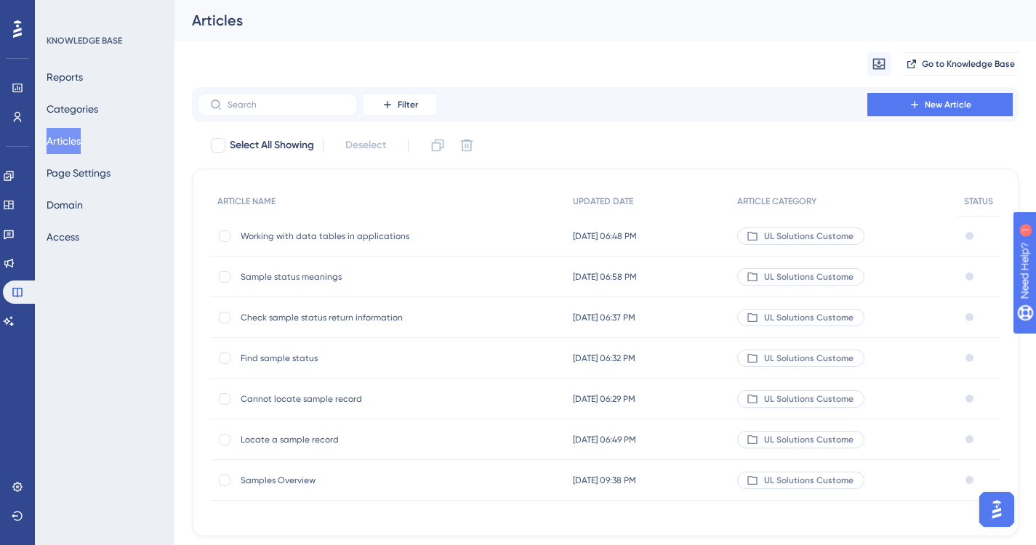
click at [297, 318] on span "Check sample status return information" at bounding box center [357, 318] width 233 height 12
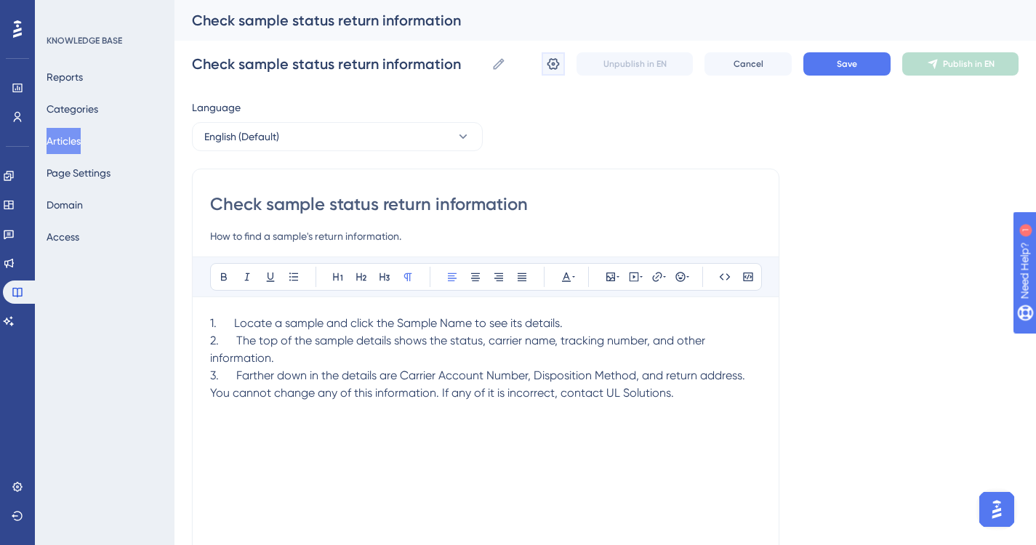
click at [552, 63] on icon at bounding box center [553, 64] width 12 height 12
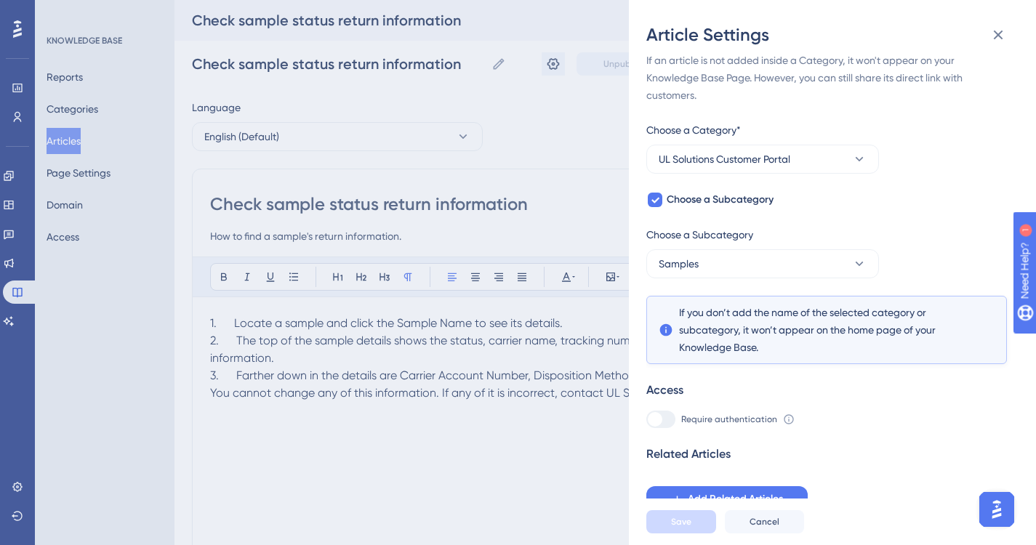
scroll to position [15, 0]
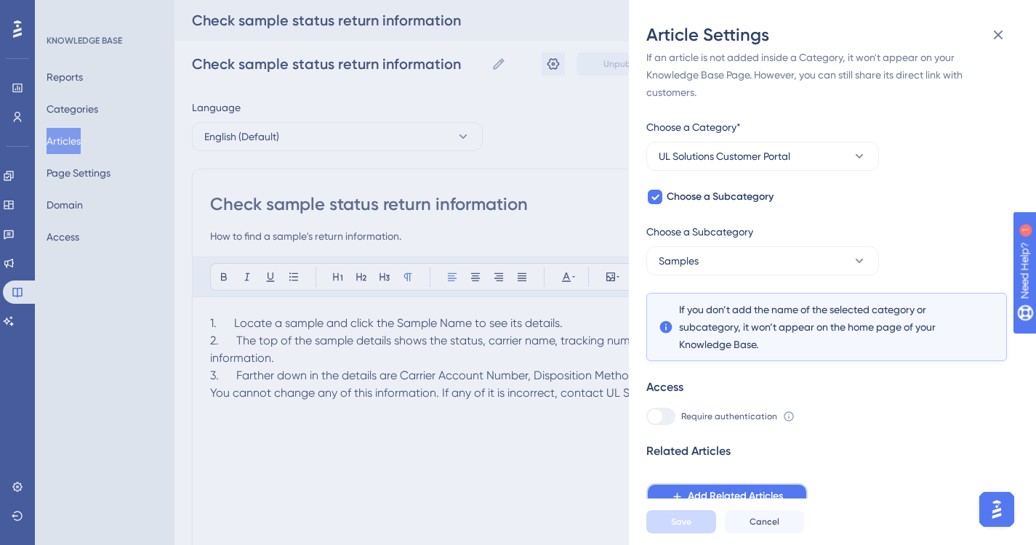
click at [737, 496] on span "Add Related Articles" at bounding box center [735, 496] width 95 height 17
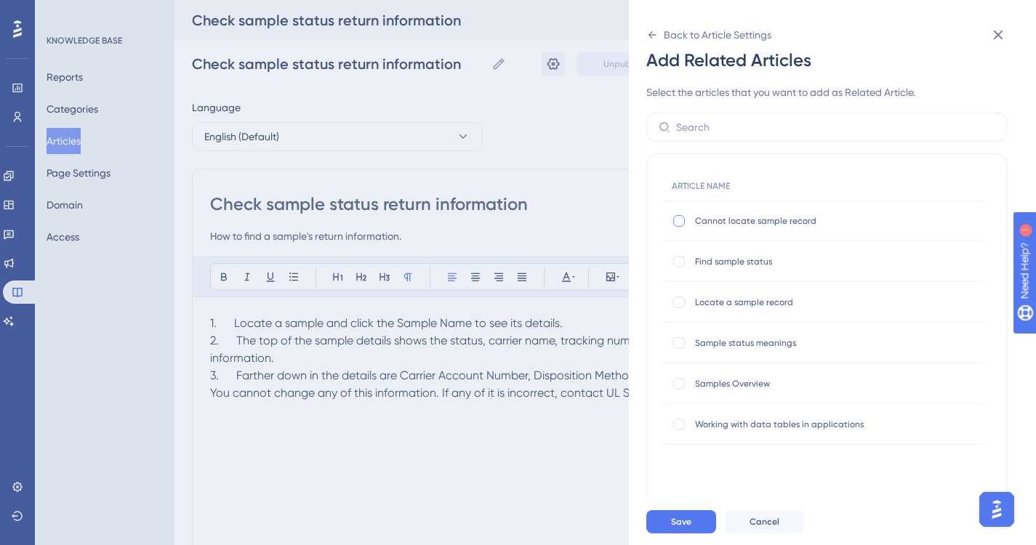
click at [680, 223] on div at bounding box center [679, 221] width 12 height 12
checkbox input "true"
click at [680, 262] on div at bounding box center [679, 262] width 12 height 12
checkbox input "true"
click at [678, 302] on div at bounding box center [679, 303] width 12 height 12
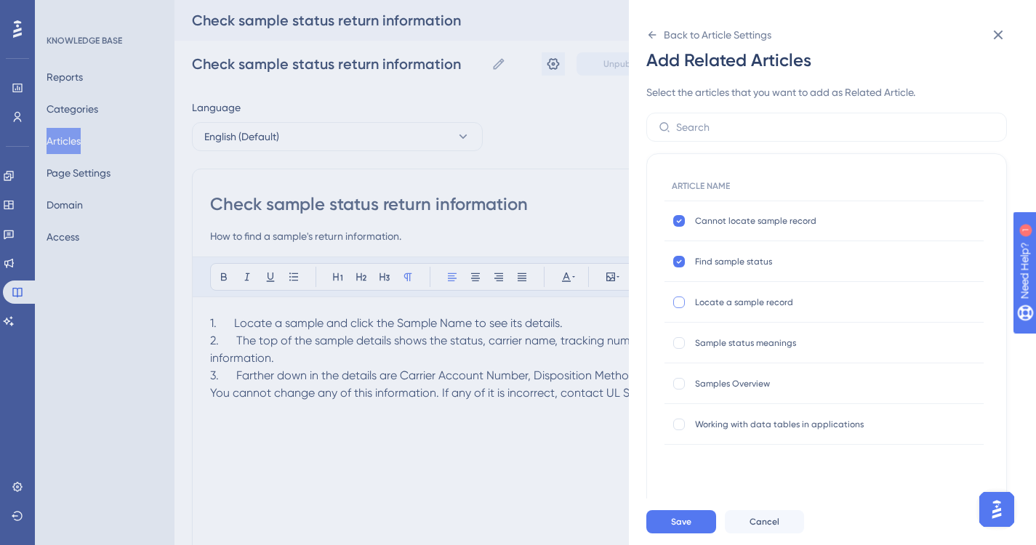
checkbox input "true"
click at [676, 339] on div at bounding box center [679, 343] width 12 height 12
checkbox input "true"
click at [678, 382] on div at bounding box center [679, 384] width 12 height 12
checkbox input "true"
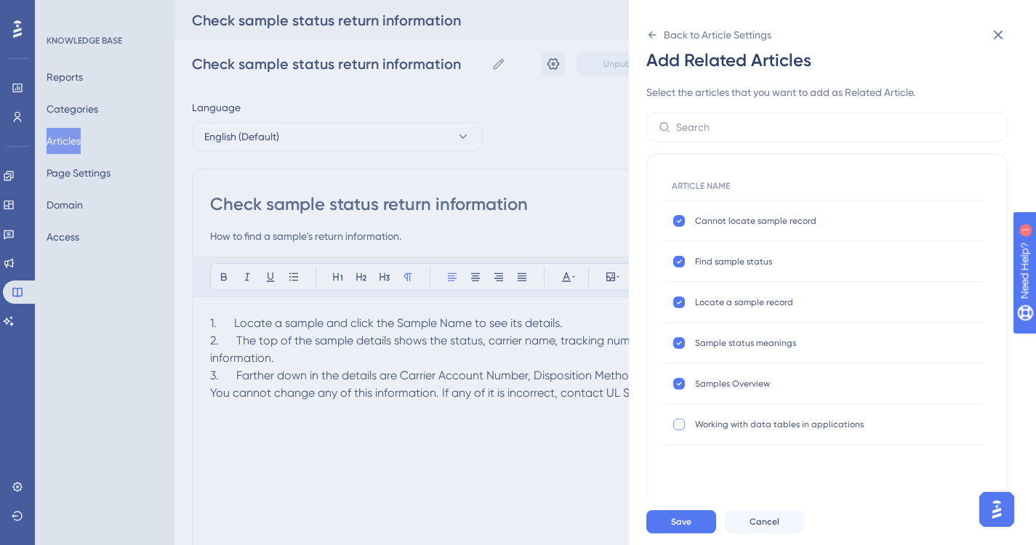
click at [677, 423] on div at bounding box center [679, 425] width 12 height 12
checkbox input "true"
click at [695, 531] on button "Save" at bounding box center [681, 521] width 70 height 23
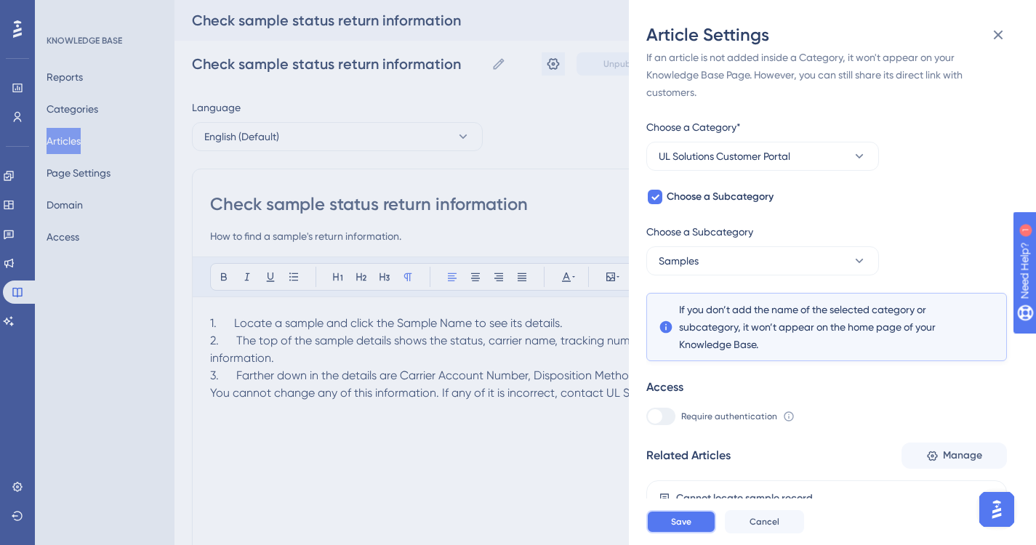
click at [695, 529] on button "Save" at bounding box center [681, 521] width 70 height 23
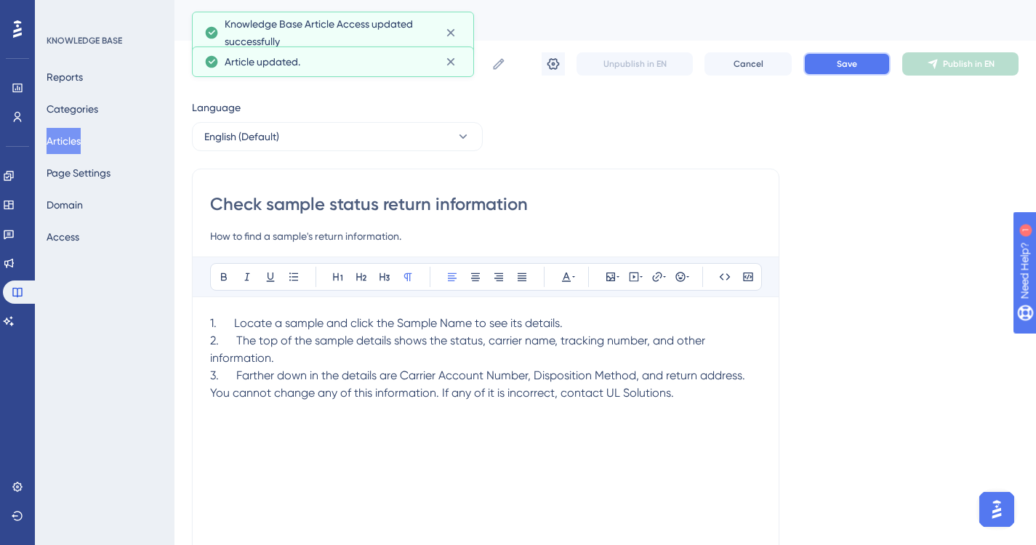
click at [850, 63] on span "Save" at bounding box center [847, 64] width 20 height 12
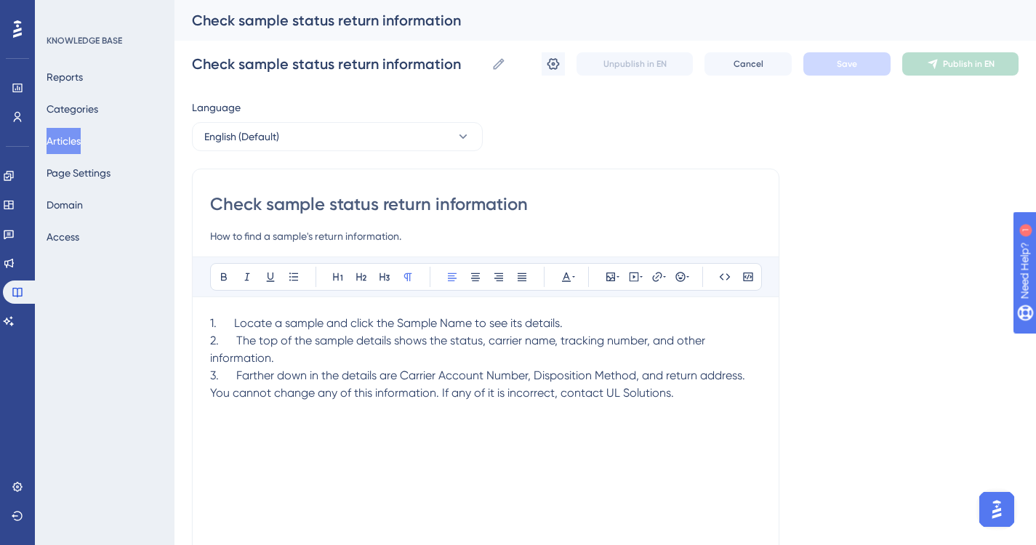
click at [78, 136] on button "Articles" at bounding box center [64, 141] width 34 height 26
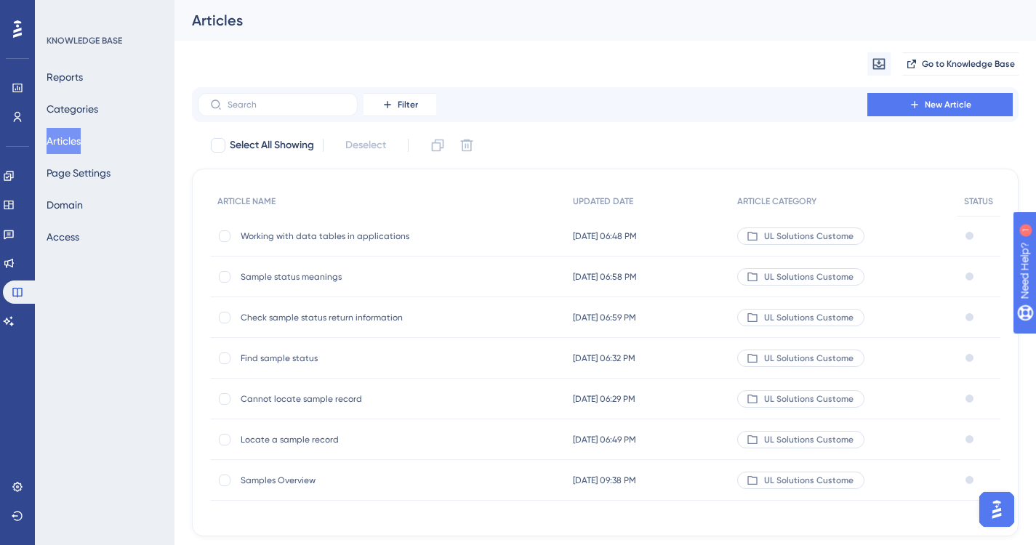
click at [299, 357] on span "Find sample status" at bounding box center [357, 358] width 233 height 12
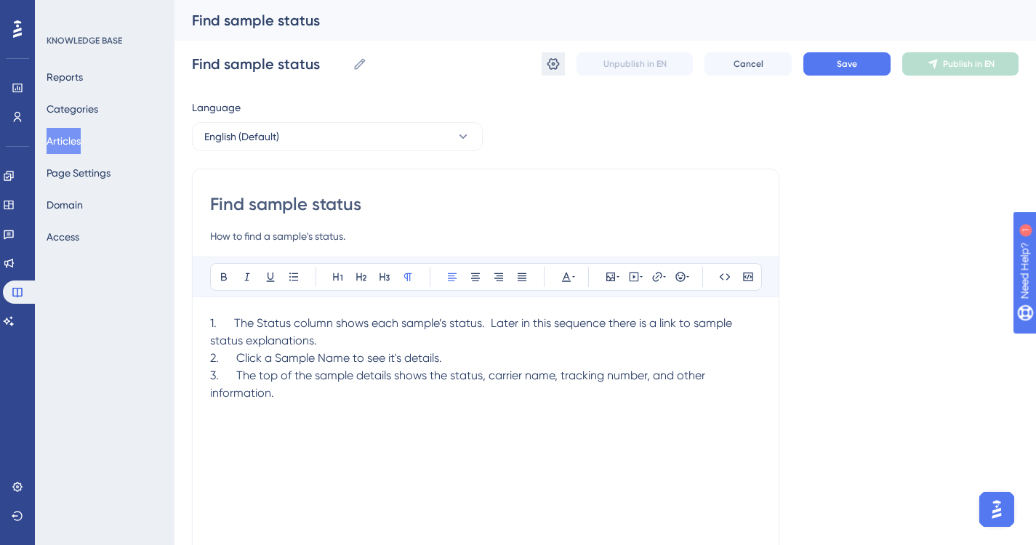
click at [557, 63] on icon at bounding box center [553, 64] width 12 height 12
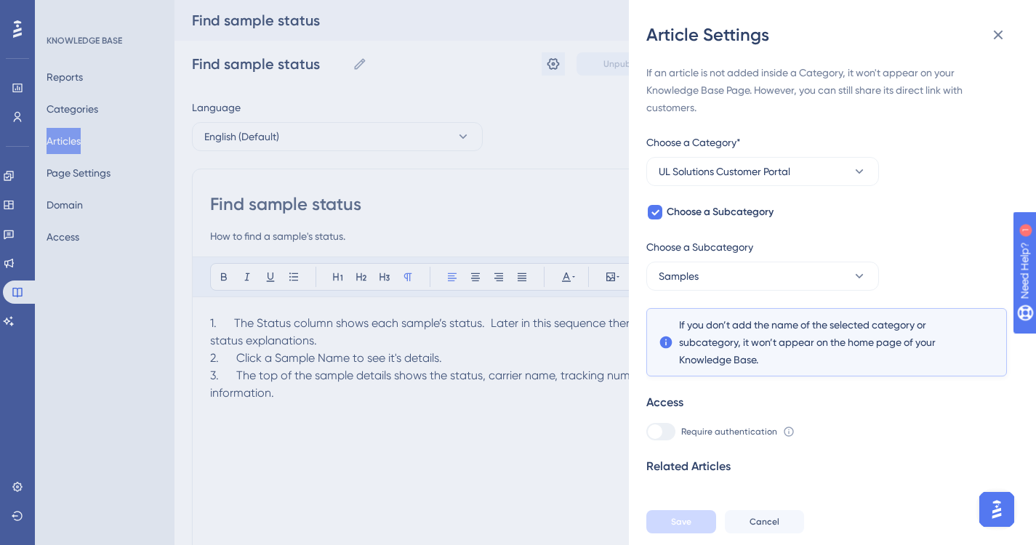
scroll to position [15, 0]
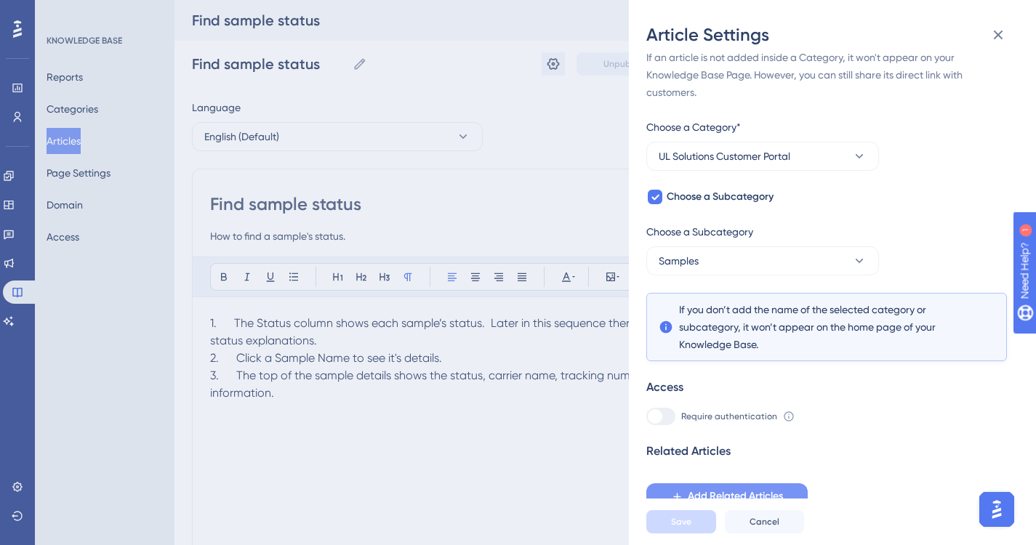
click at [734, 493] on span "Add Related Articles" at bounding box center [735, 496] width 95 height 17
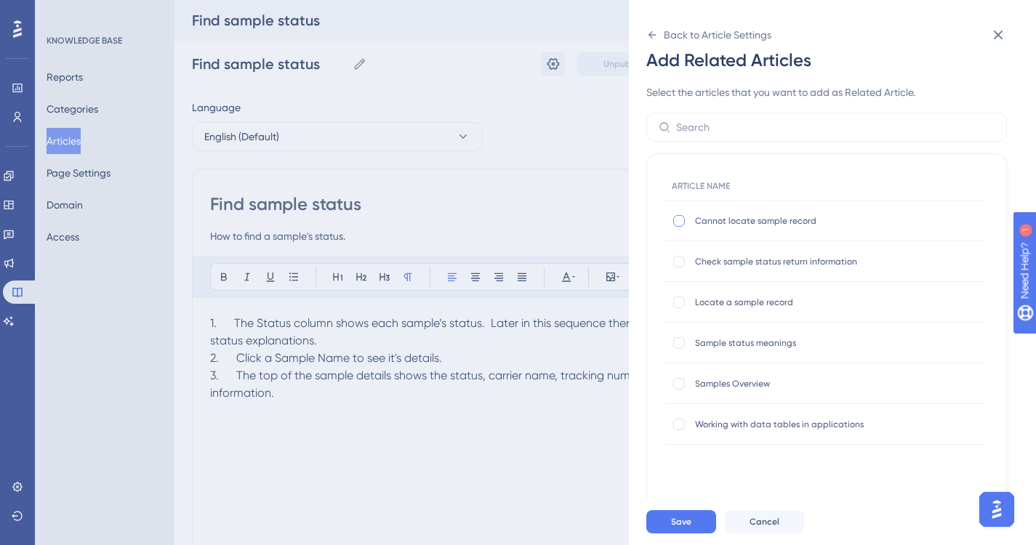
click at [677, 223] on div at bounding box center [679, 221] width 12 height 12
checkbox input "true"
click at [685, 257] on label at bounding box center [680, 261] width 17 height 15
checkbox input "true"
drag, startPoint x: 682, startPoint y: 300, endPoint x: 683, endPoint y: 313, distance: 12.4
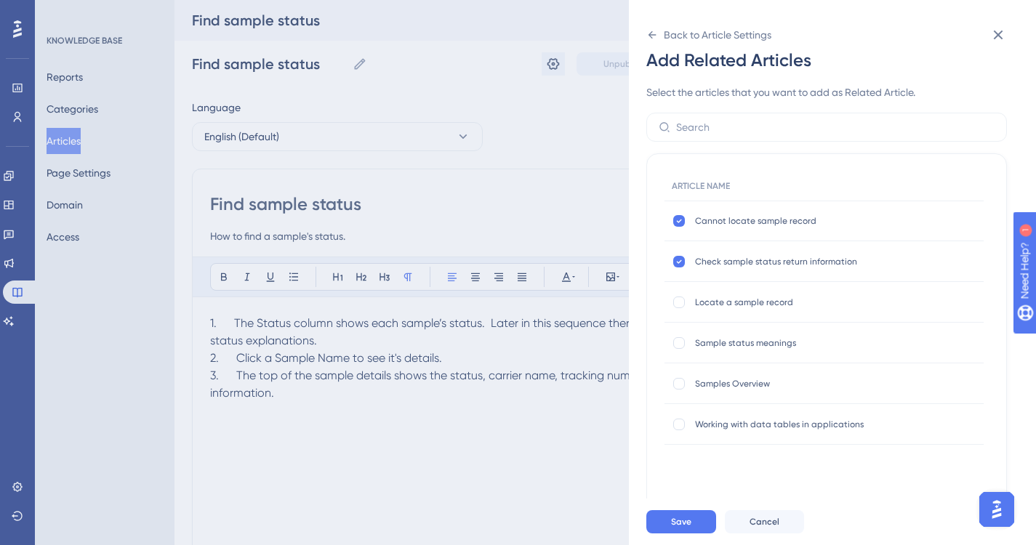
click at [682, 302] on div at bounding box center [679, 303] width 12 height 12
checkbox input "true"
drag, startPoint x: 682, startPoint y: 341, endPoint x: 685, endPoint y: 358, distance: 17.6
click at [682, 343] on div at bounding box center [679, 343] width 12 height 12
checkbox input "true"
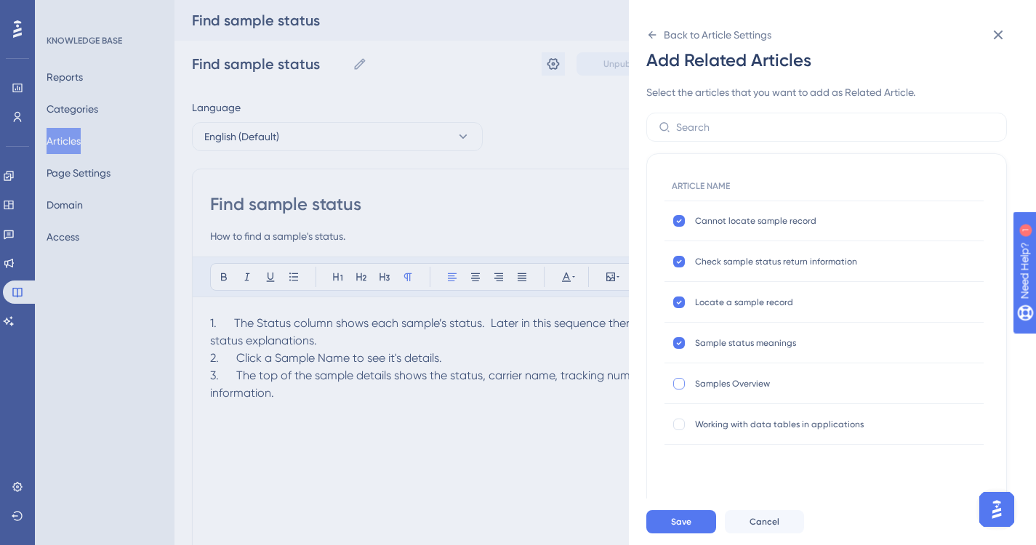
click at [682, 384] on div at bounding box center [679, 384] width 12 height 12
checkbox input "true"
click at [677, 424] on div at bounding box center [679, 425] width 12 height 12
checkbox input "true"
click at [688, 528] on span "Save" at bounding box center [681, 522] width 20 height 12
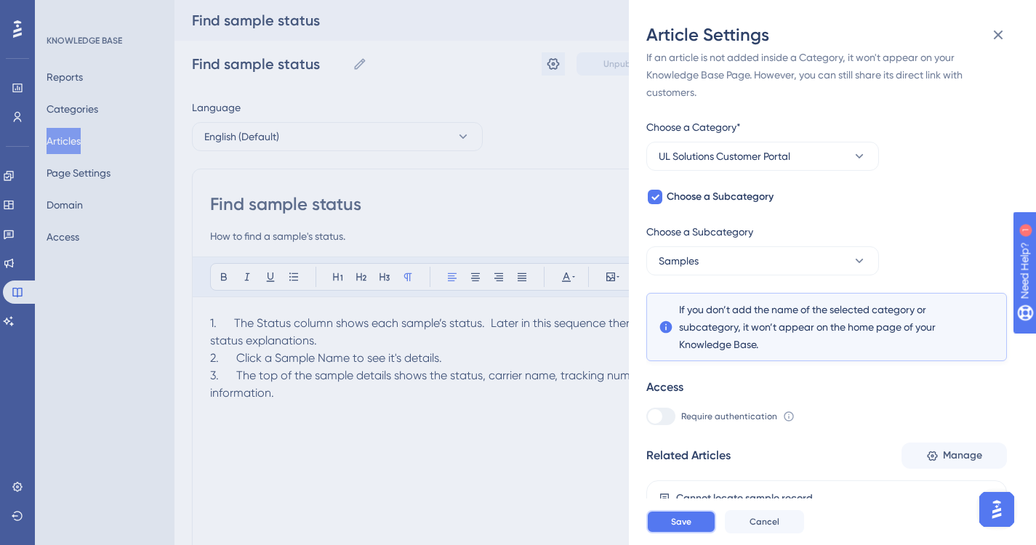
click at [688, 528] on span "Save" at bounding box center [681, 522] width 20 height 12
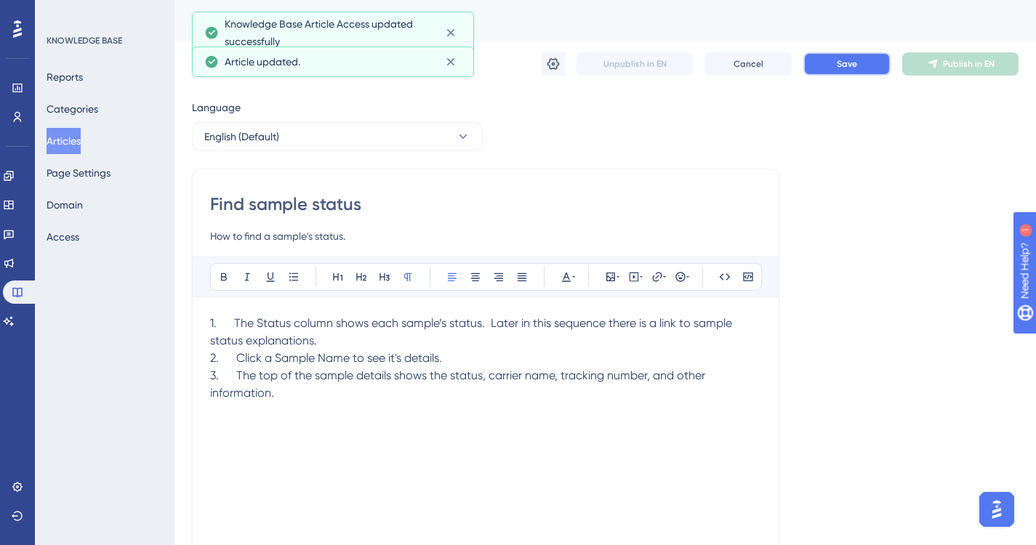
click at [843, 63] on span "Save" at bounding box center [847, 64] width 20 height 12
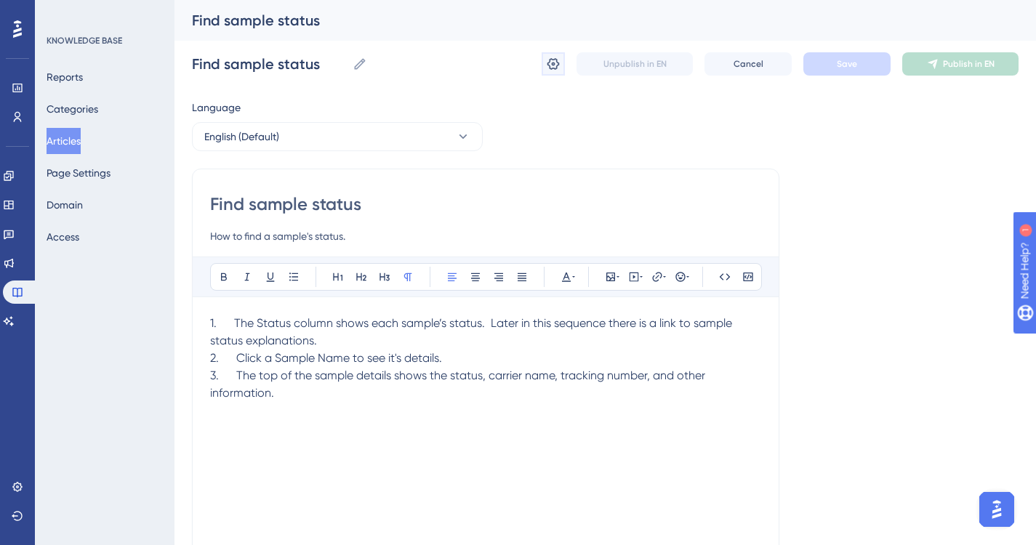
click at [553, 63] on icon at bounding box center [553, 64] width 12 height 12
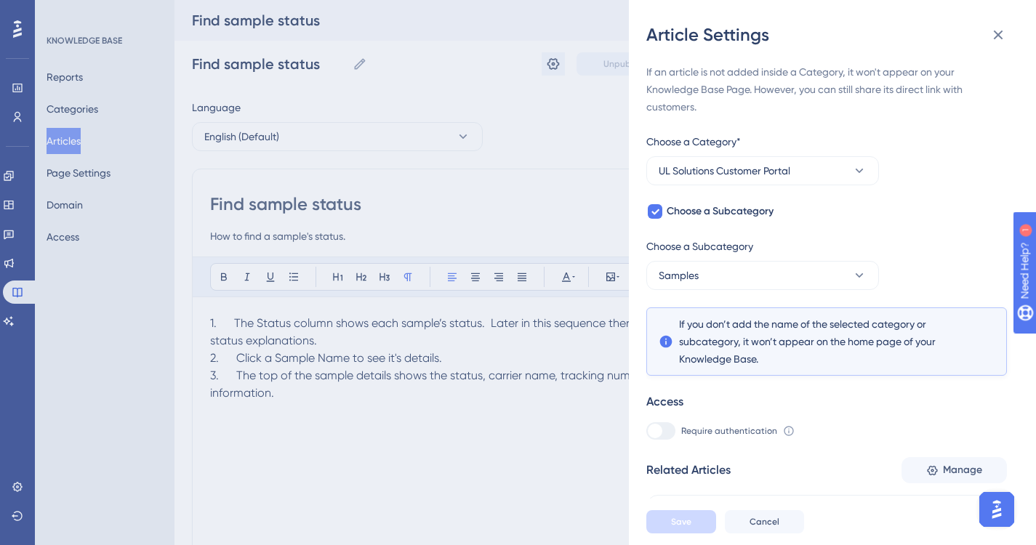
scroll to position [0, 0]
click at [997, 31] on icon at bounding box center [997, 34] width 17 height 17
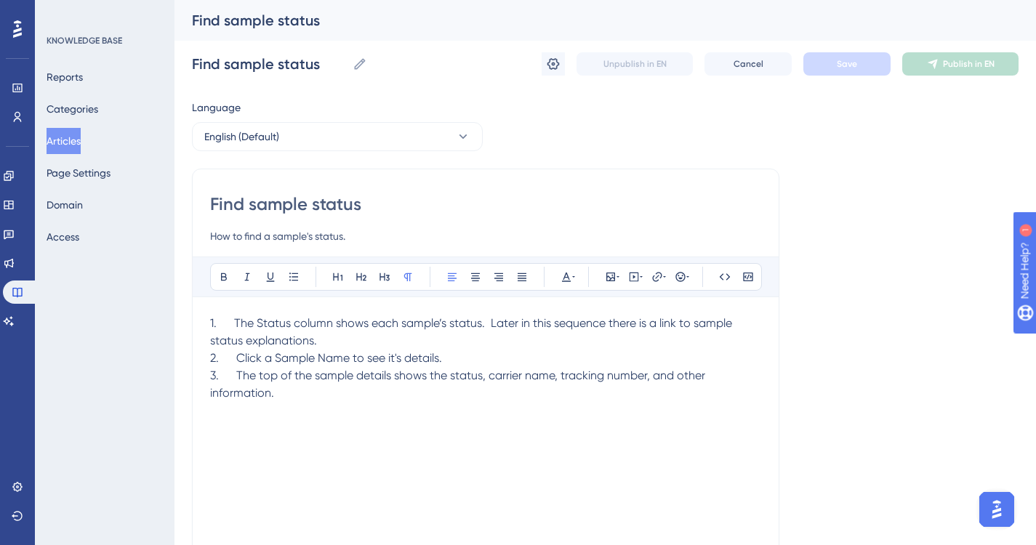
click at [75, 143] on button "Articles" at bounding box center [64, 141] width 34 height 26
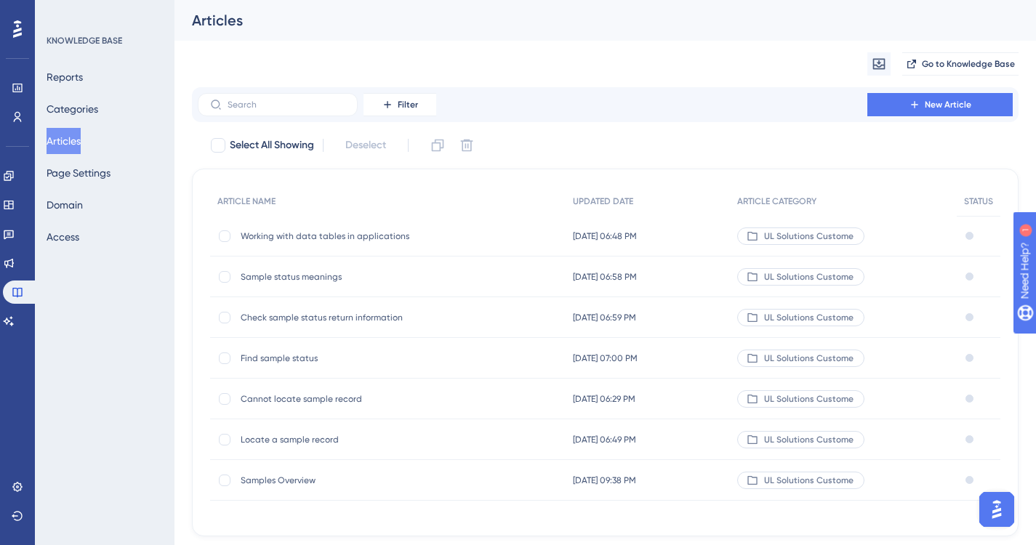
click at [303, 398] on span "Cannot locate sample record" at bounding box center [357, 399] width 233 height 12
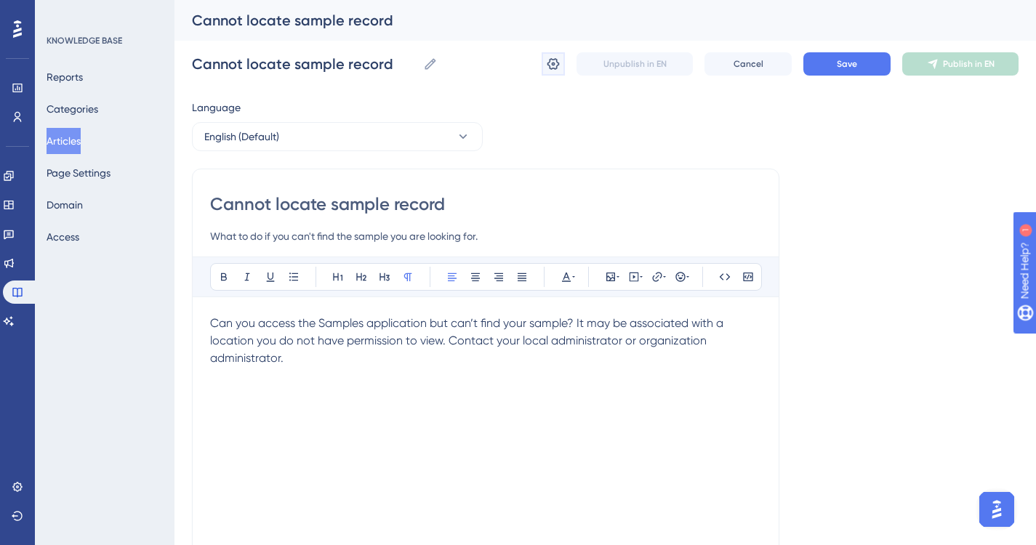
click at [557, 65] on icon at bounding box center [553, 64] width 15 height 15
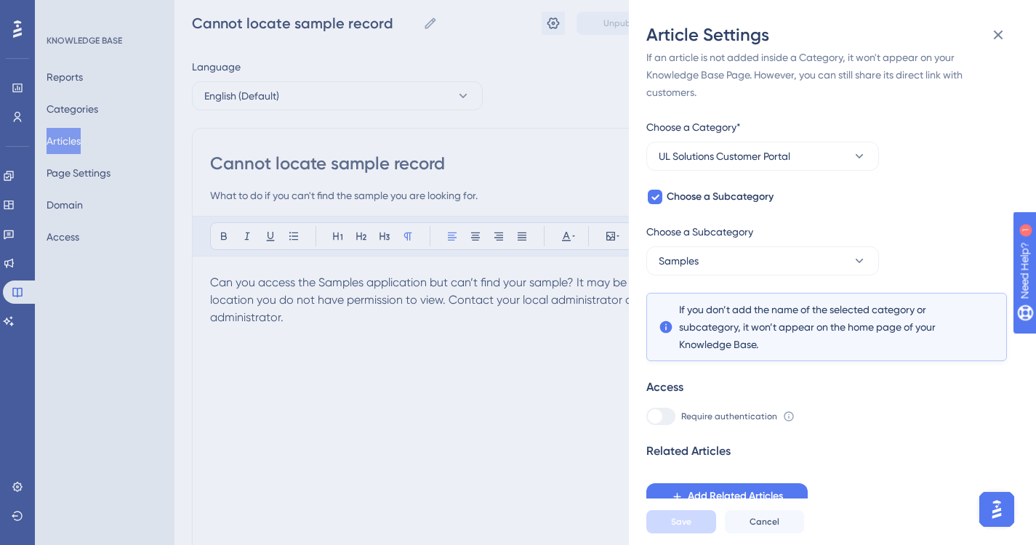
scroll to position [73, 0]
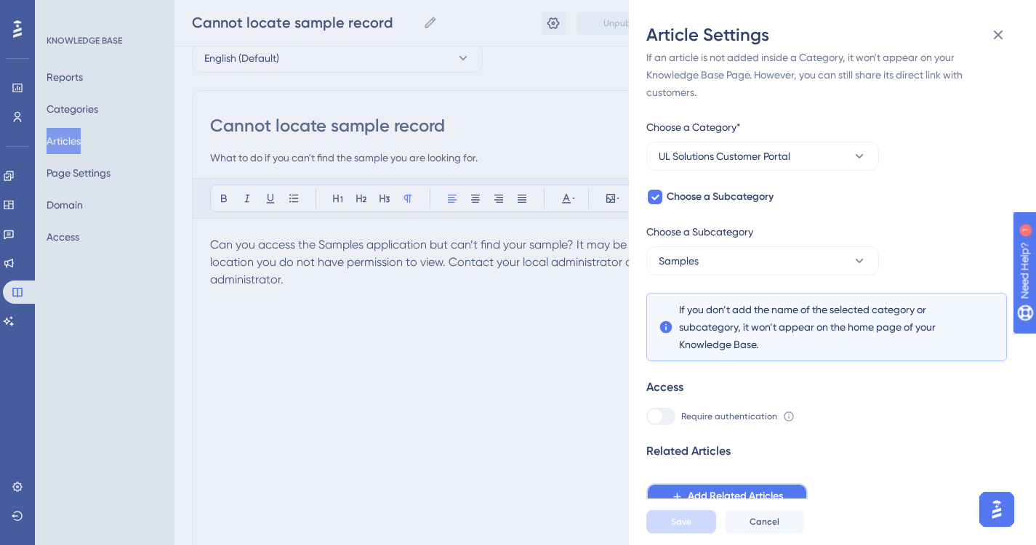
click at [728, 491] on span "Add Related Articles" at bounding box center [735, 496] width 95 height 17
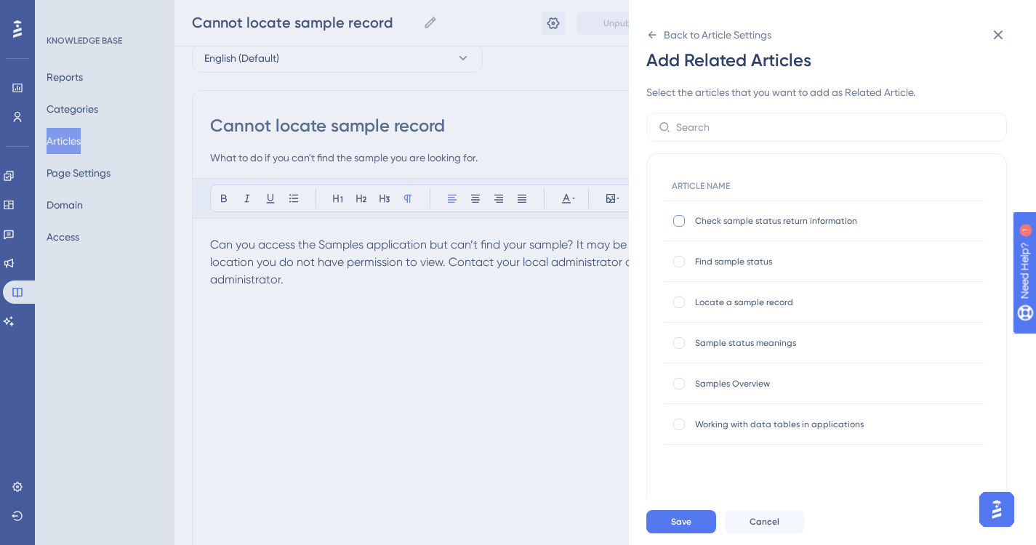
click at [677, 219] on div at bounding box center [679, 221] width 12 height 12
checkbox input "true"
click at [678, 258] on div at bounding box center [679, 262] width 12 height 12
checkbox input "true"
click at [681, 307] on div at bounding box center [679, 303] width 12 height 12
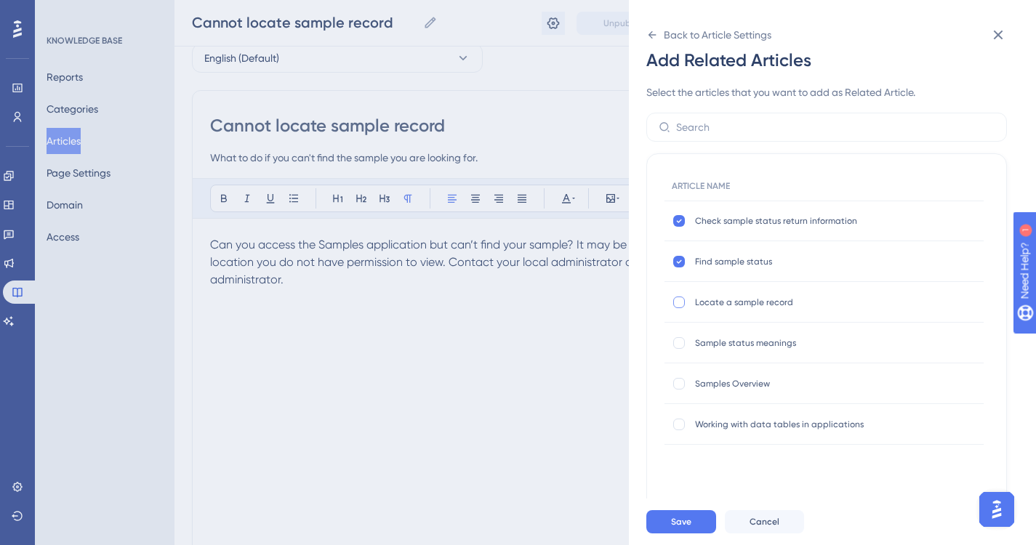
checkbox input "true"
click at [678, 347] on div at bounding box center [679, 343] width 12 height 12
checkbox input "true"
click at [680, 374] on div "Samples Overview Samples Overview" at bounding box center [823, 383] width 319 height 41
click at [680, 390] on div at bounding box center [679, 383] width 15 height 15
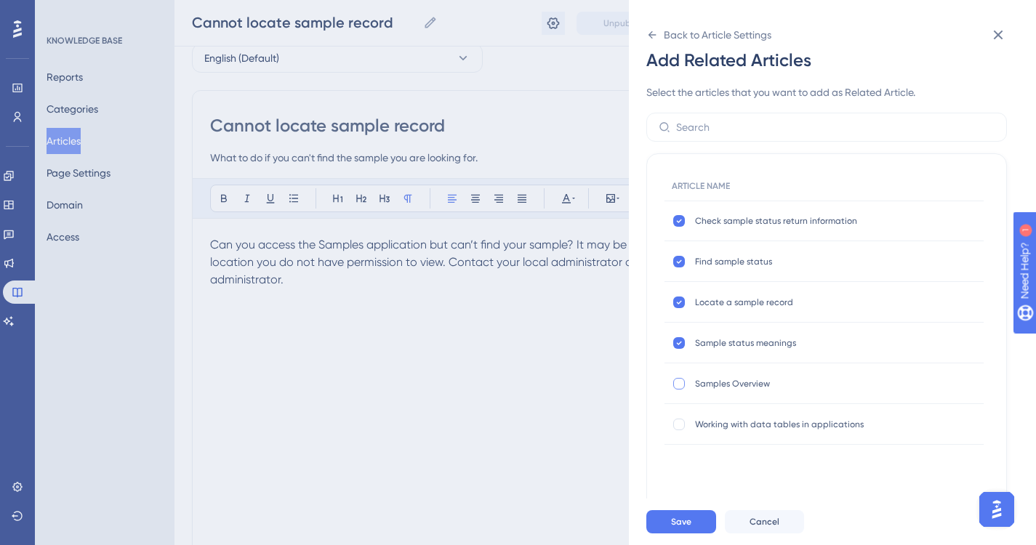
checkbox input "true"
click at [681, 422] on div at bounding box center [679, 425] width 12 height 12
checkbox input "true"
click at [674, 526] on button "Save" at bounding box center [681, 521] width 70 height 23
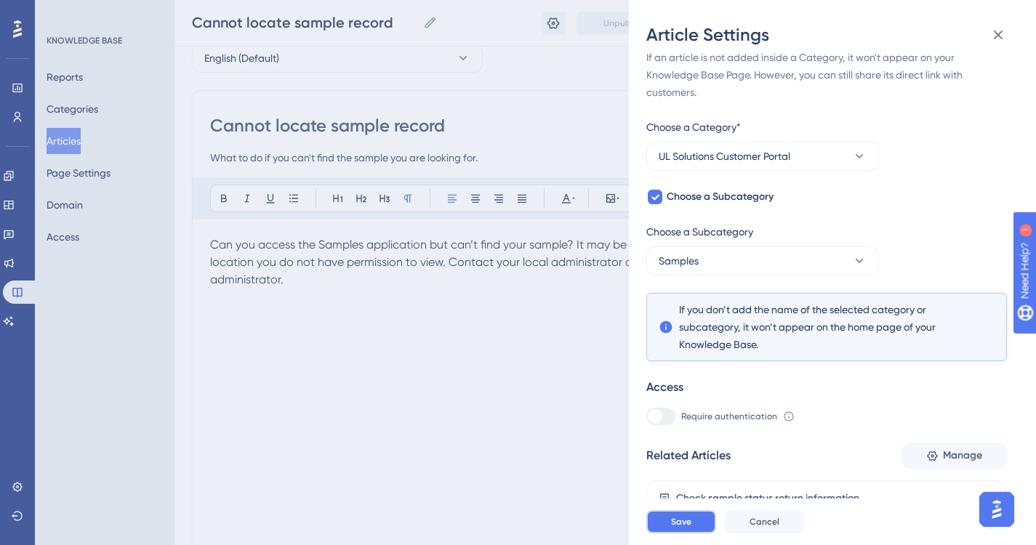
click at [698, 527] on button "Save" at bounding box center [681, 521] width 70 height 23
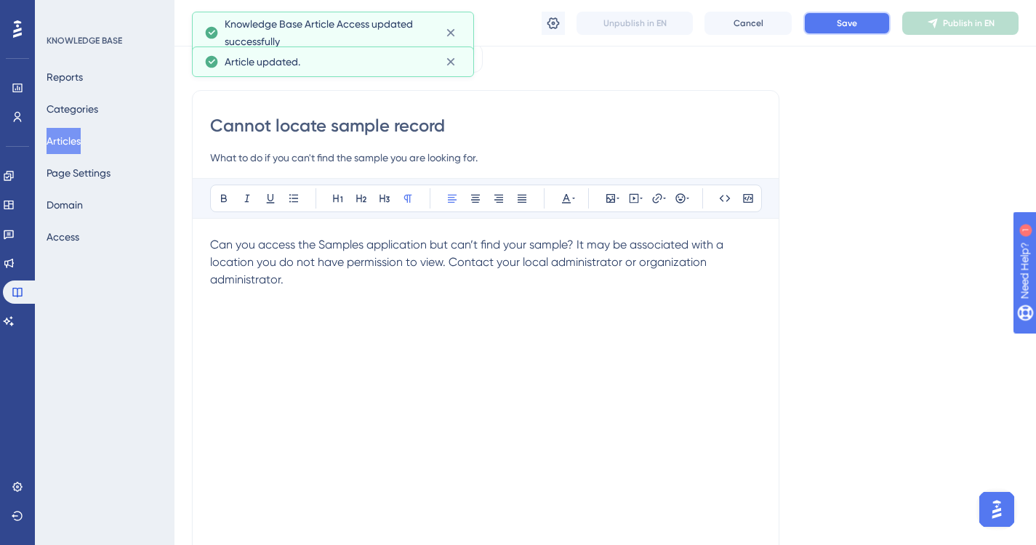
click at [843, 23] on span "Save" at bounding box center [847, 23] width 20 height 12
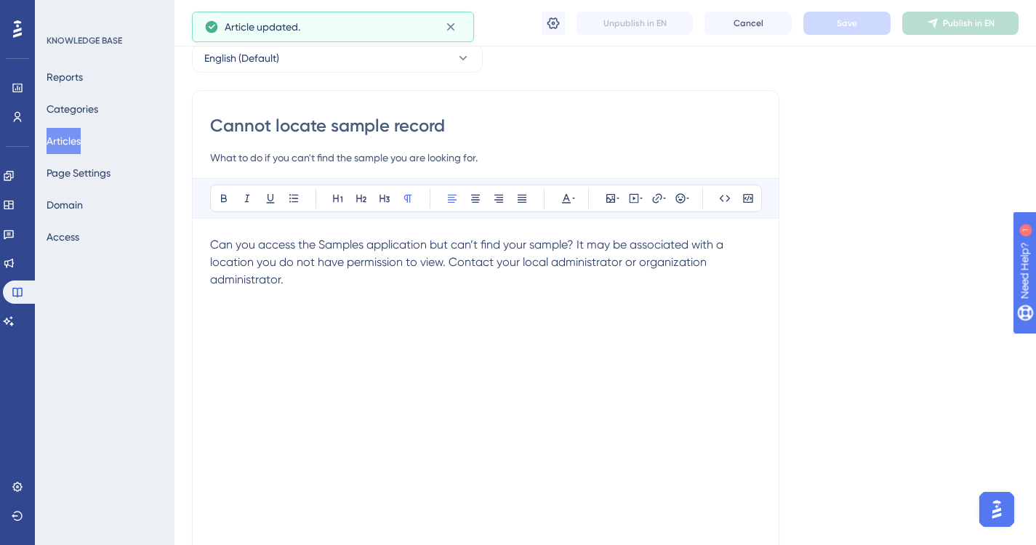
click at [81, 144] on button "Articles" at bounding box center [64, 141] width 34 height 26
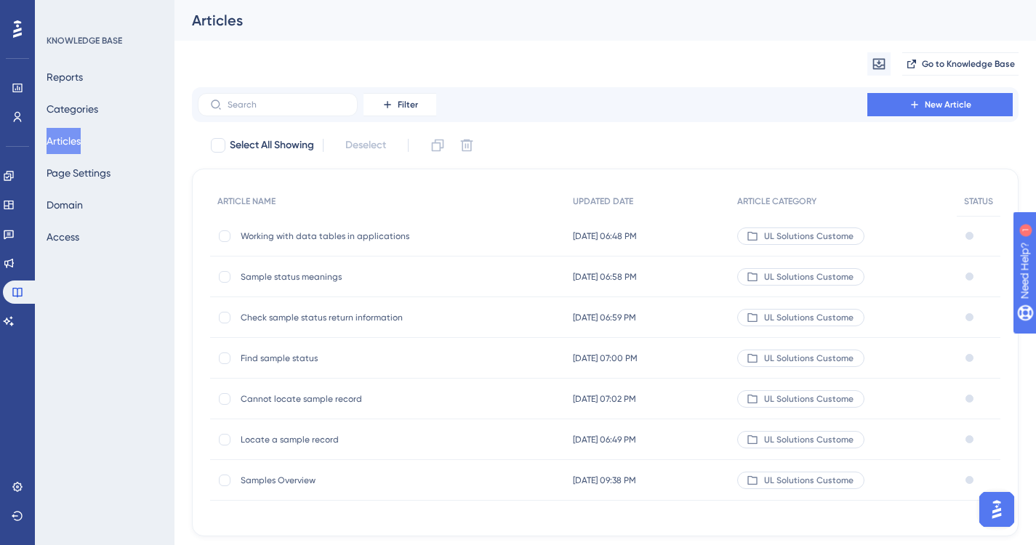
click at [310, 441] on span "Locate a sample record" at bounding box center [357, 440] width 233 height 12
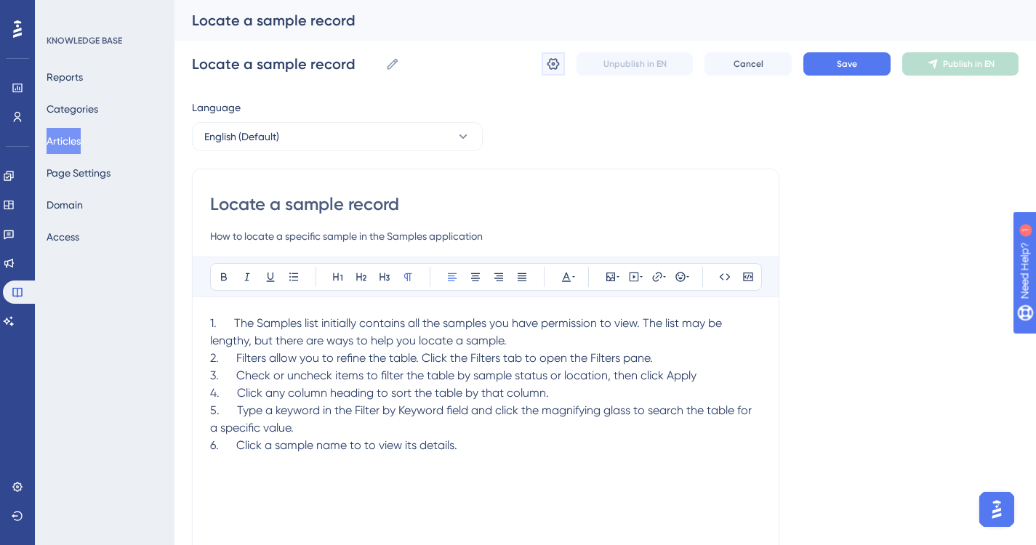
drag, startPoint x: 556, startPoint y: 63, endPoint x: 565, endPoint y: 79, distance: 19.2
click at [556, 64] on icon at bounding box center [553, 64] width 15 height 15
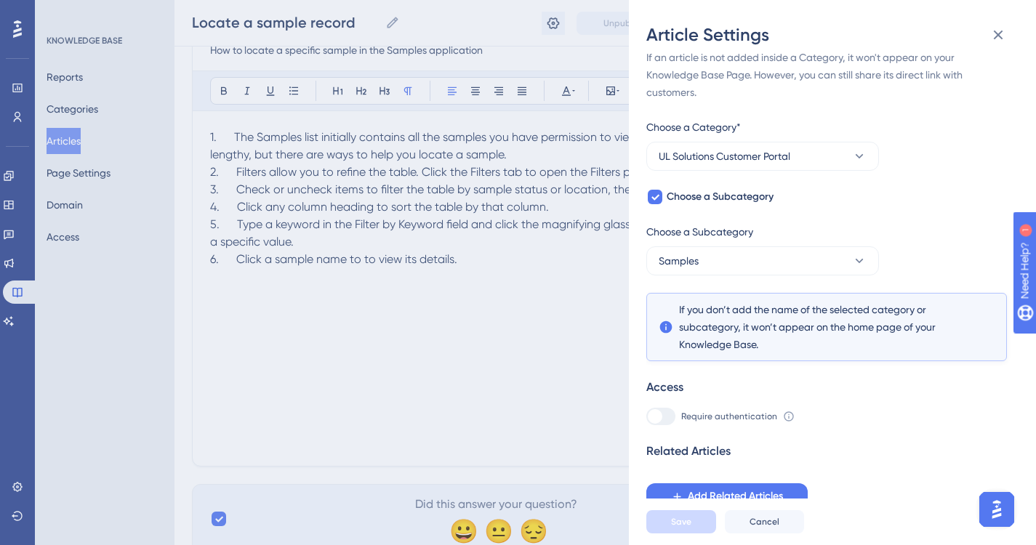
scroll to position [218, 0]
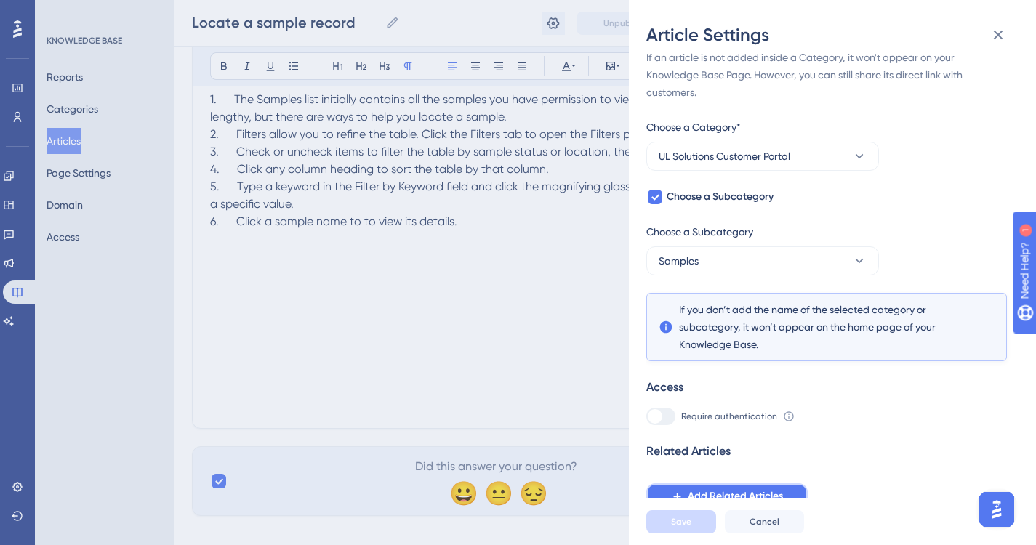
click at [709, 499] on span "Add Related Articles" at bounding box center [735, 496] width 95 height 17
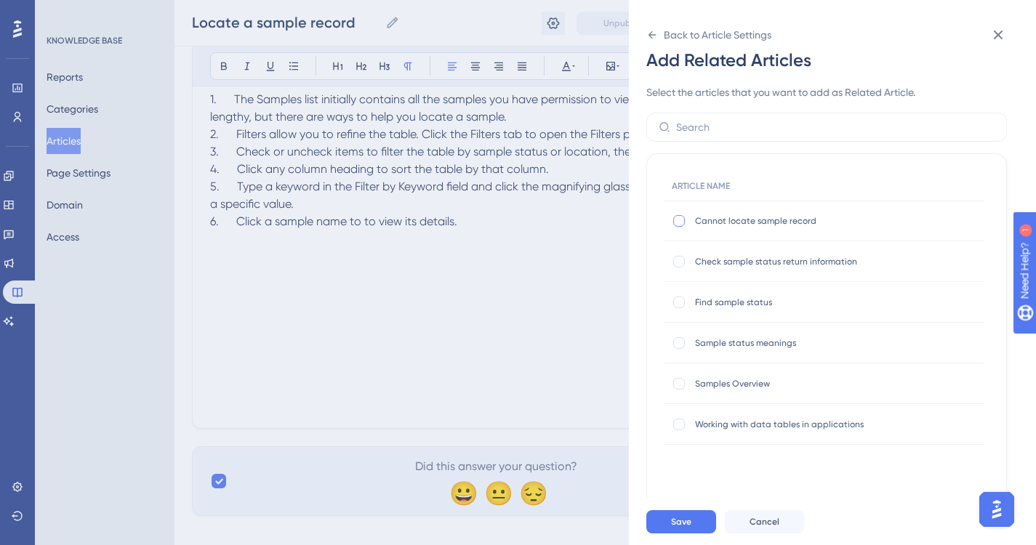
click at [677, 222] on div at bounding box center [679, 221] width 12 height 12
checkbox input "true"
drag, startPoint x: 677, startPoint y: 263, endPoint x: 680, endPoint y: 271, distance: 8.5
click at [677, 265] on div at bounding box center [679, 262] width 12 height 12
checkbox input "true"
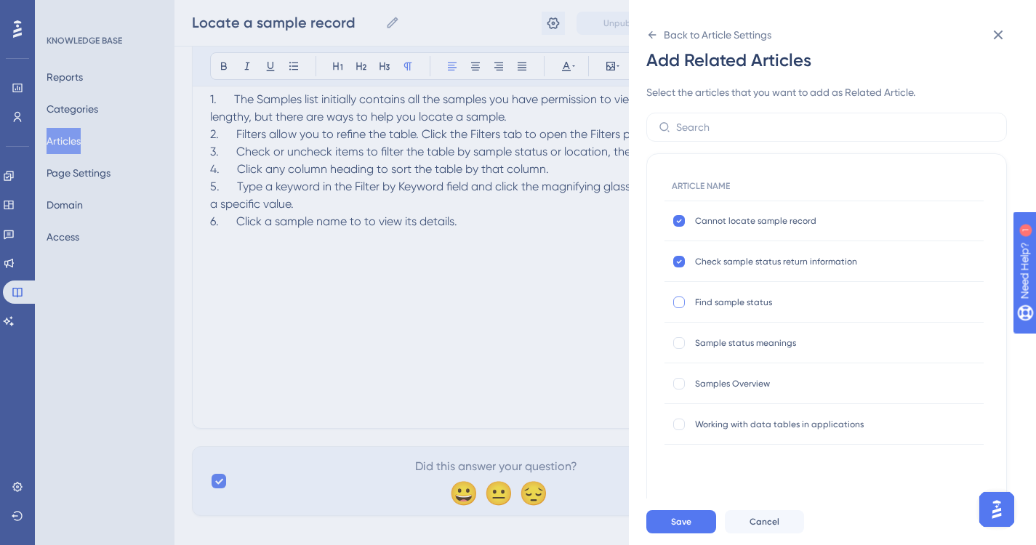
click at [682, 301] on div at bounding box center [679, 303] width 12 height 12
checkbox input "true"
click at [685, 345] on div at bounding box center [679, 343] width 15 height 15
checkbox input "true"
drag, startPoint x: 682, startPoint y: 378, endPoint x: 682, endPoint y: 392, distance: 13.8
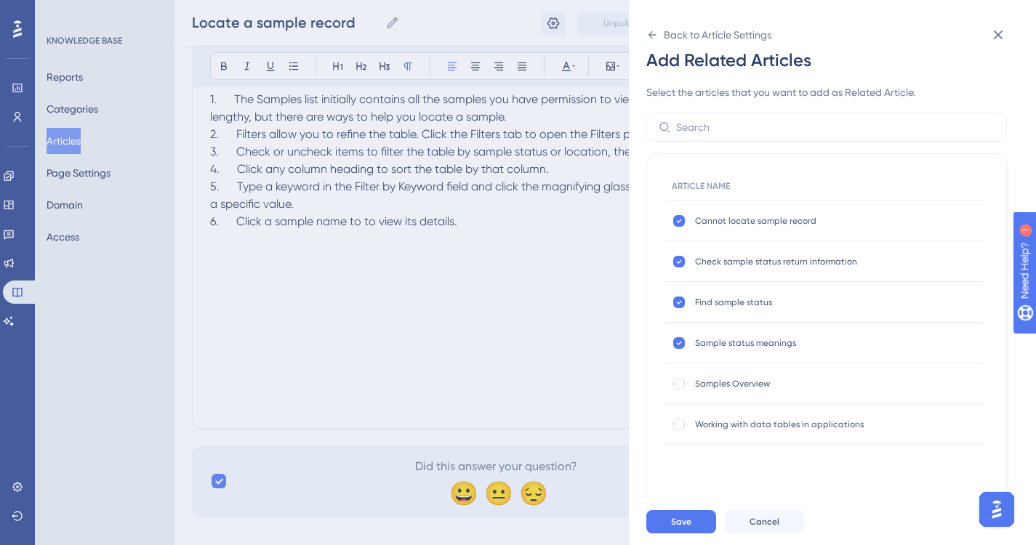
click at [682, 380] on div at bounding box center [679, 384] width 12 height 12
checkbox input "true"
click at [680, 423] on div at bounding box center [679, 425] width 12 height 12
checkbox input "true"
click at [695, 533] on button "Save" at bounding box center [681, 521] width 70 height 23
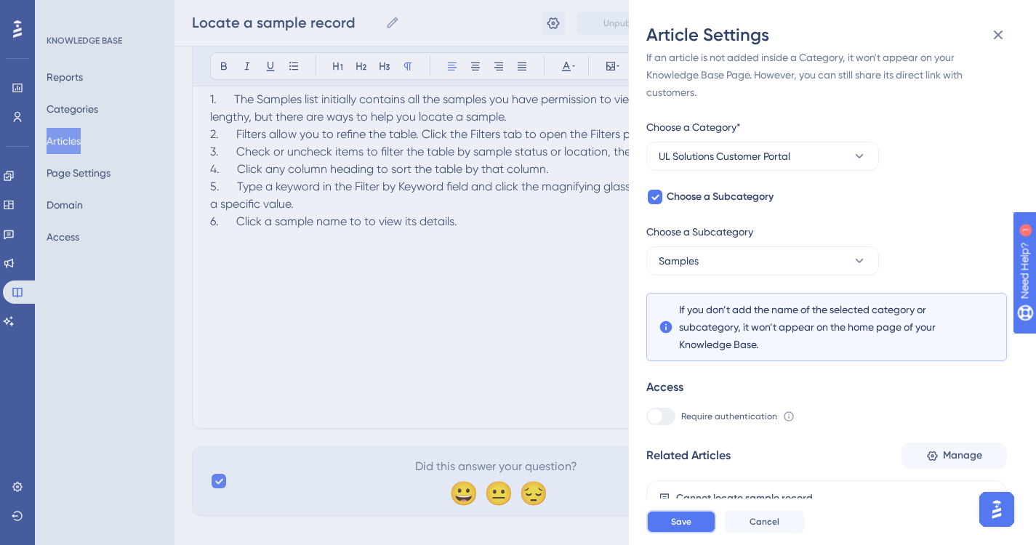
click at [677, 528] on span "Save" at bounding box center [681, 522] width 20 height 12
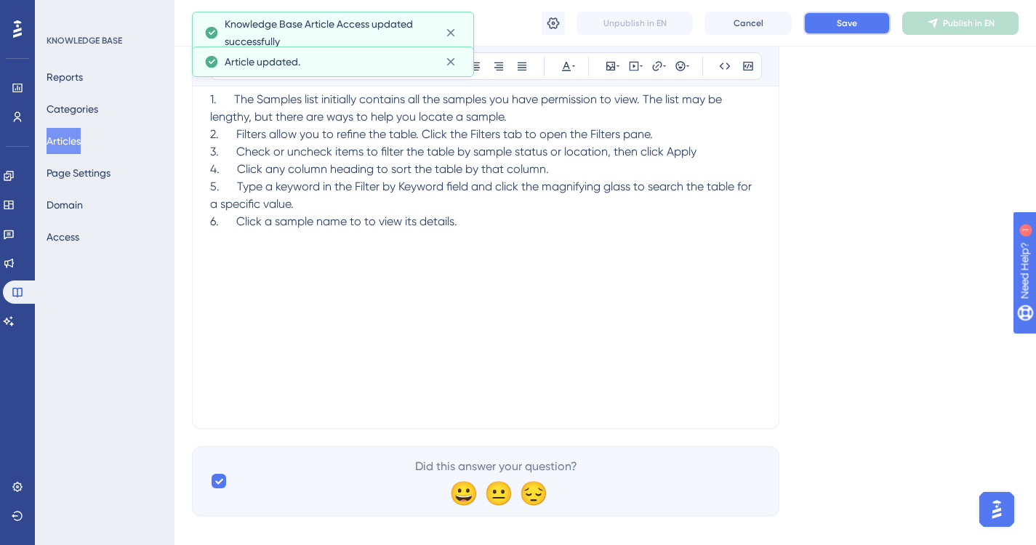
click at [837, 23] on span "Save" at bounding box center [847, 23] width 20 height 12
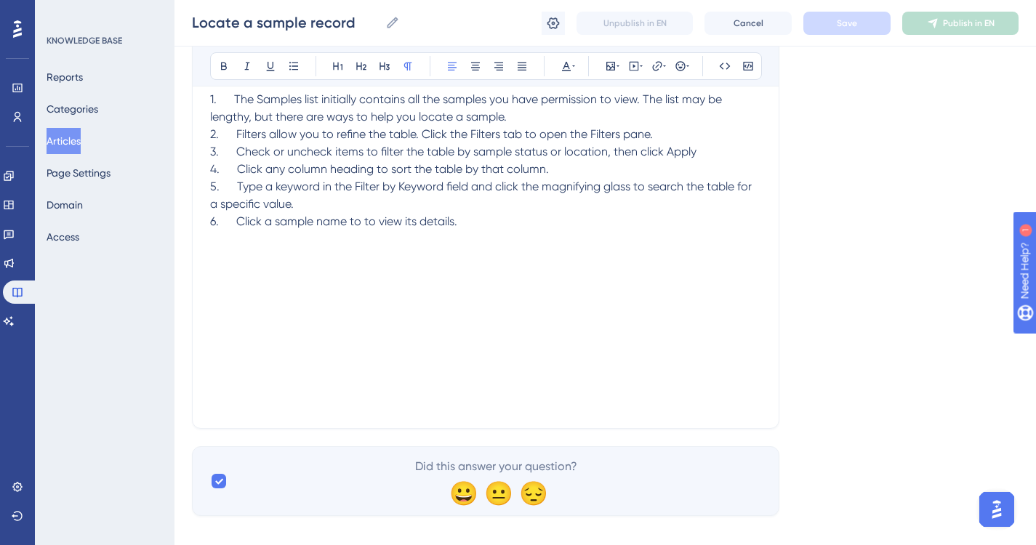
click at [64, 142] on button "Articles" at bounding box center [64, 141] width 34 height 26
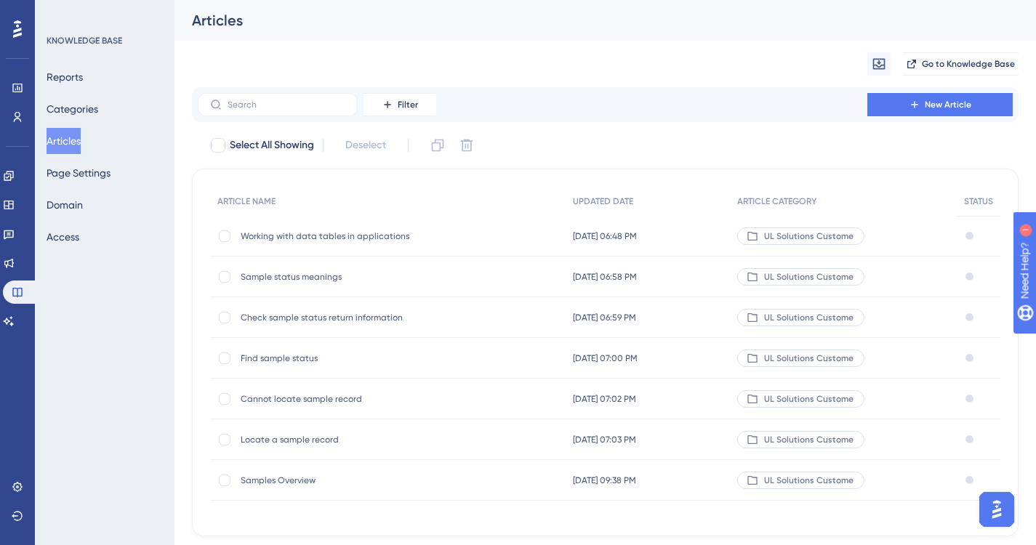
click at [259, 477] on span "Samples Overview" at bounding box center [357, 481] width 233 height 12
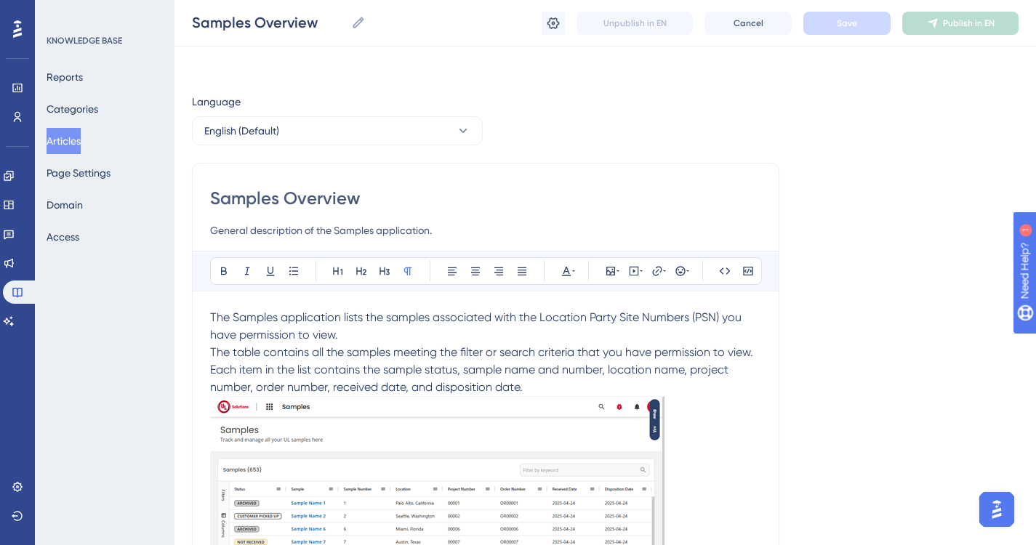
scroll to position [718, 0]
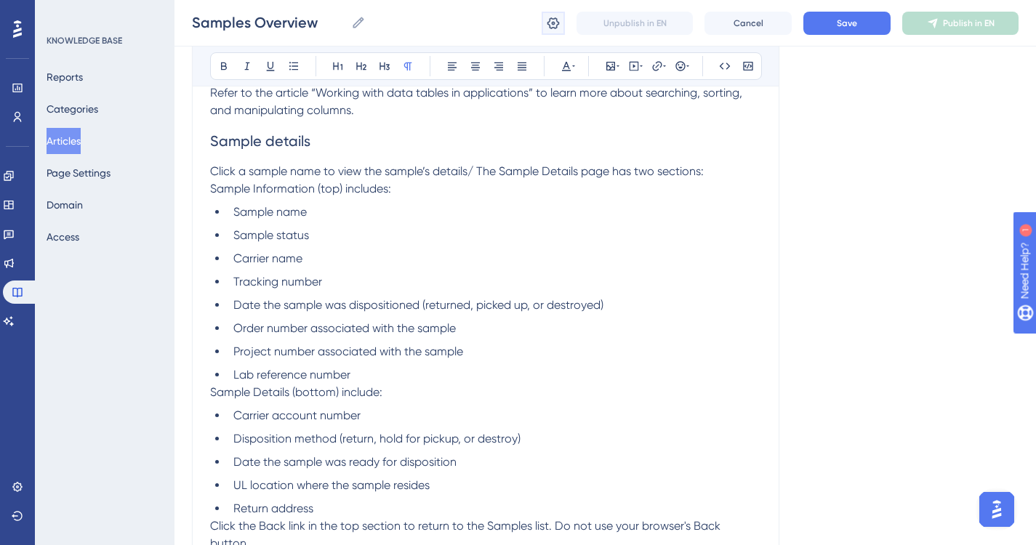
click at [557, 25] on icon at bounding box center [553, 23] width 12 height 12
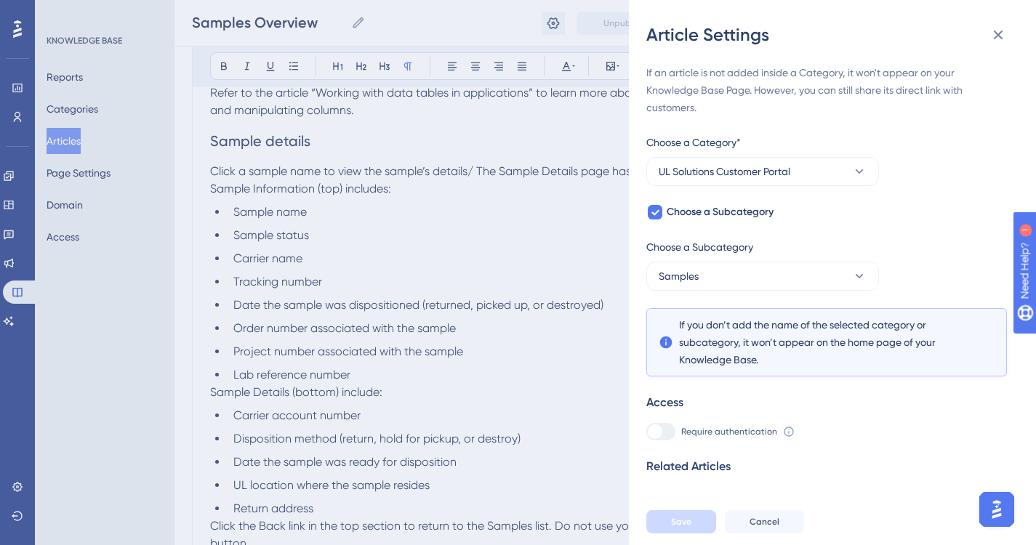
scroll to position [15, 0]
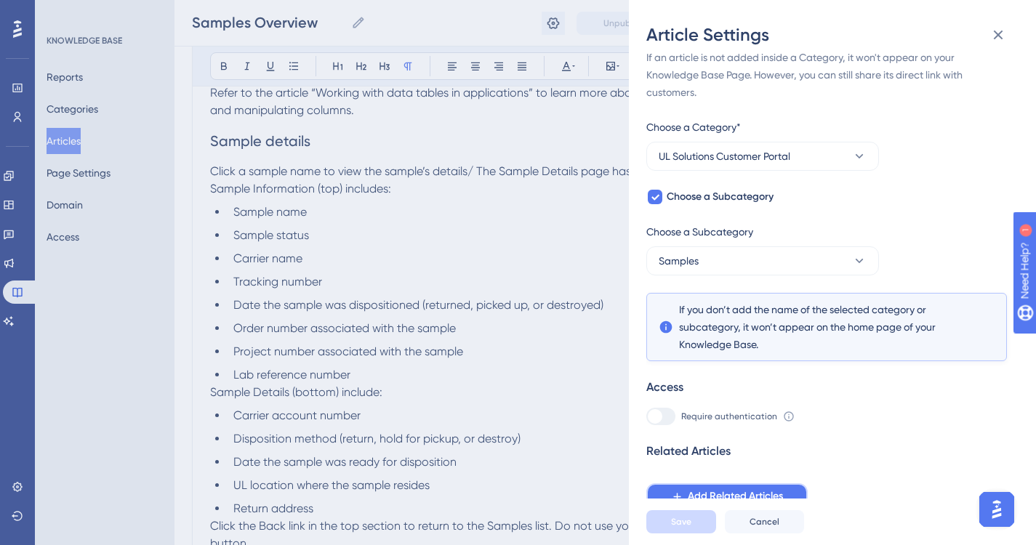
click at [725, 497] on span "Add Related Articles" at bounding box center [735, 496] width 95 height 17
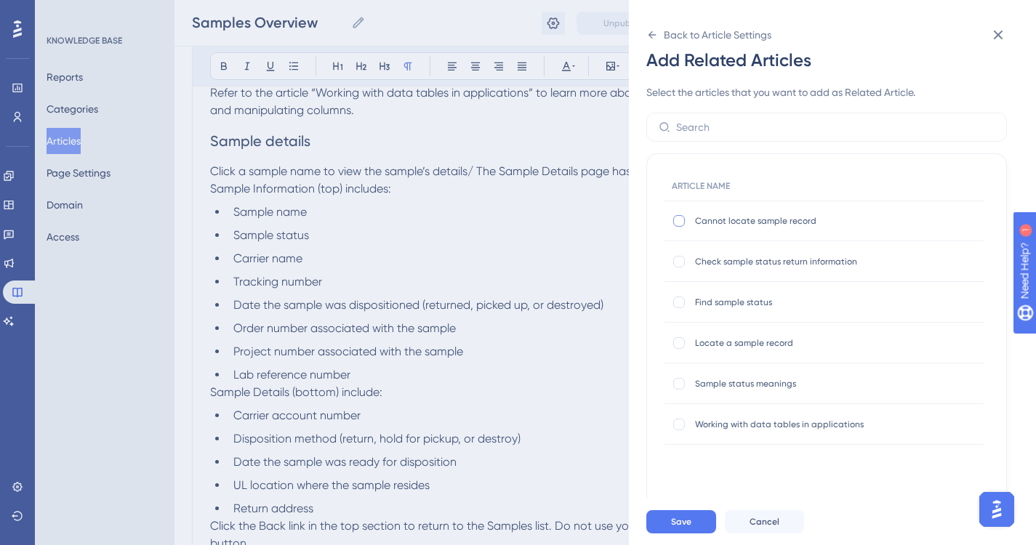
click at [677, 222] on div at bounding box center [679, 221] width 12 height 12
checkbox input "true"
click at [679, 262] on div at bounding box center [679, 262] width 12 height 12
checkbox input "true"
drag, startPoint x: 681, startPoint y: 302, endPoint x: 680, endPoint y: 322, distance: 19.6
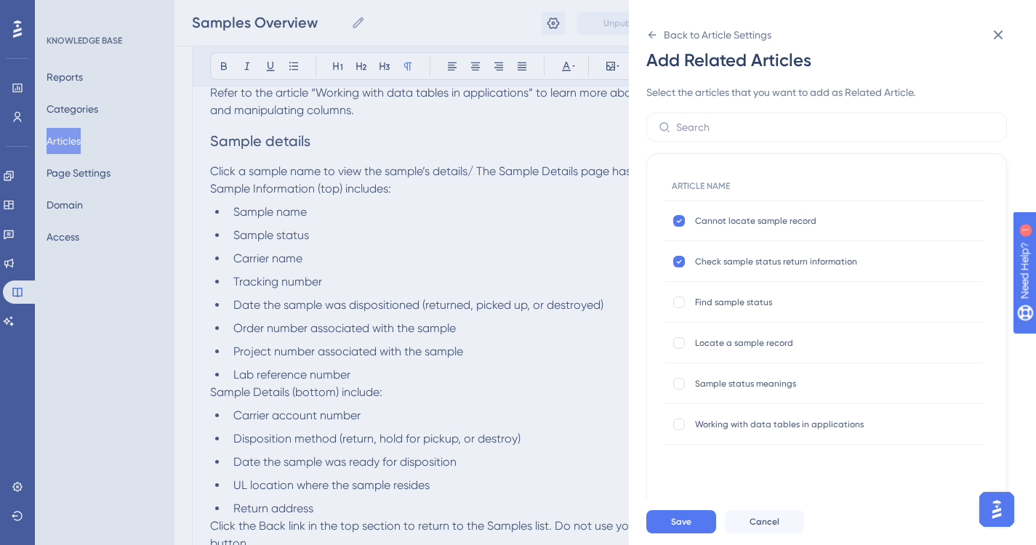
click at [681, 303] on div at bounding box center [679, 303] width 12 height 12
checkbox input "true"
click at [677, 345] on div at bounding box center [679, 343] width 12 height 12
checkbox input "true"
drag, startPoint x: 675, startPoint y: 382, endPoint x: 674, endPoint y: 393, distance: 11.7
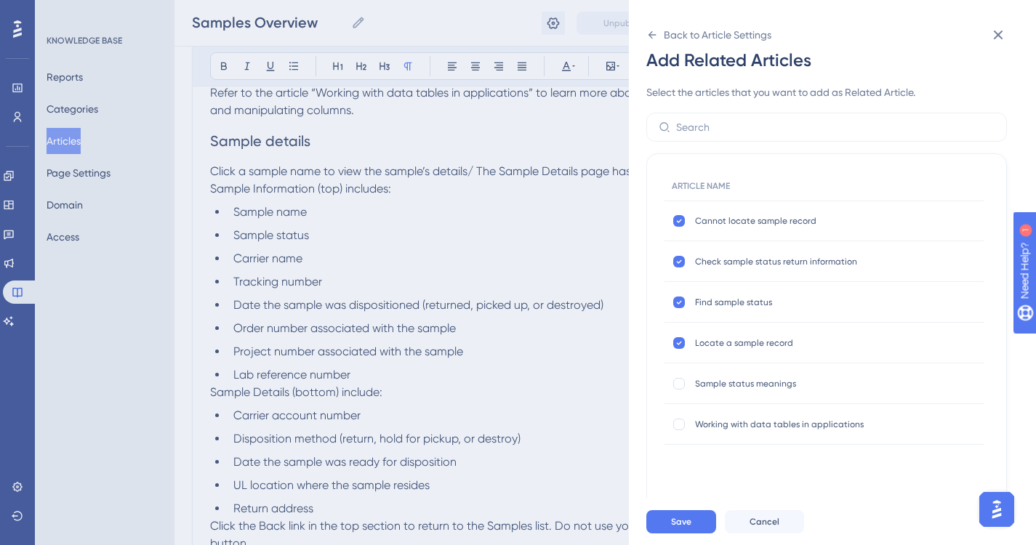
click at [674, 384] on div at bounding box center [679, 384] width 12 height 12
checkbox input "true"
click at [677, 424] on div at bounding box center [679, 425] width 12 height 12
checkbox input "true"
click at [683, 528] on span "Save" at bounding box center [681, 522] width 20 height 12
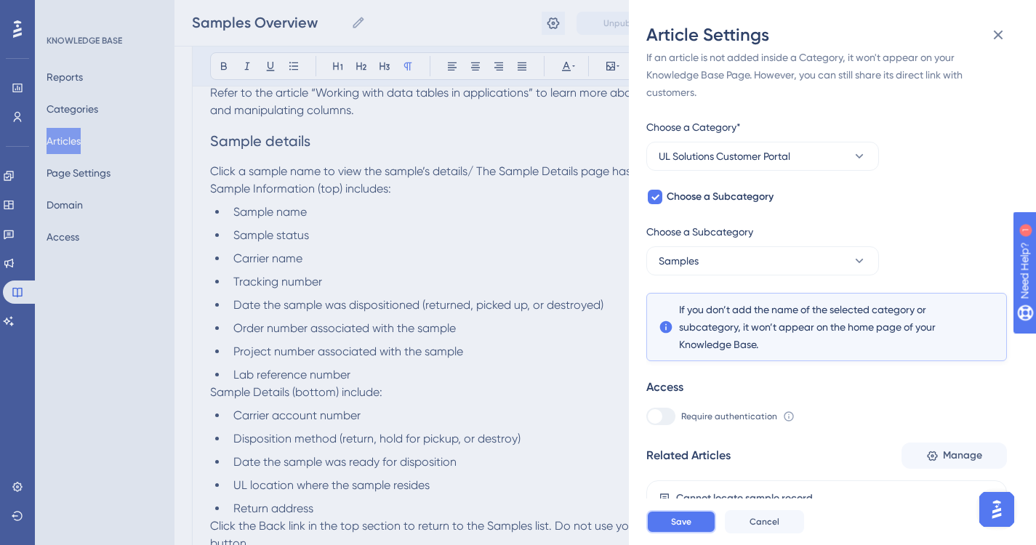
click at [696, 533] on button "Save" at bounding box center [681, 521] width 70 height 23
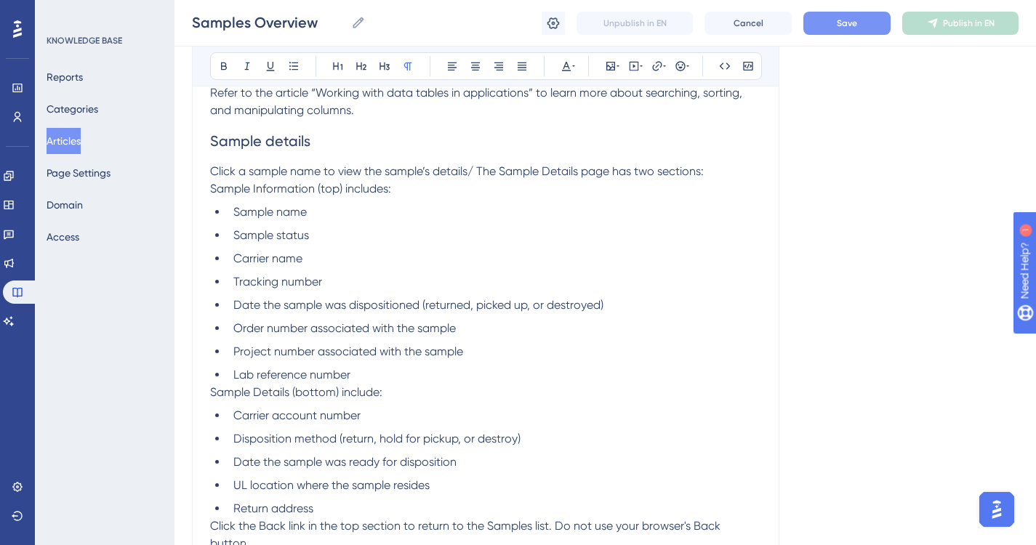
click at [857, 19] on button "Save" at bounding box center [846, 23] width 87 height 23
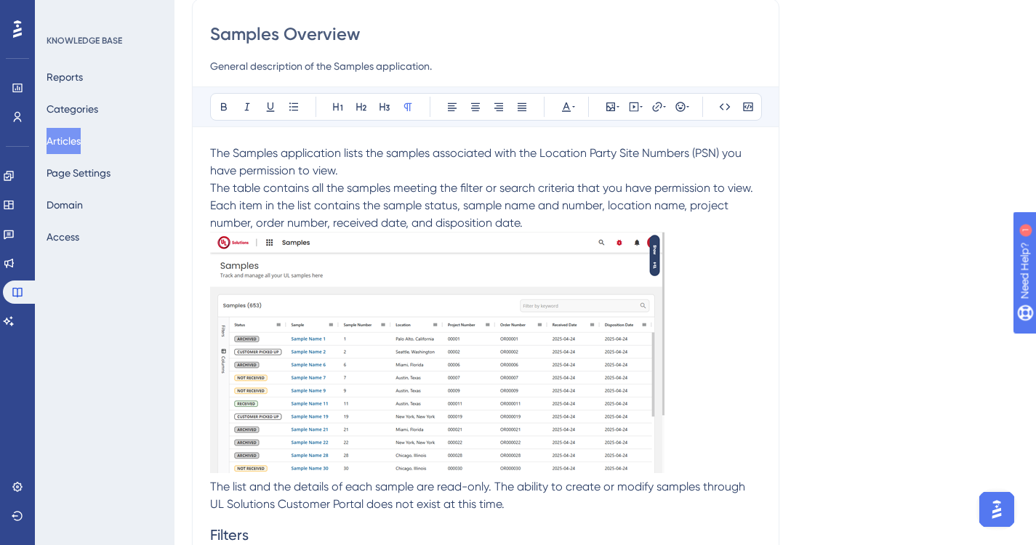
scroll to position [0, 0]
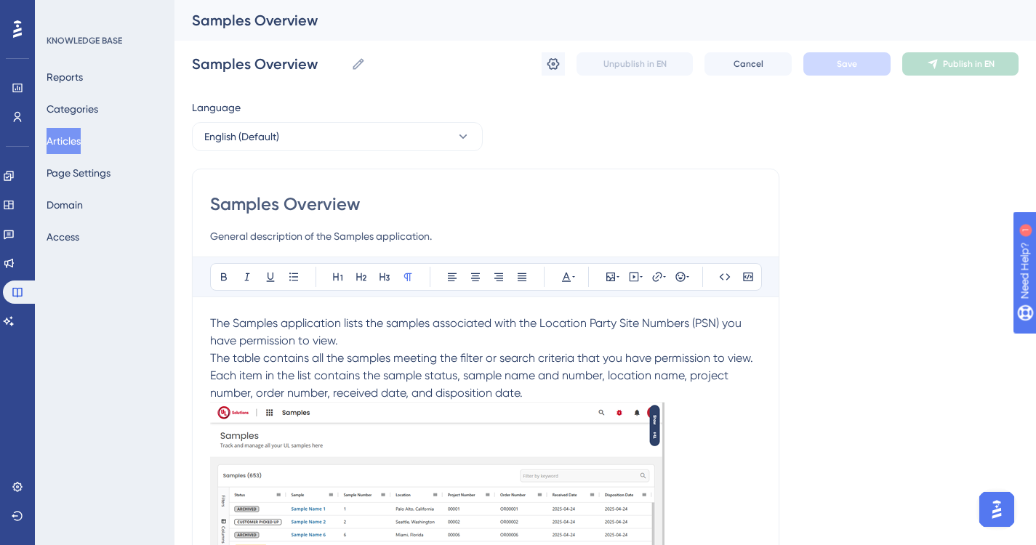
click at [68, 143] on button "Articles" at bounding box center [64, 141] width 34 height 26
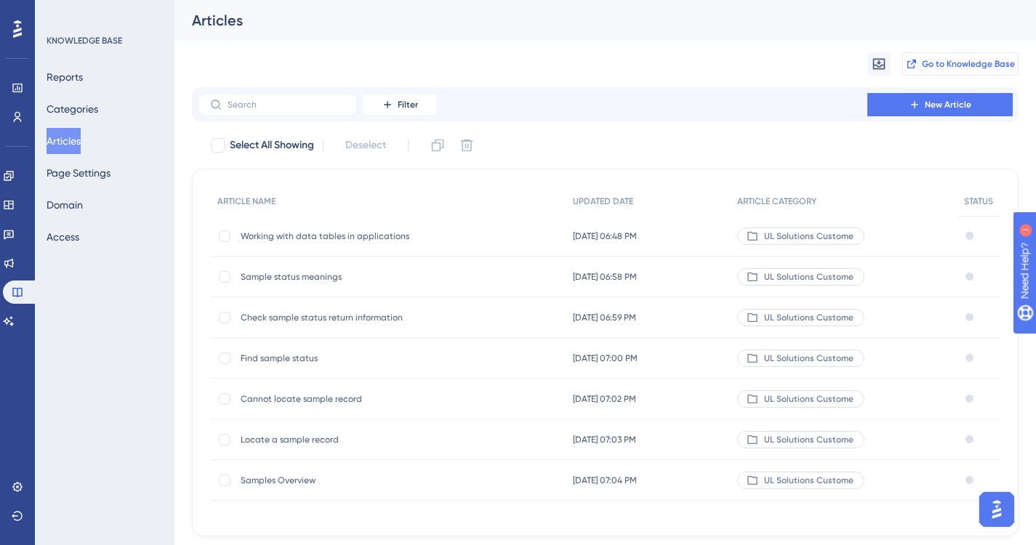
click at [963, 66] on span "Go to Knowledge Base" at bounding box center [968, 64] width 93 height 12
click at [79, 105] on button "Categories" at bounding box center [73, 109] width 52 height 26
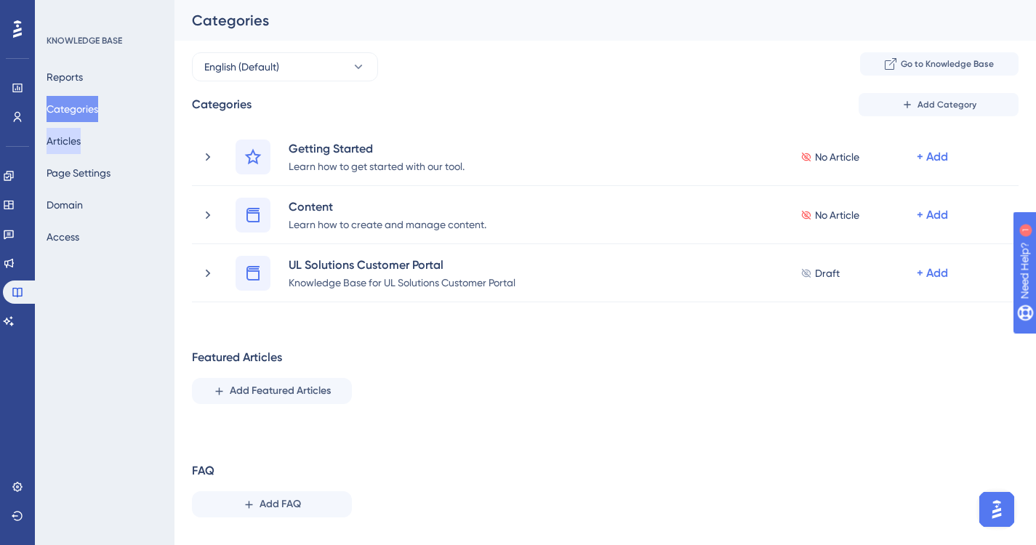
click at [72, 148] on button "Articles" at bounding box center [64, 141] width 34 height 26
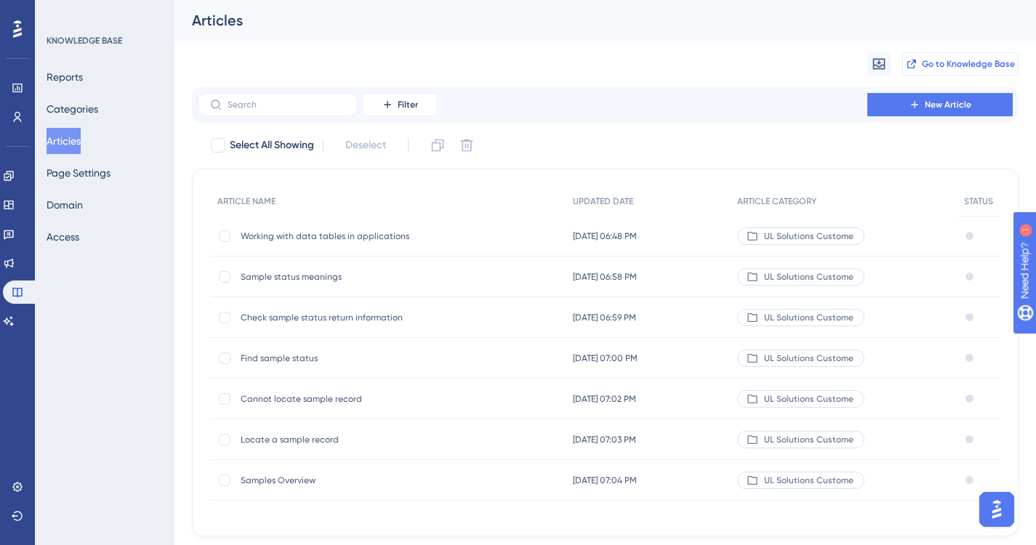
click at [948, 60] on span "Go to Knowledge Base" at bounding box center [968, 64] width 93 height 12
click at [273, 478] on span "Samples Overview" at bounding box center [357, 481] width 233 height 12
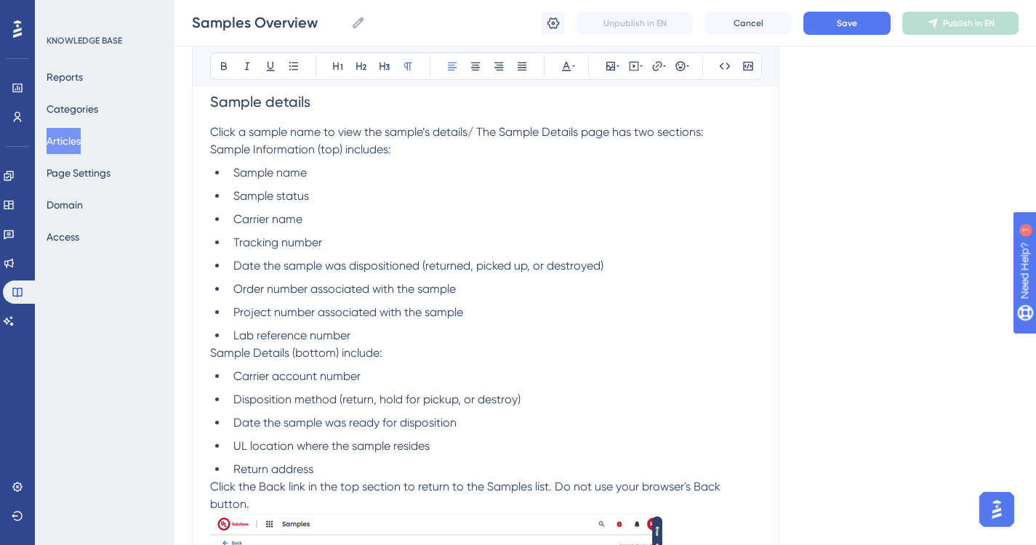
scroll to position [791, 0]
